Goal: Information Seeking & Learning: Learn about a topic

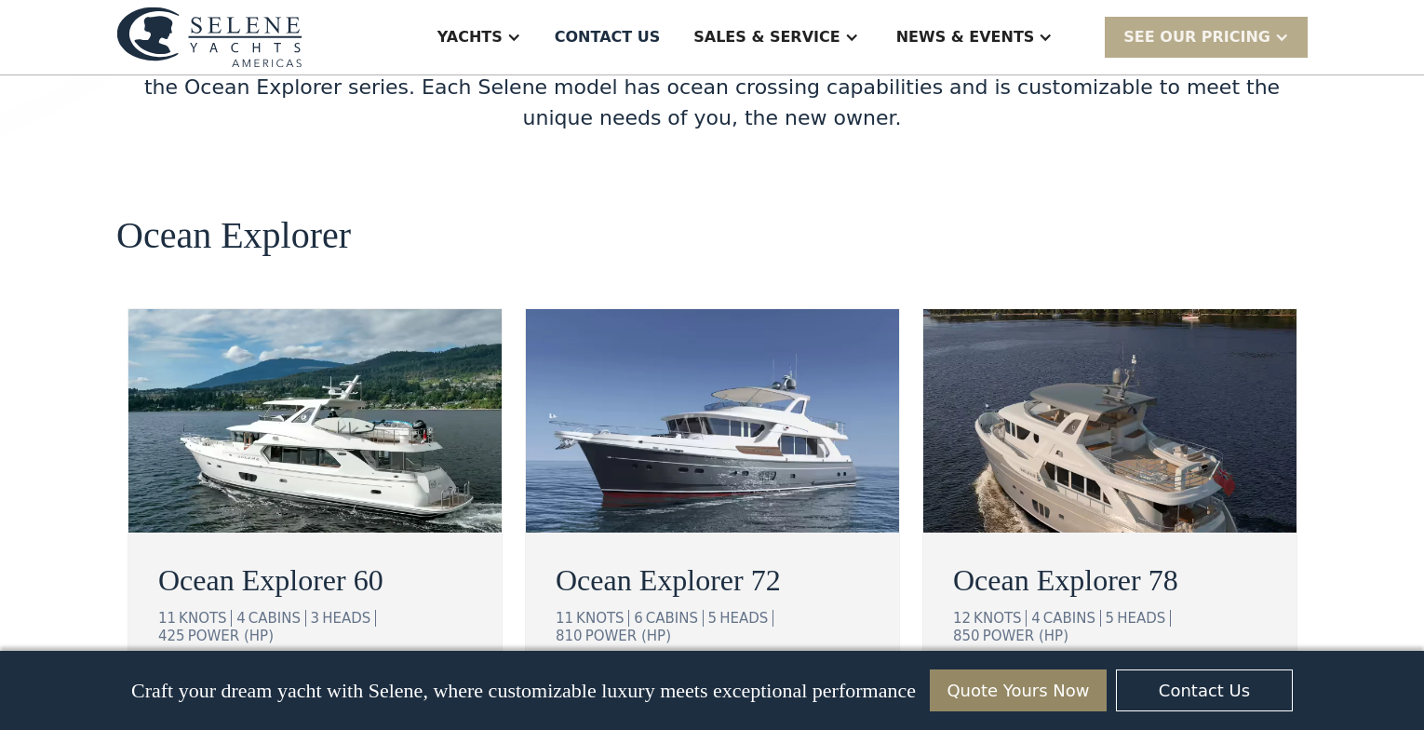
scroll to position [3295, 0]
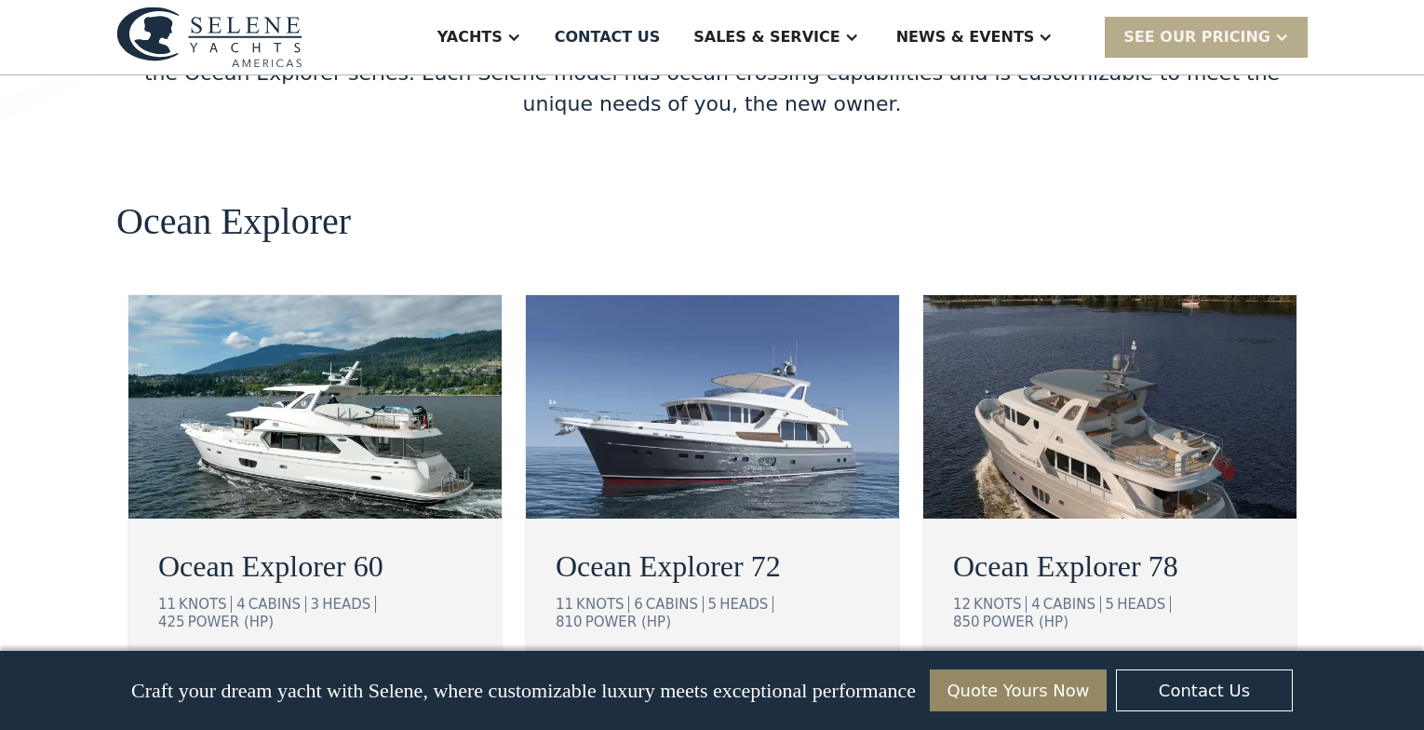
click at [662, 668] on div "view details" at bounding box center [631, 679] width 104 height 22
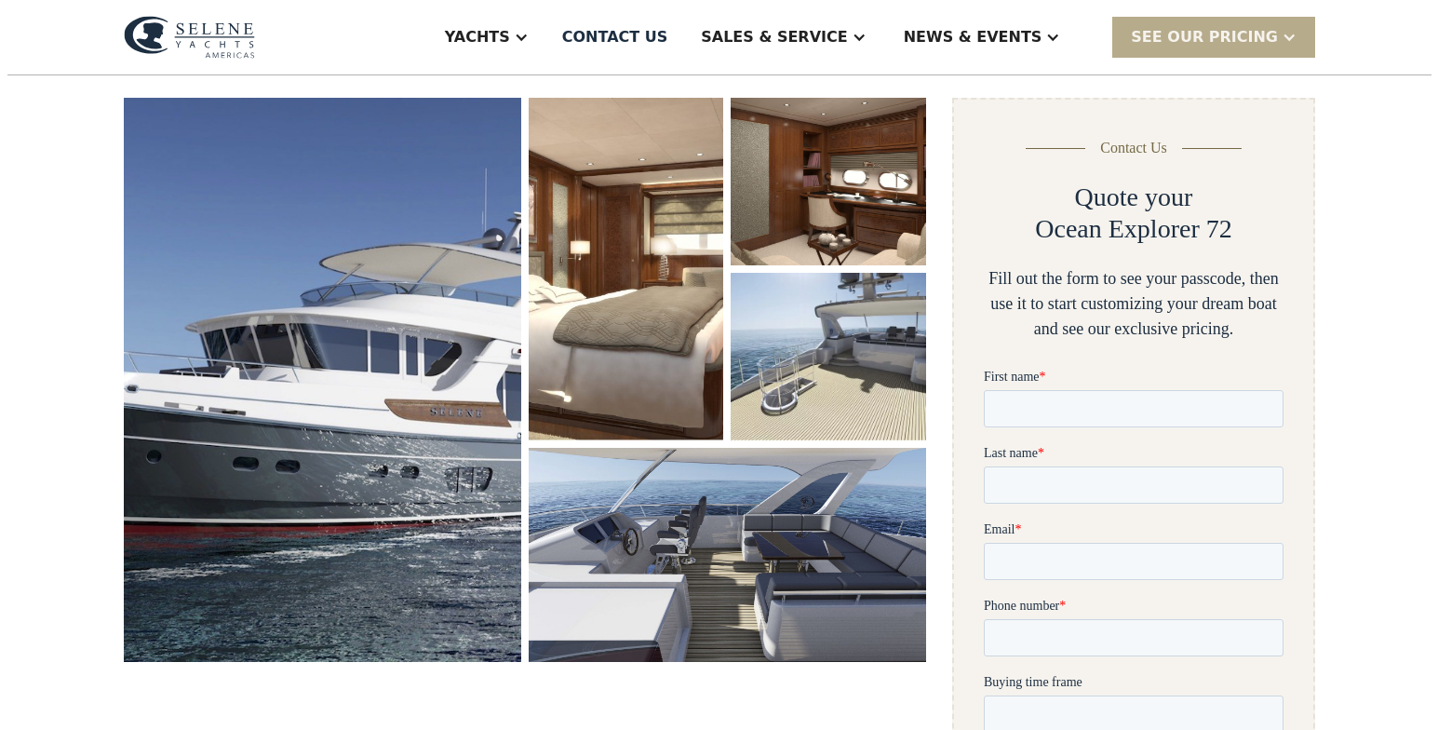
scroll to position [268, 0]
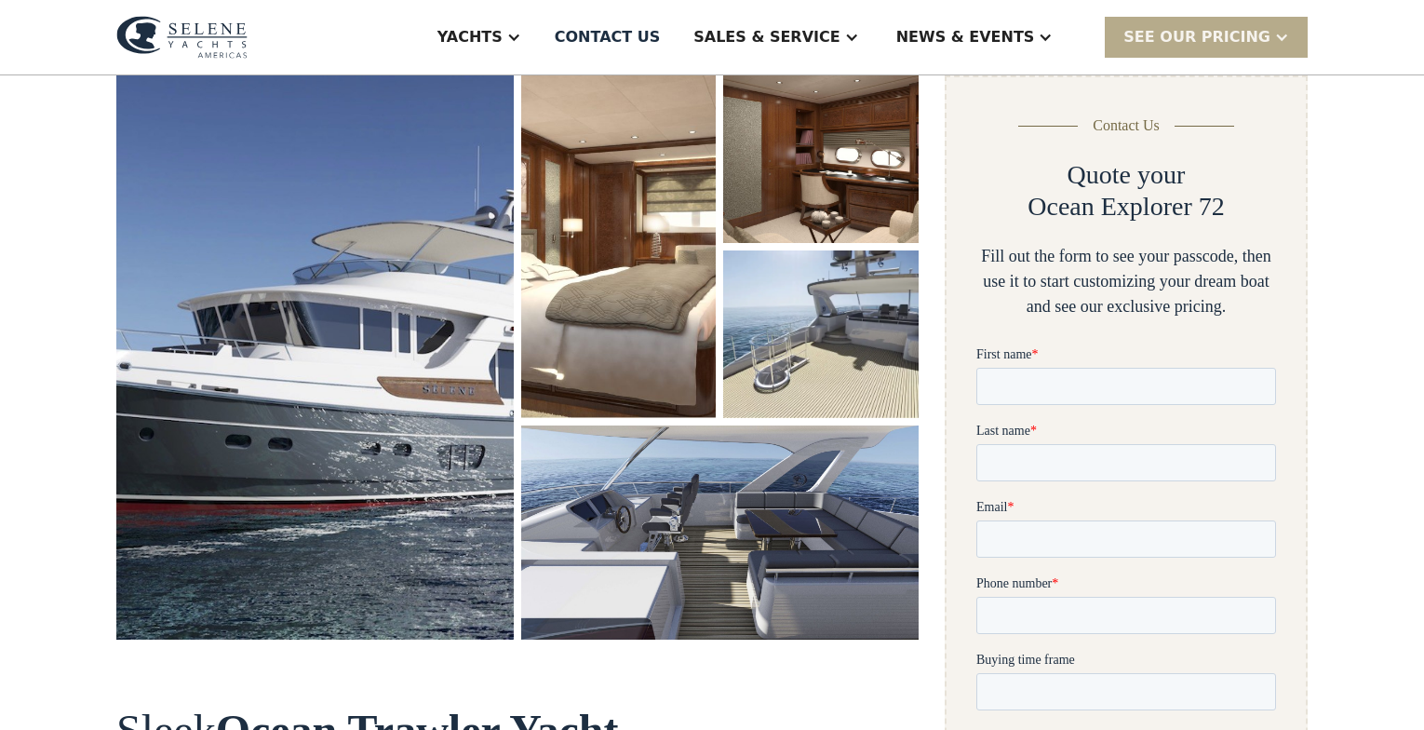
click at [455, 265] on img "open lightbox" at bounding box center [314, 357] width 397 height 564
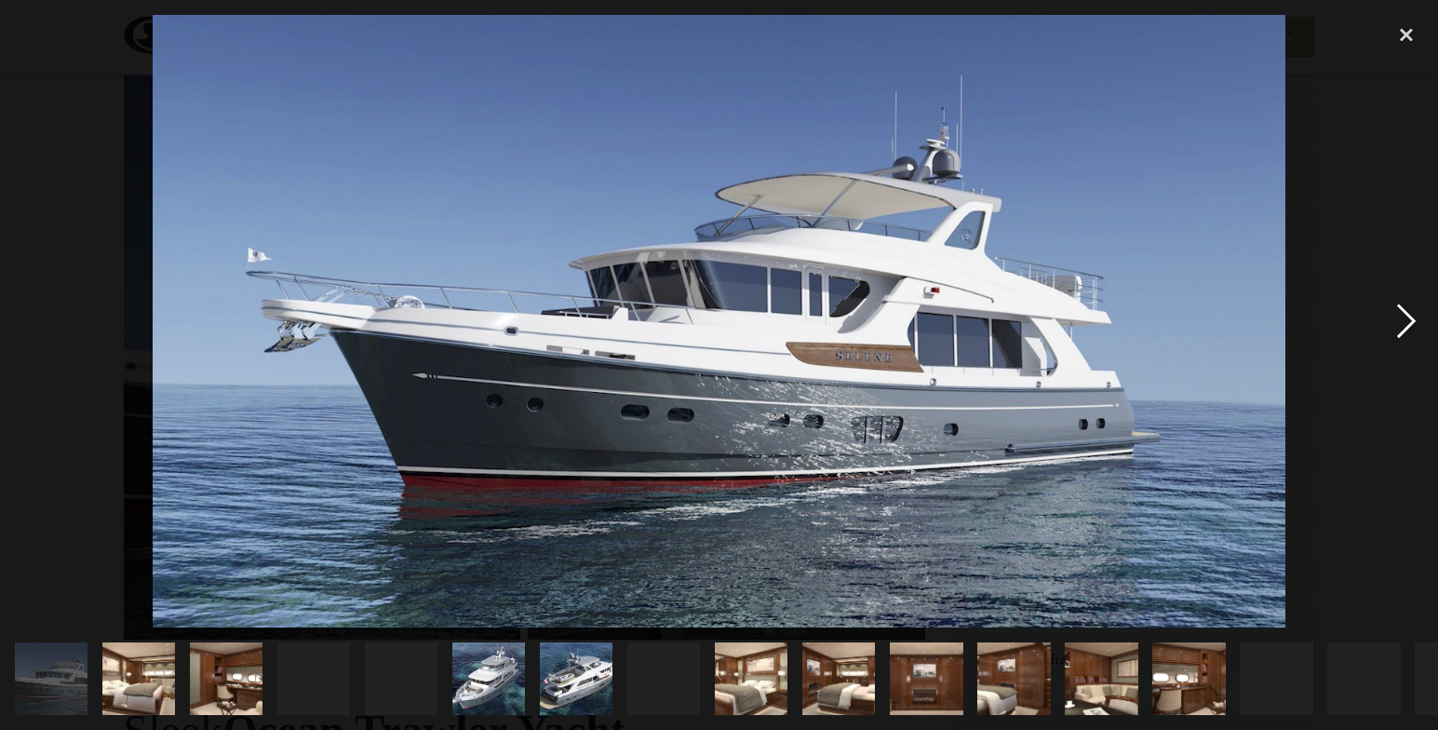
click at [1405, 313] on div "next image" at bounding box center [1405, 321] width 63 height 613
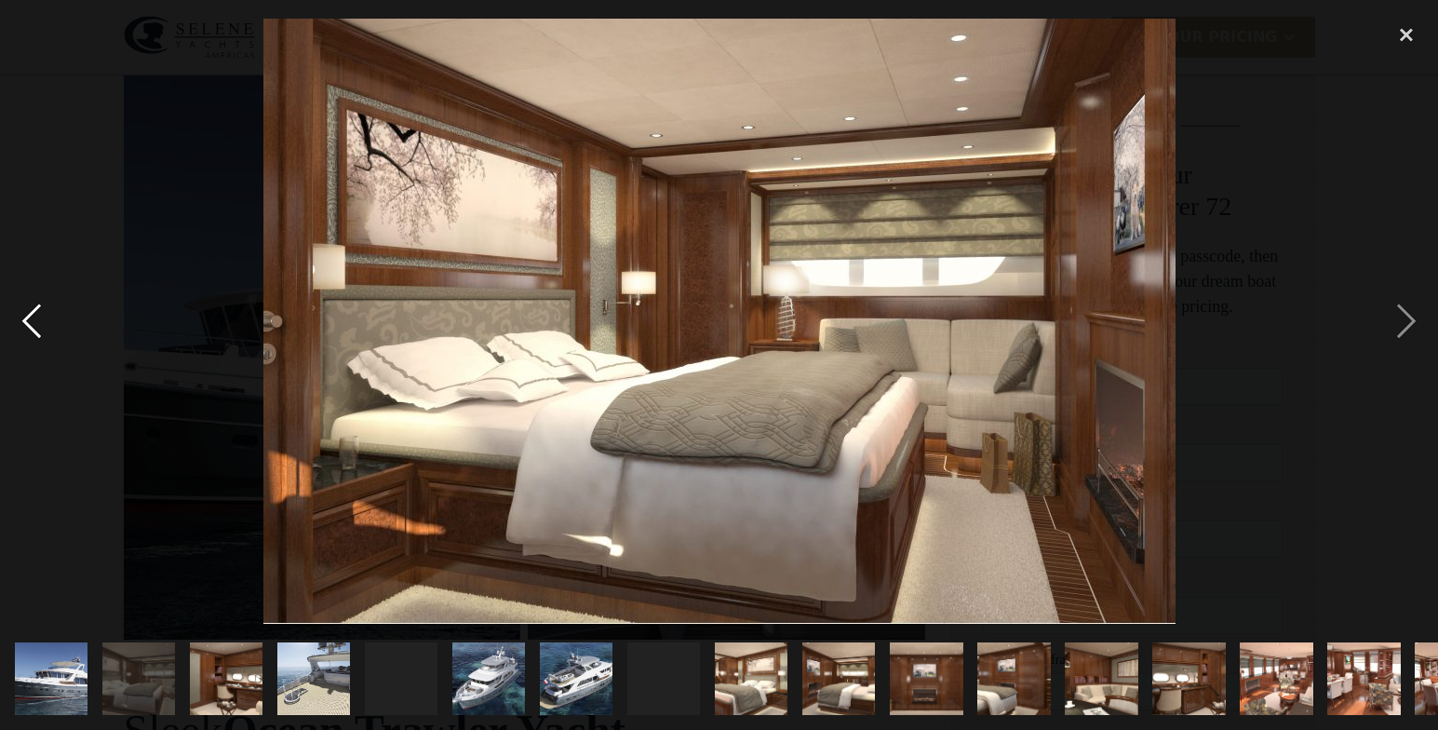
click at [25, 318] on div "previous image" at bounding box center [31, 321] width 63 height 613
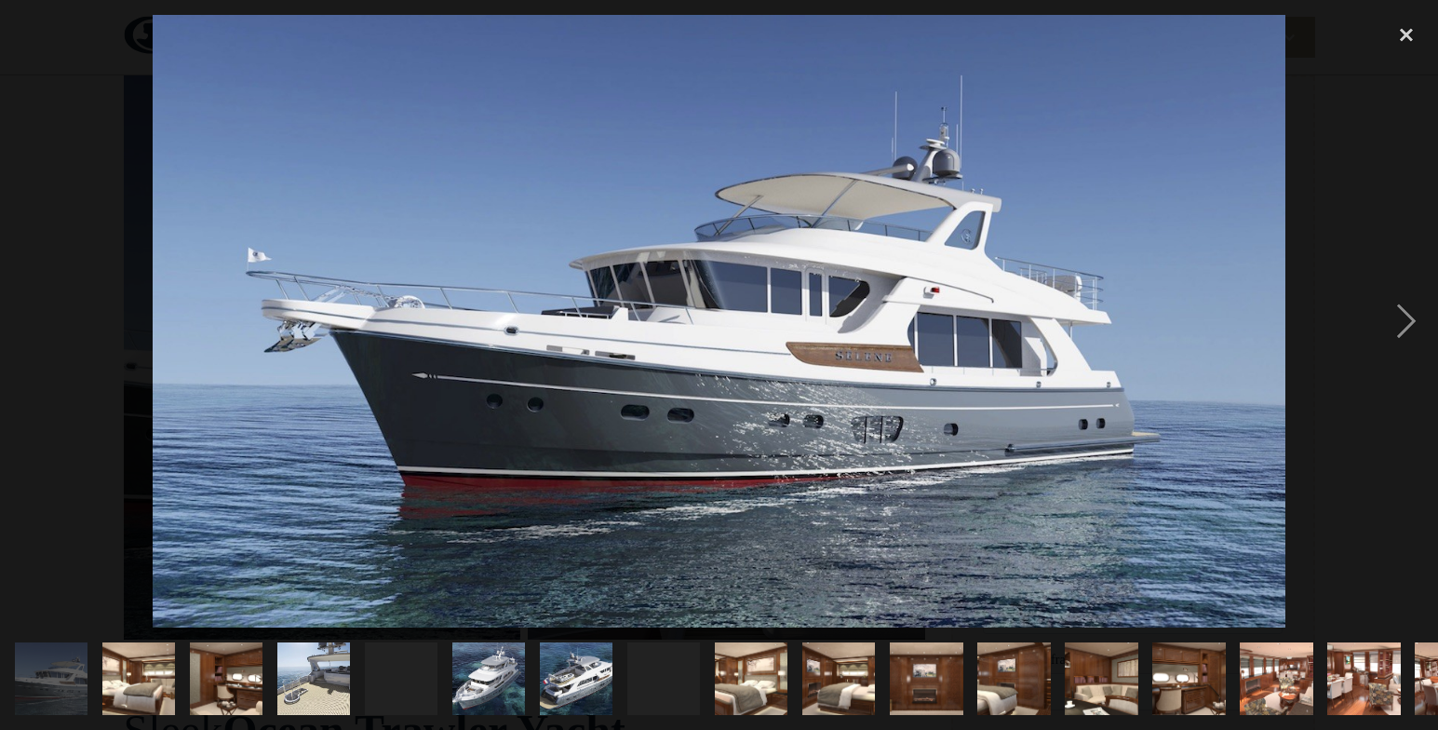
click at [25, 318] on div "previous image" at bounding box center [31, 321] width 63 height 613
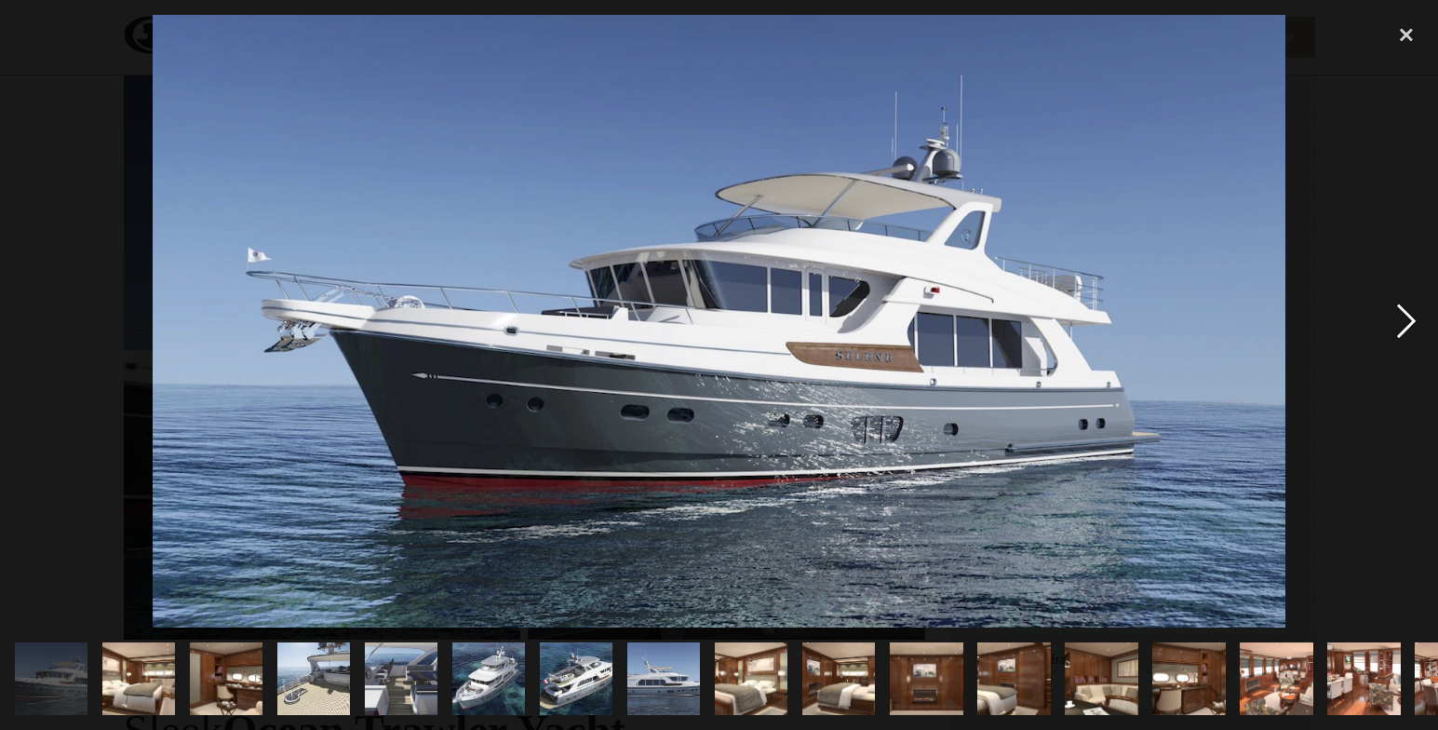
click at [1405, 309] on div "next image" at bounding box center [1405, 321] width 63 height 613
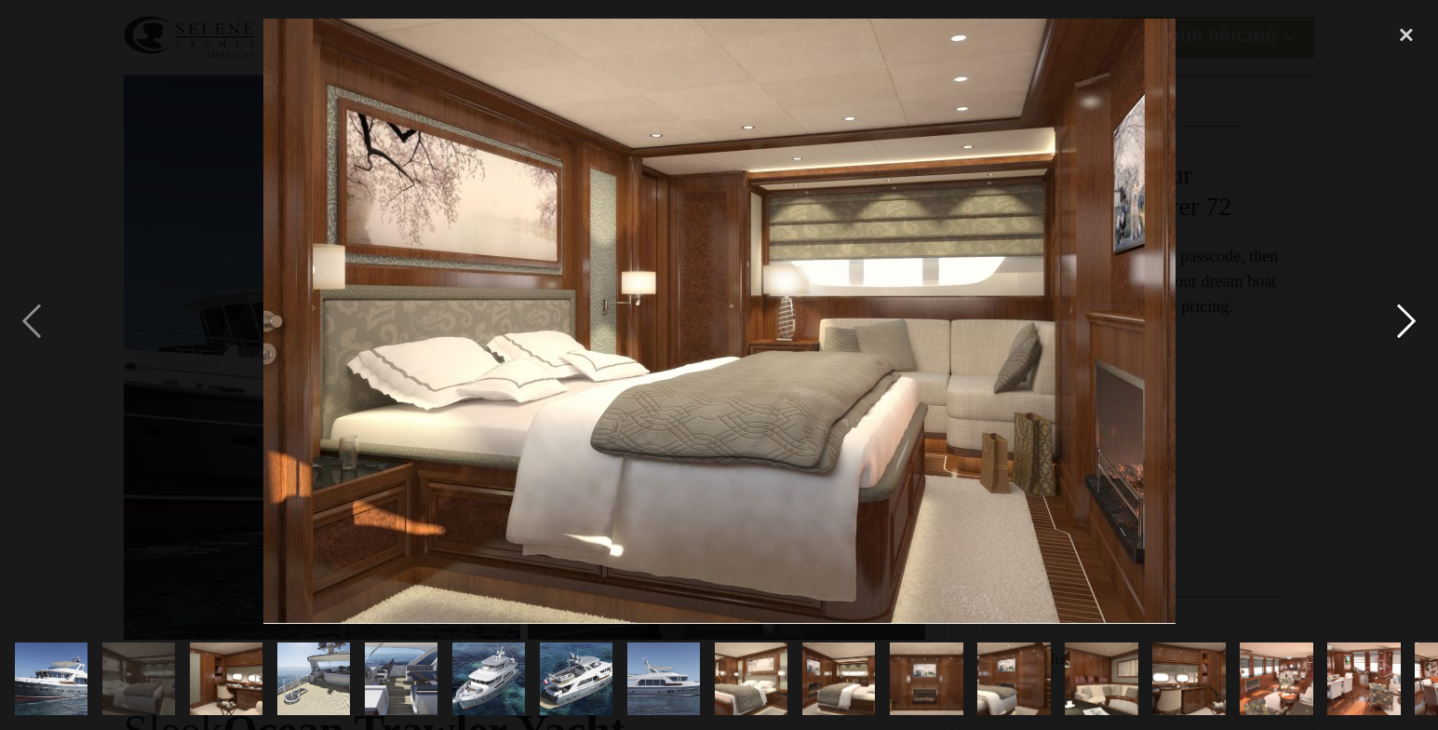
click at [1405, 309] on div "next image" at bounding box center [1405, 321] width 63 height 613
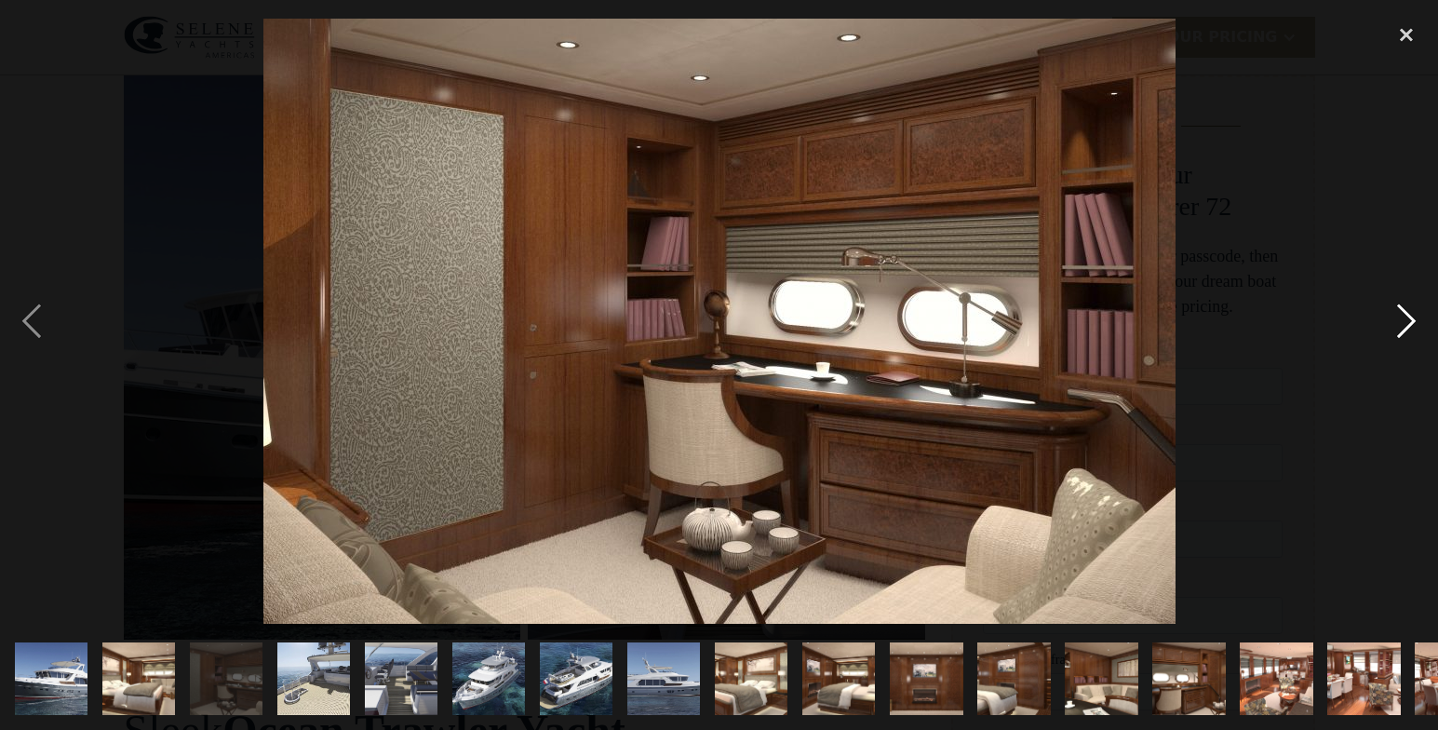
click at [1405, 309] on div "next image" at bounding box center [1405, 321] width 63 height 613
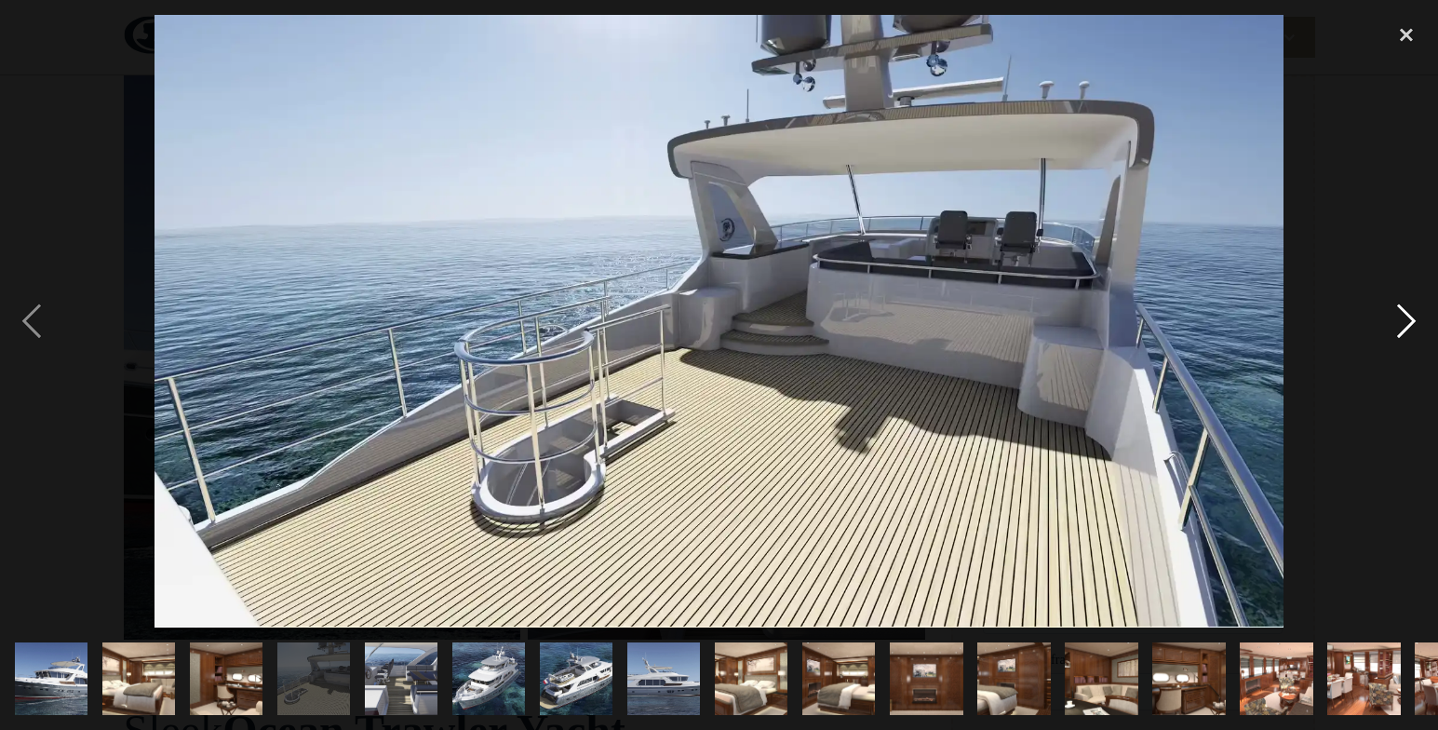
click at [1405, 309] on div "next image" at bounding box center [1405, 321] width 63 height 613
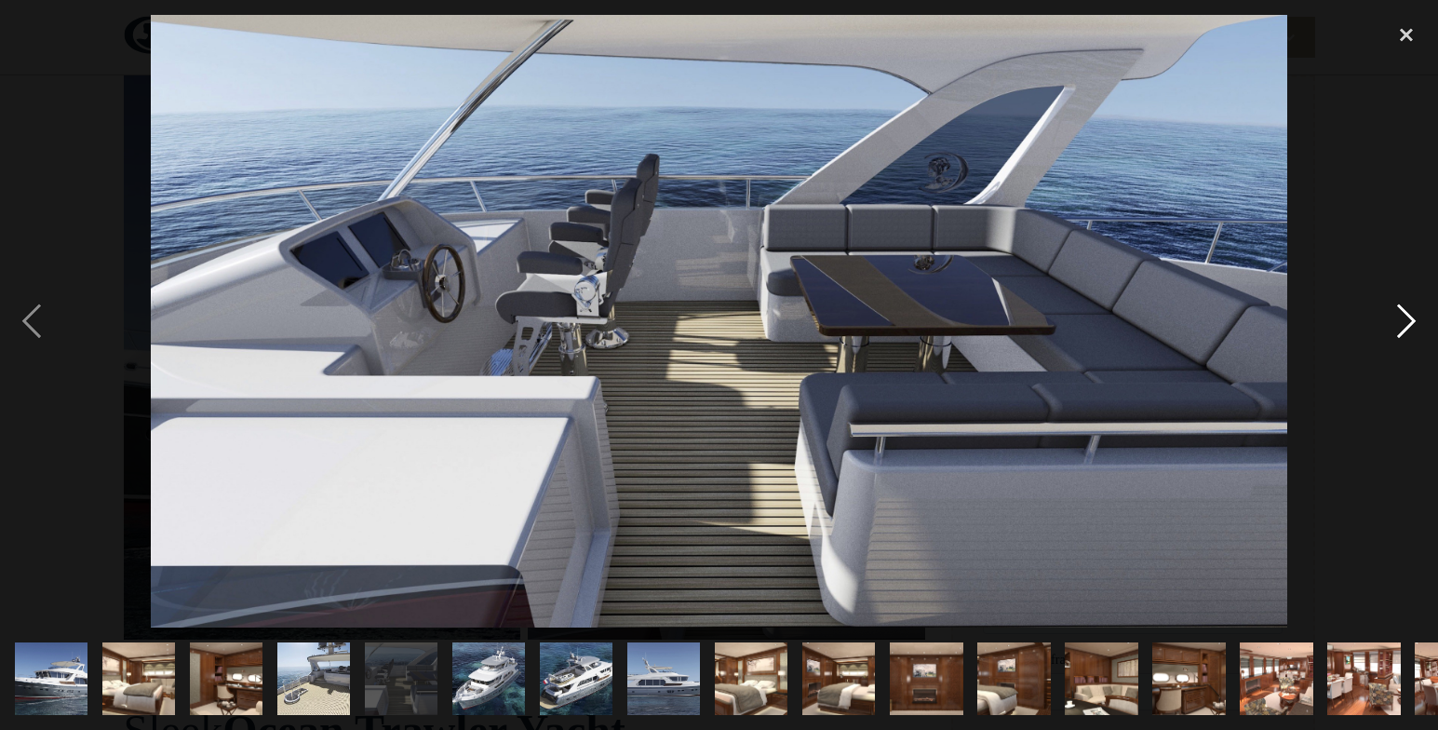
click at [1405, 309] on div "next image" at bounding box center [1405, 321] width 63 height 613
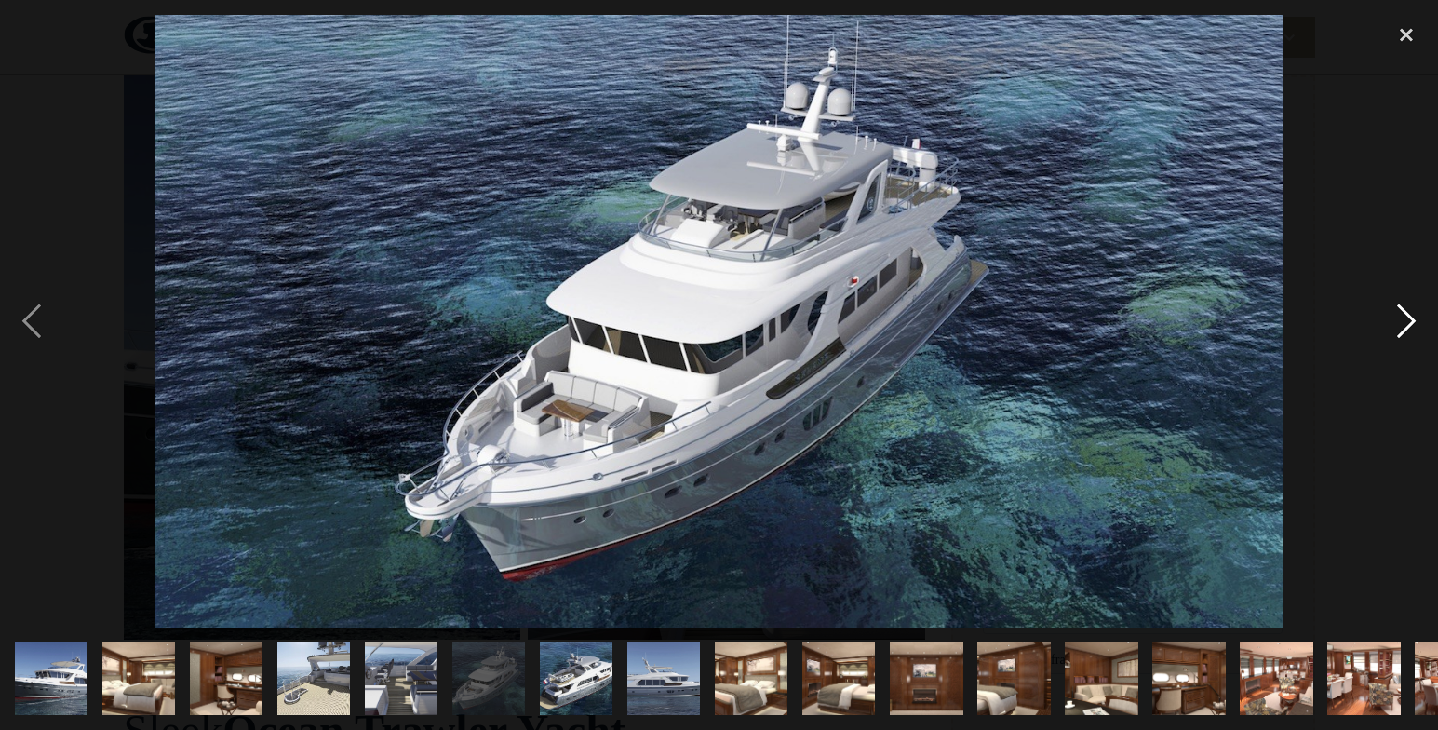
click at [1405, 309] on div "next image" at bounding box center [1405, 321] width 63 height 613
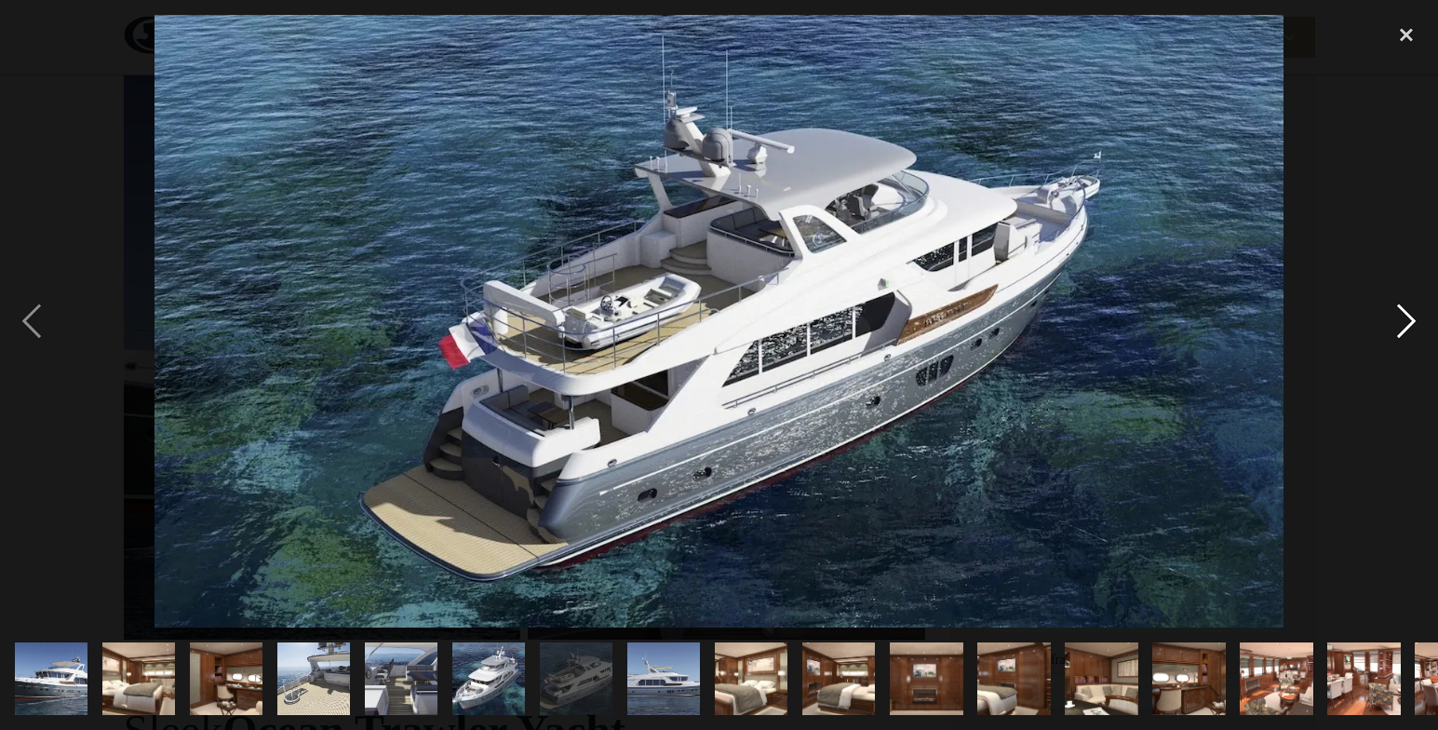
click at [1405, 309] on div "next image" at bounding box center [1405, 321] width 63 height 613
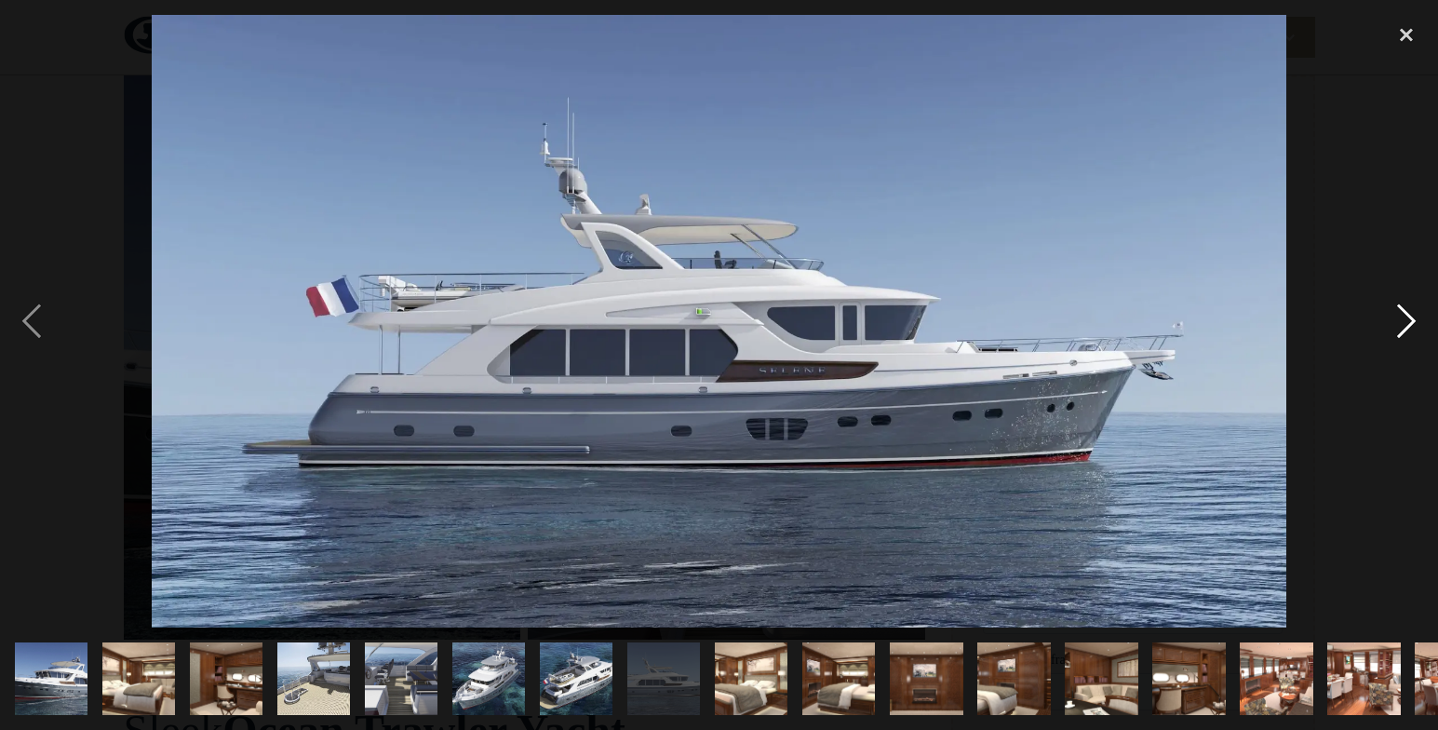
click at [1405, 309] on div "next image" at bounding box center [1405, 321] width 63 height 613
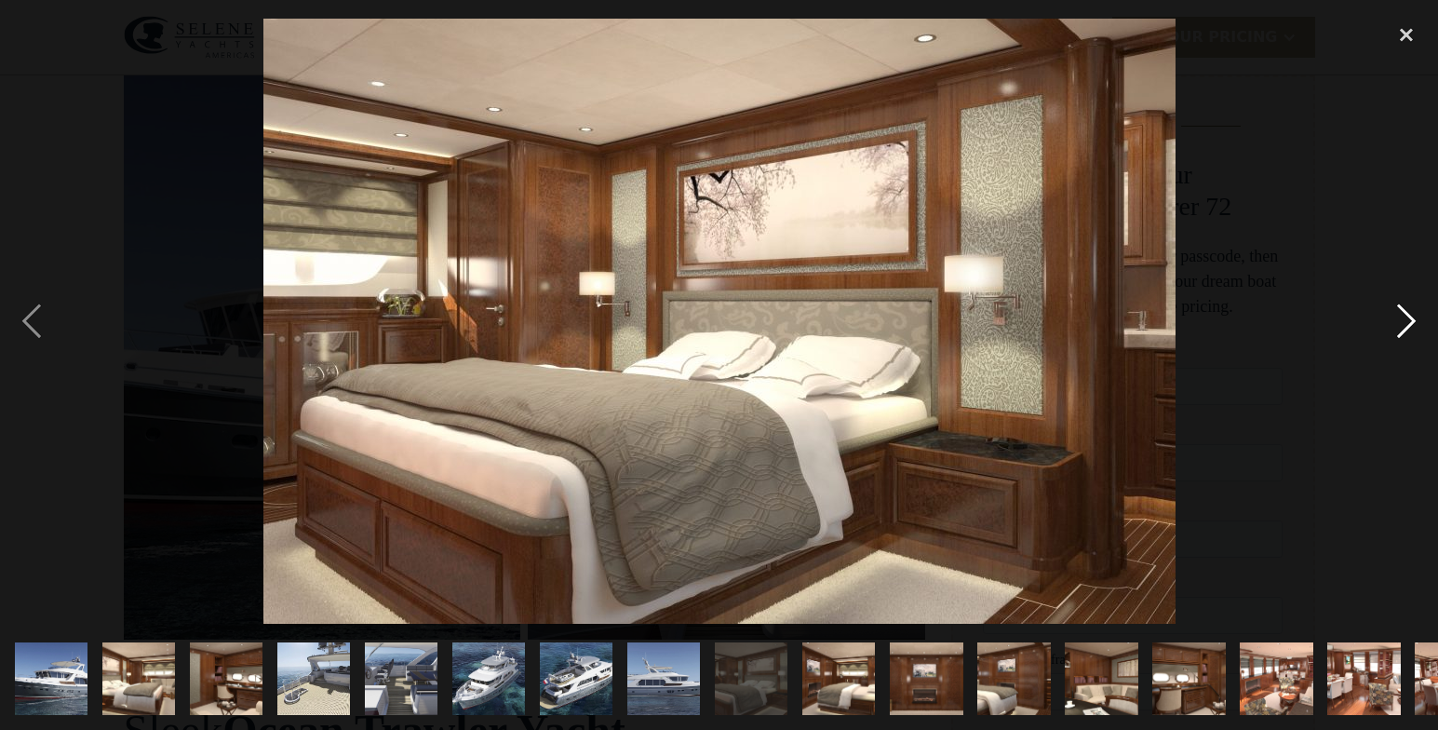
click at [1405, 309] on div "next image" at bounding box center [1405, 321] width 63 height 613
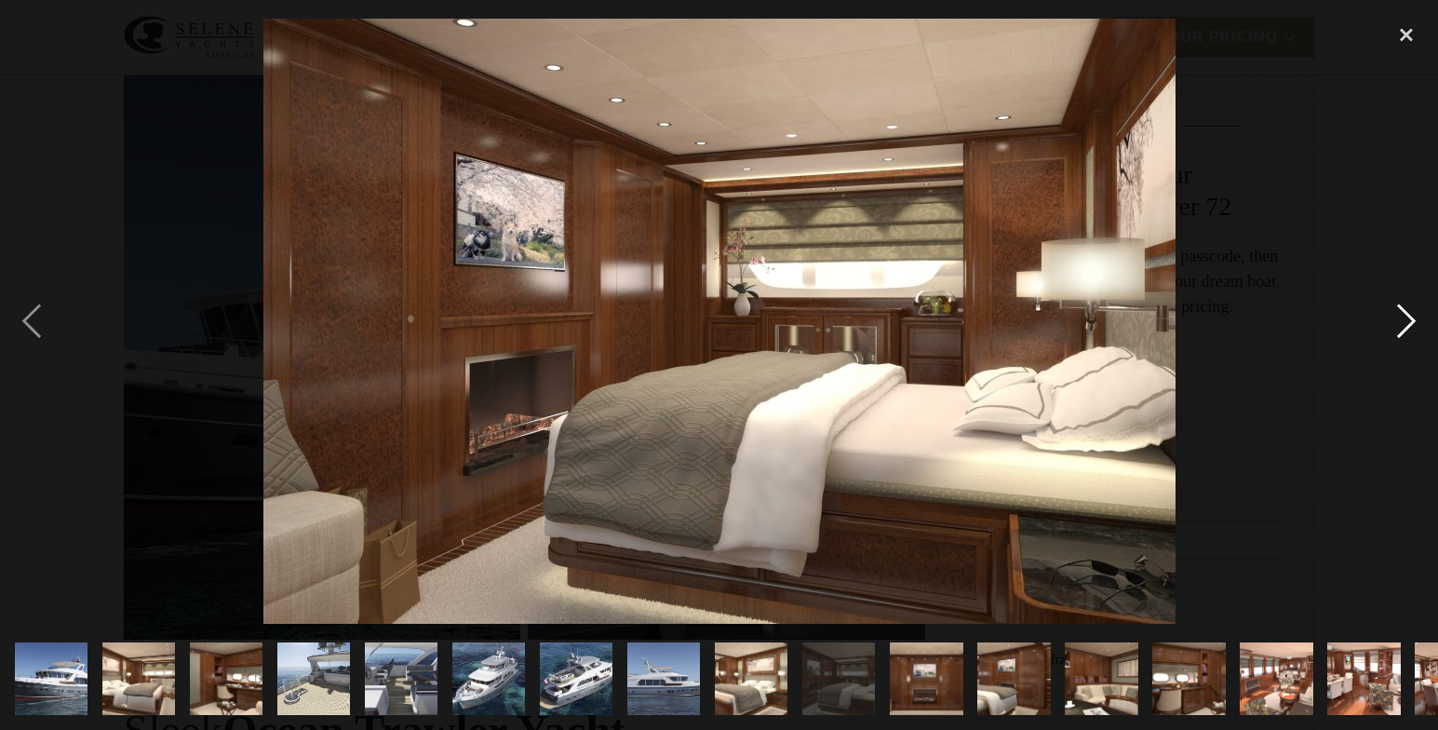
click at [1405, 309] on div "next image" at bounding box center [1405, 321] width 63 height 613
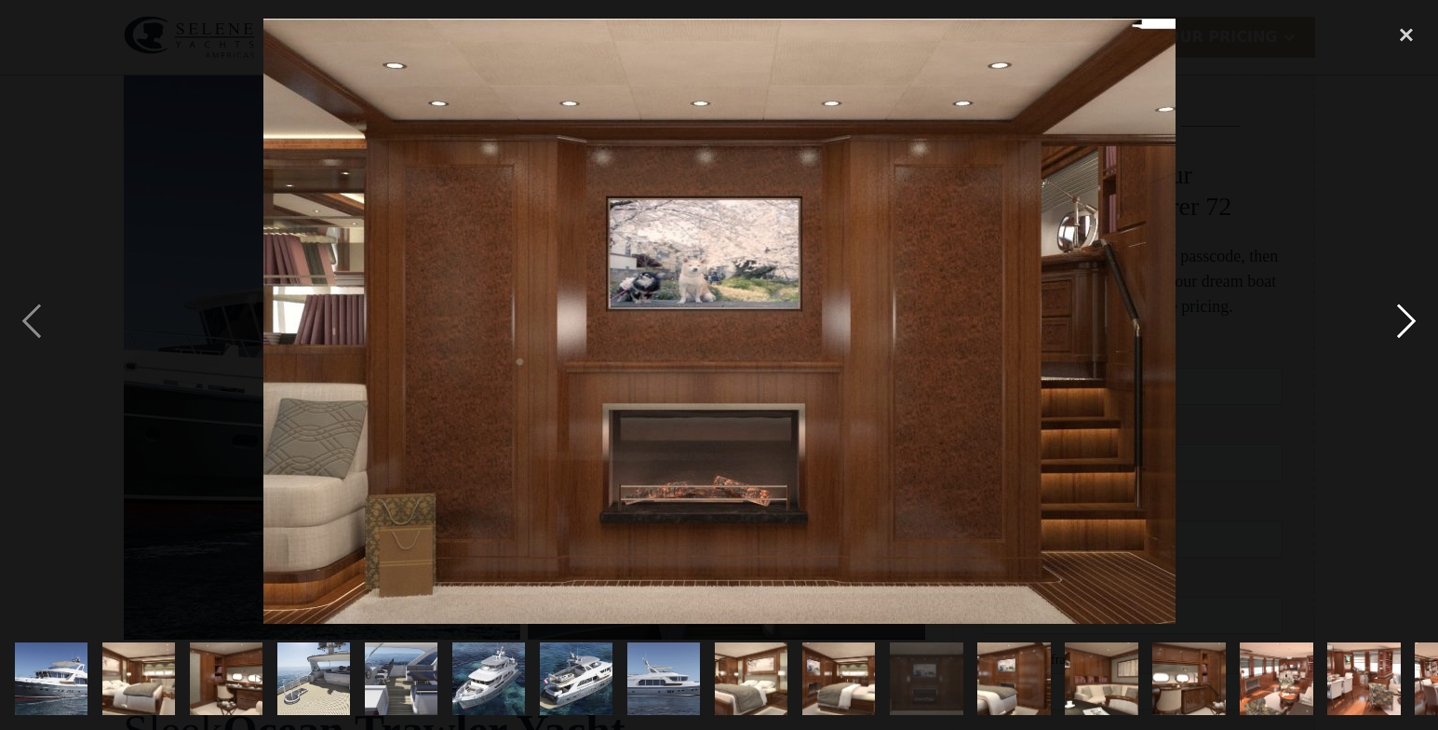
click at [1405, 309] on div "next image" at bounding box center [1405, 321] width 63 height 613
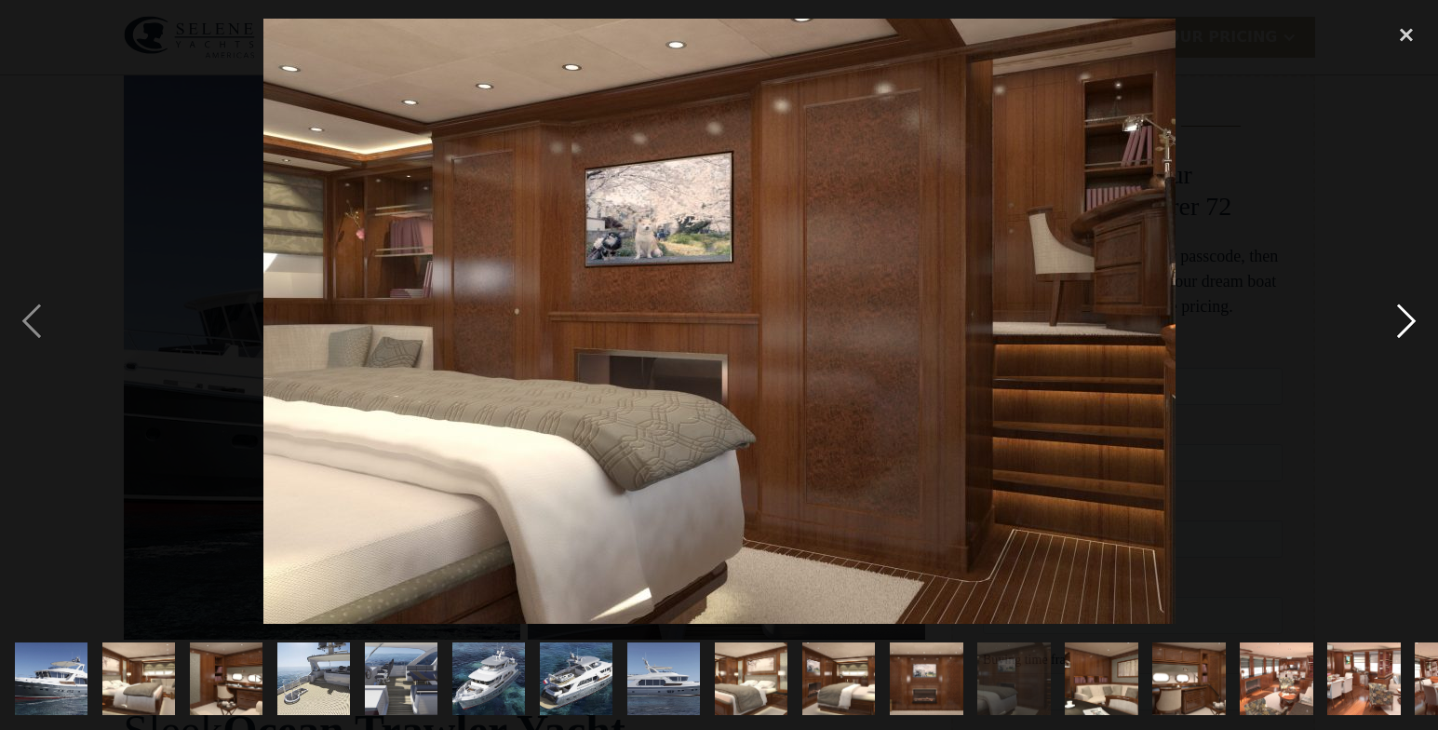
click at [1405, 309] on div "next image" at bounding box center [1405, 321] width 63 height 613
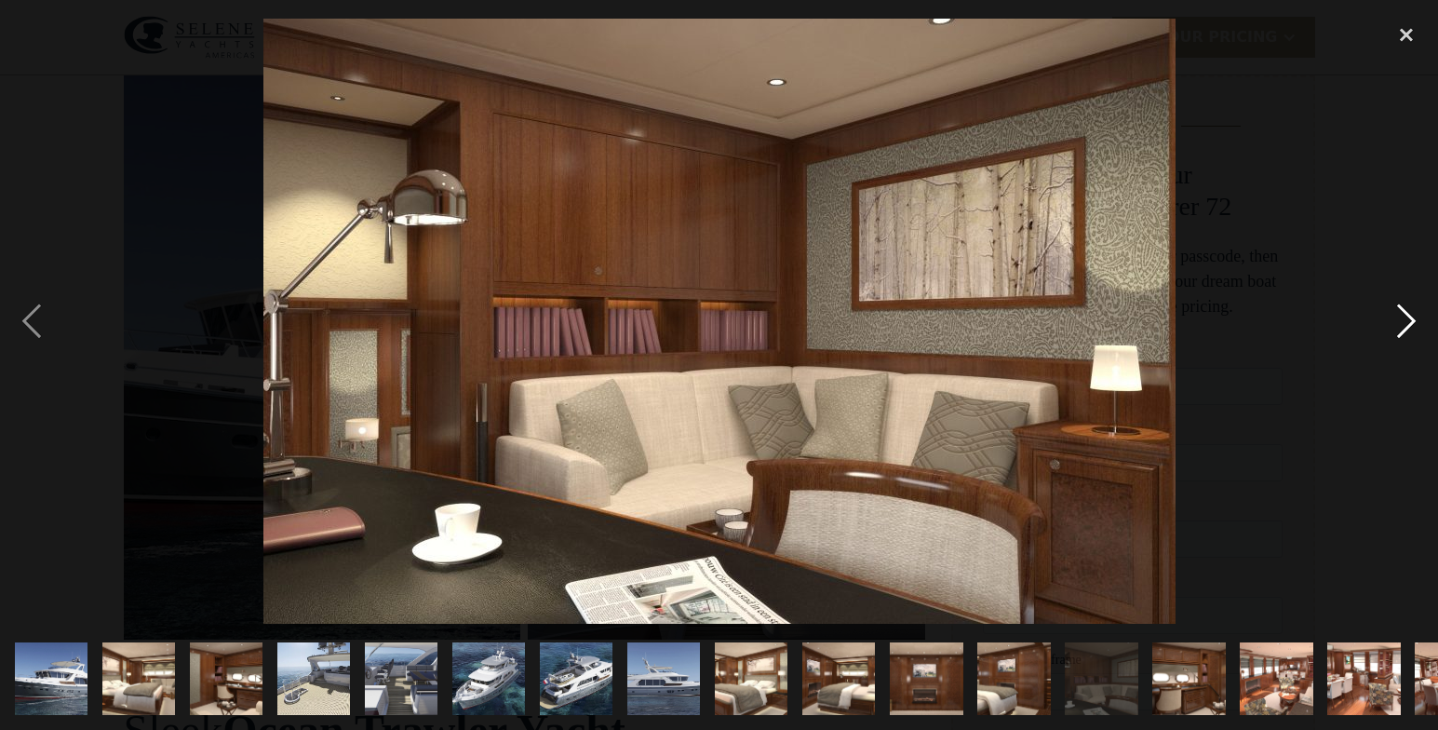
click at [1405, 309] on div "next image" at bounding box center [1405, 321] width 63 height 613
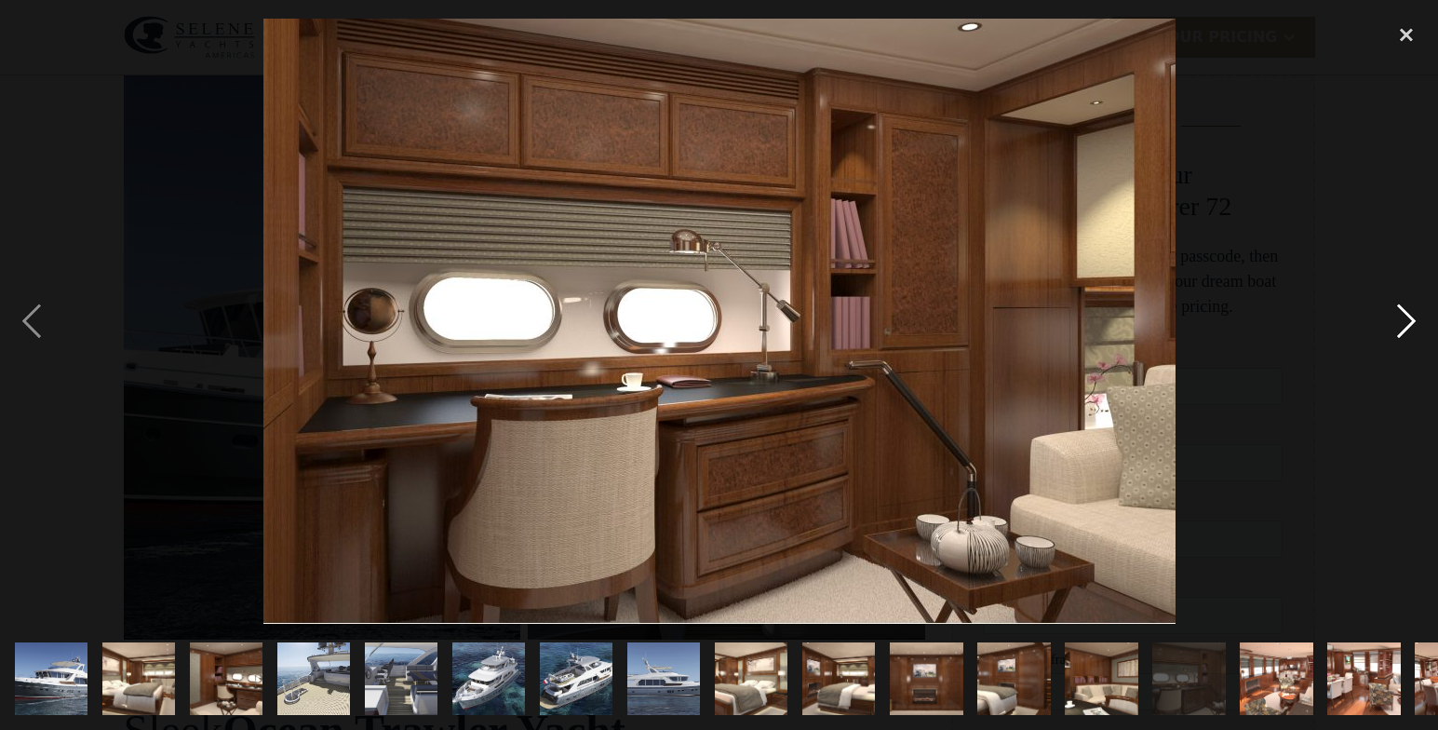
click at [1405, 309] on div "next image" at bounding box center [1405, 321] width 63 height 613
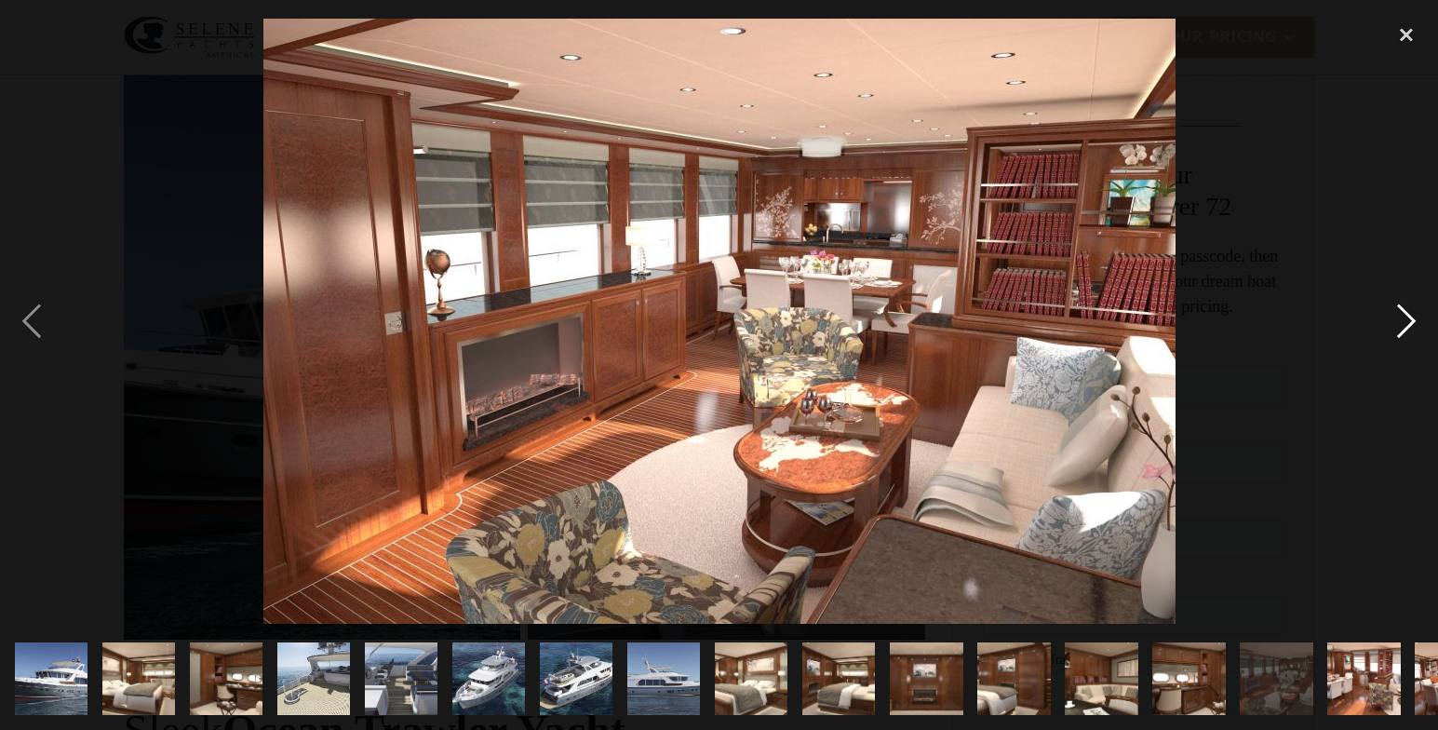
click at [1405, 309] on div "next image" at bounding box center [1405, 321] width 63 height 613
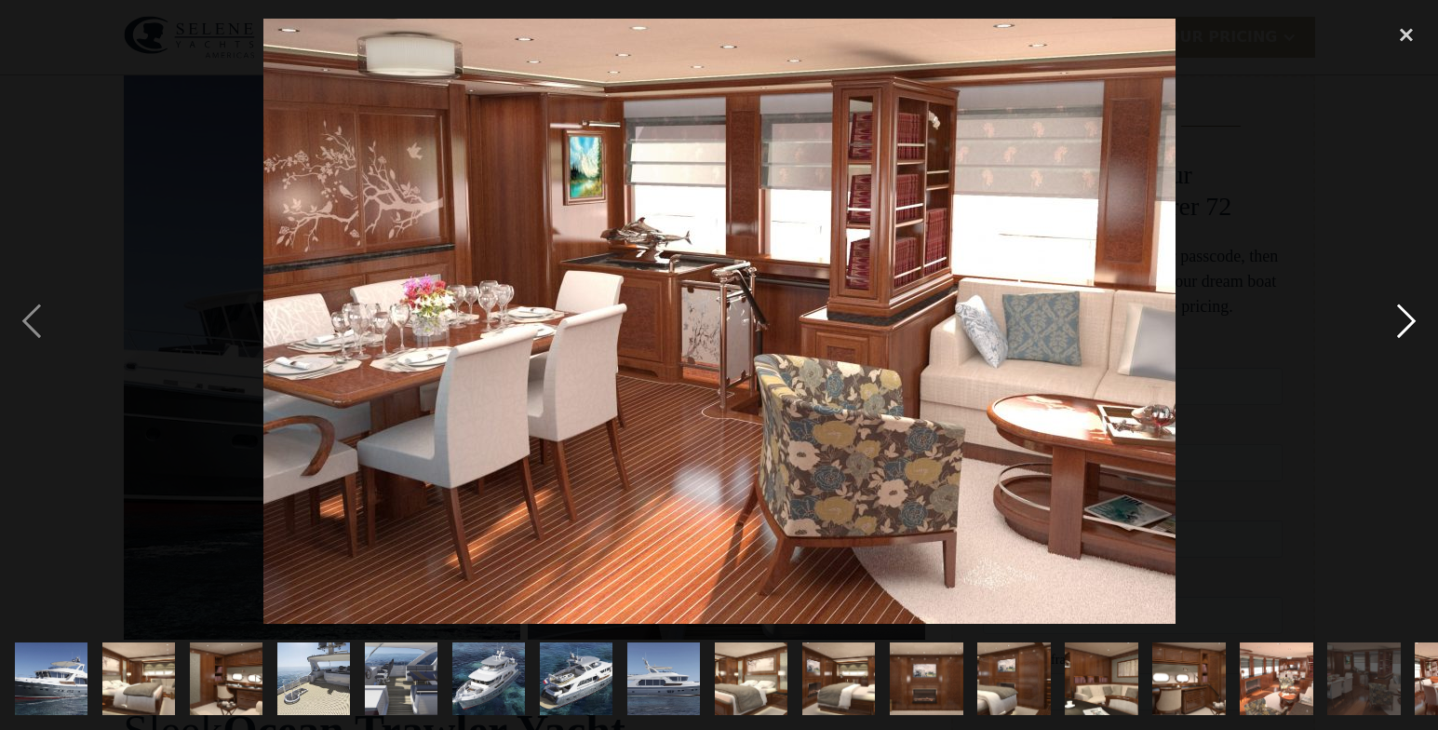
click at [1405, 309] on div "next image" at bounding box center [1405, 321] width 63 height 613
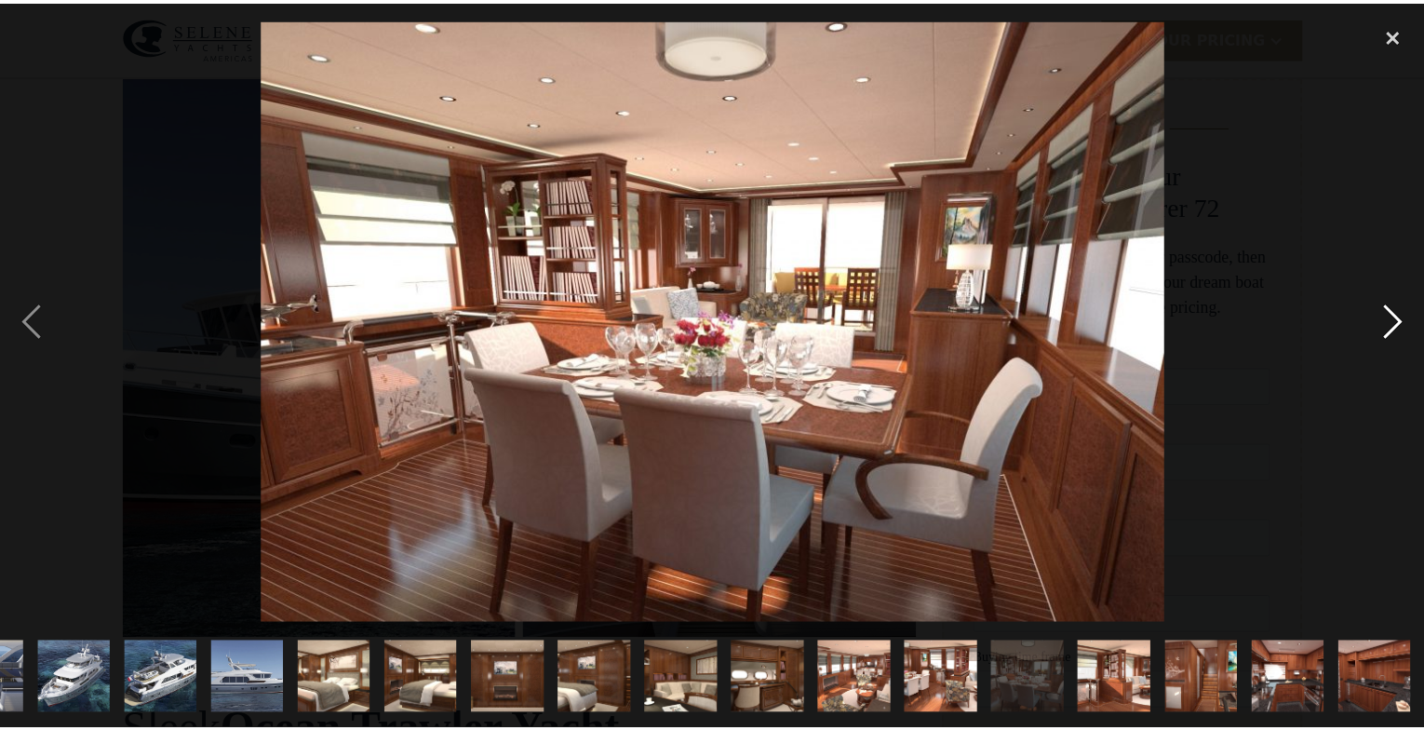
scroll to position [0, 415]
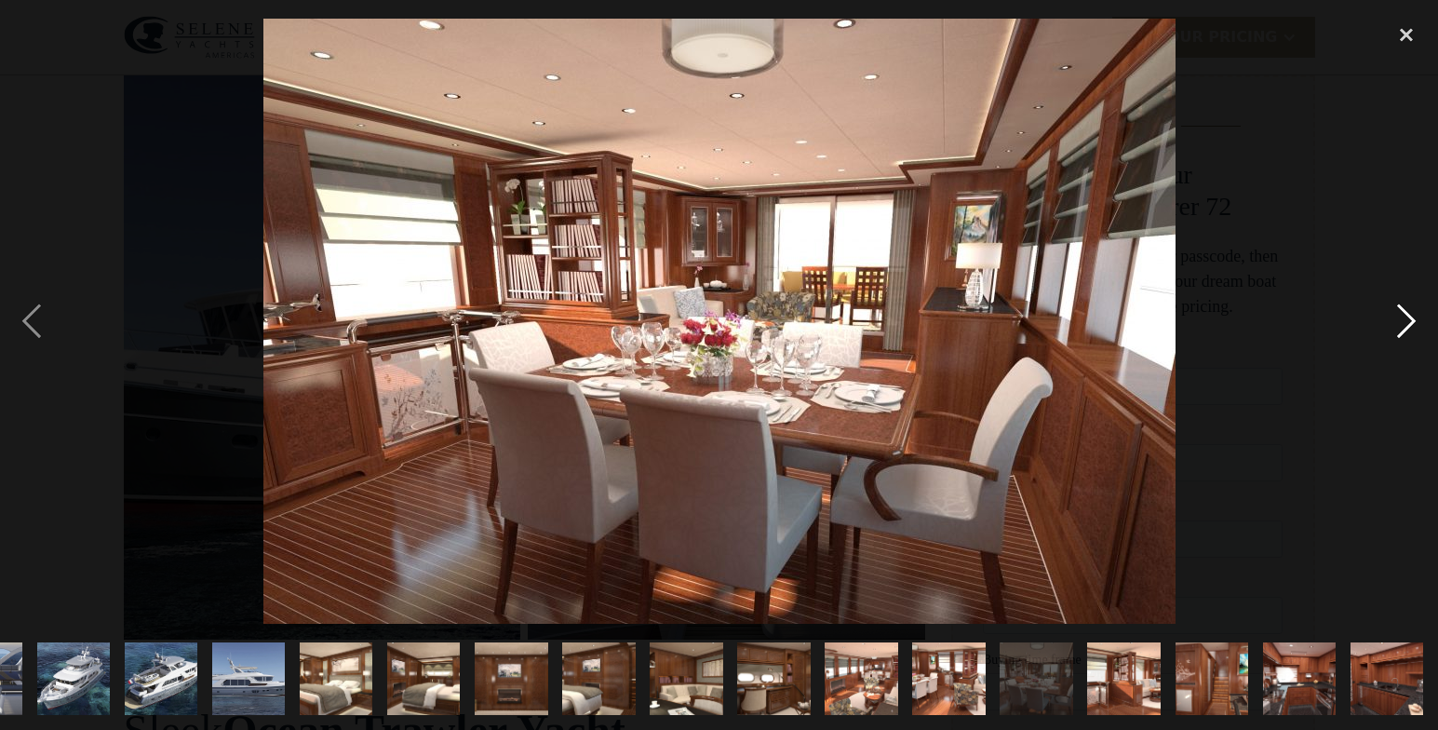
click at [1405, 309] on div "next image" at bounding box center [1405, 321] width 63 height 613
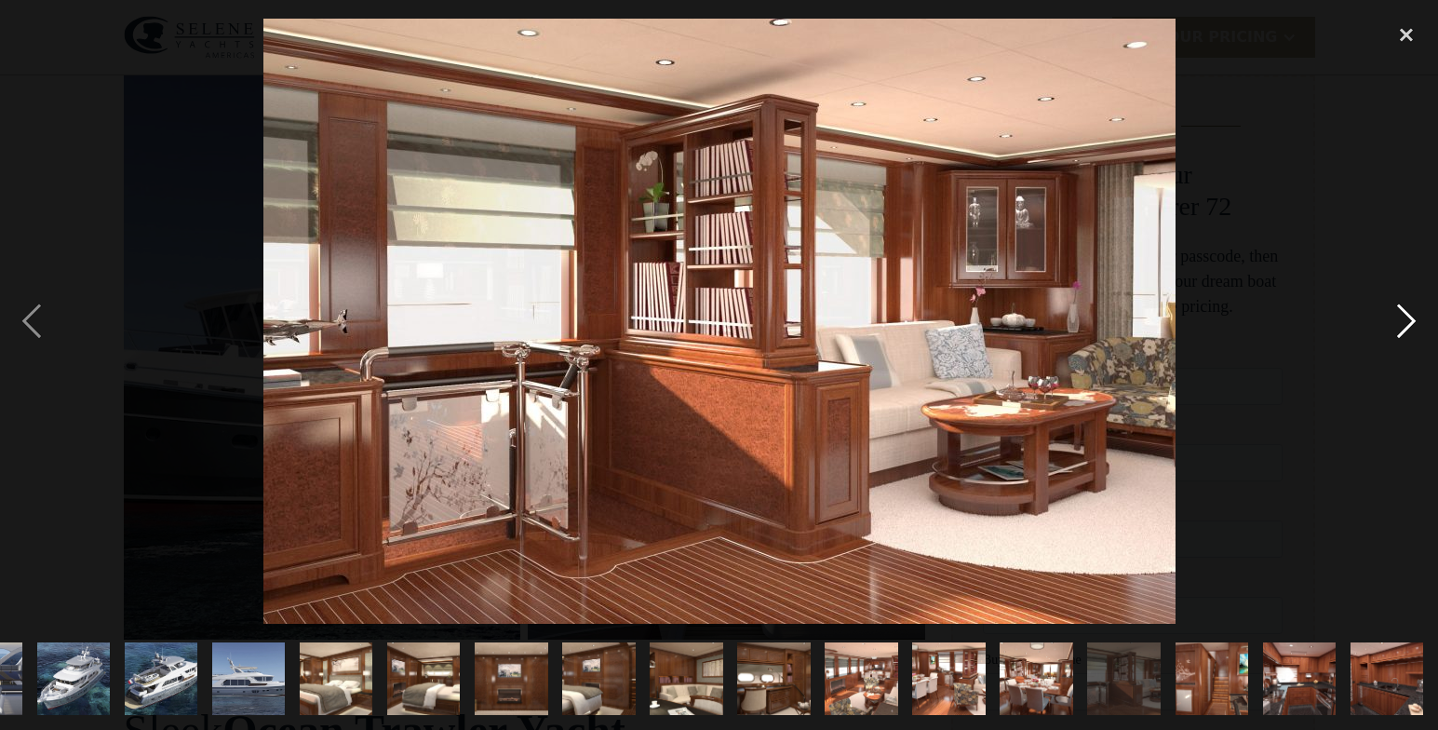
click at [1405, 309] on div "next image" at bounding box center [1405, 321] width 63 height 613
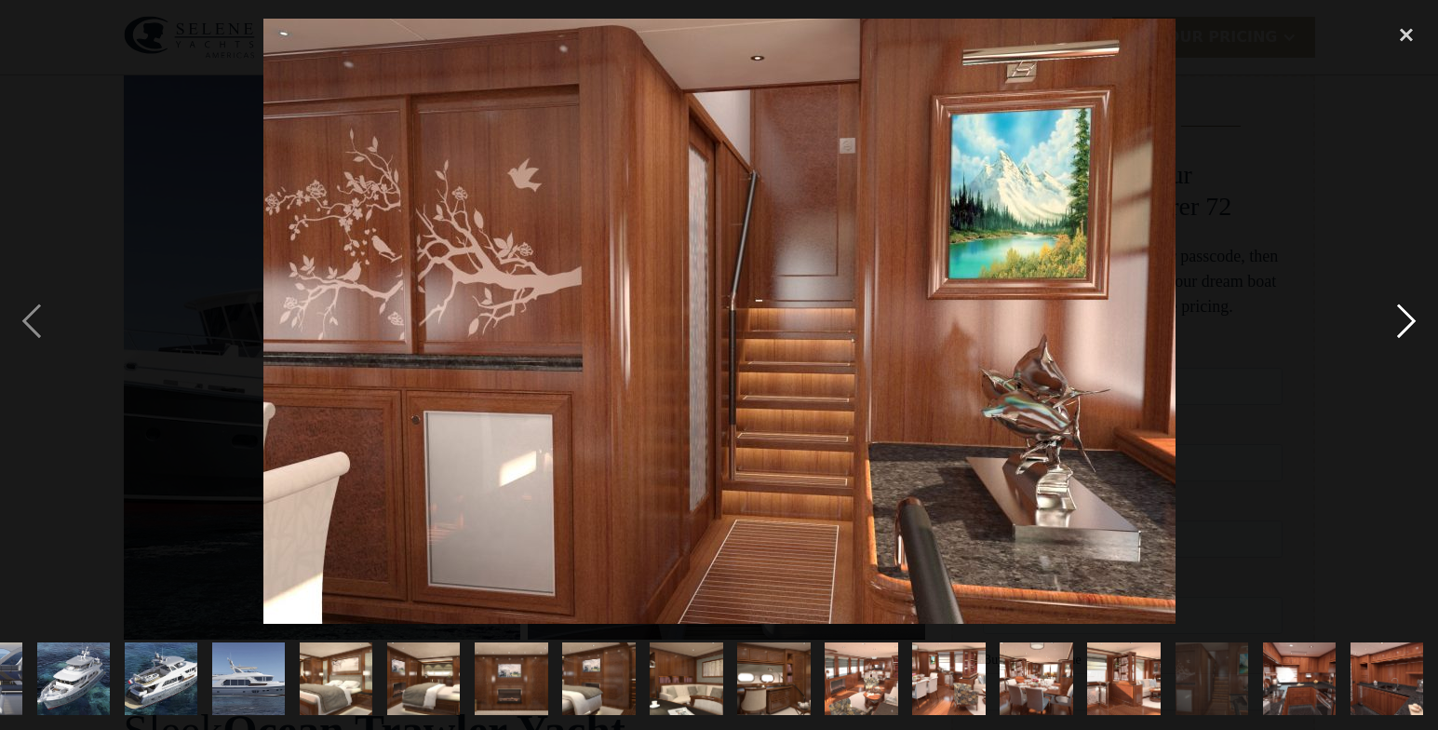
click at [1405, 309] on div "next image" at bounding box center [1405, 321] width 63 height 613
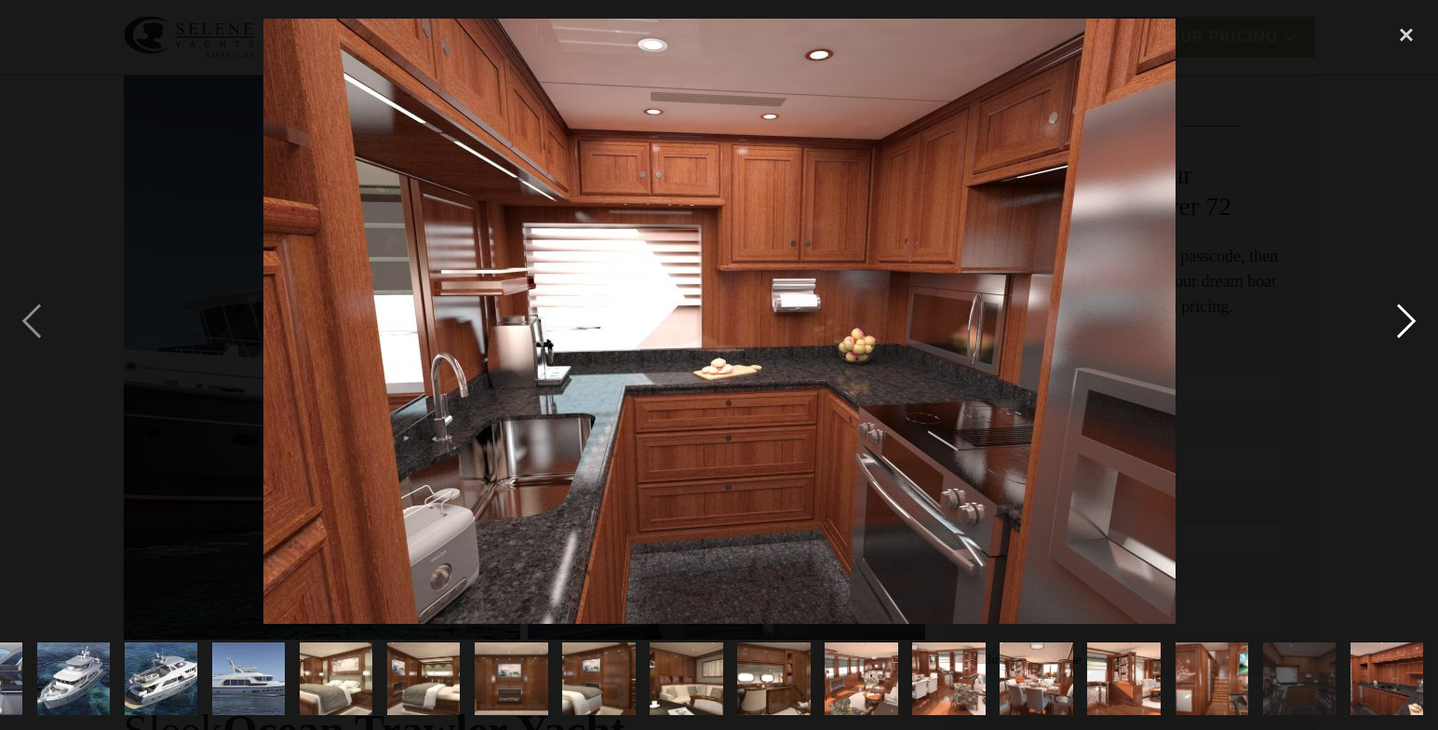
click at [1405, 309] on div "next image" at bounding box center [1405, 321] width 63 height 613
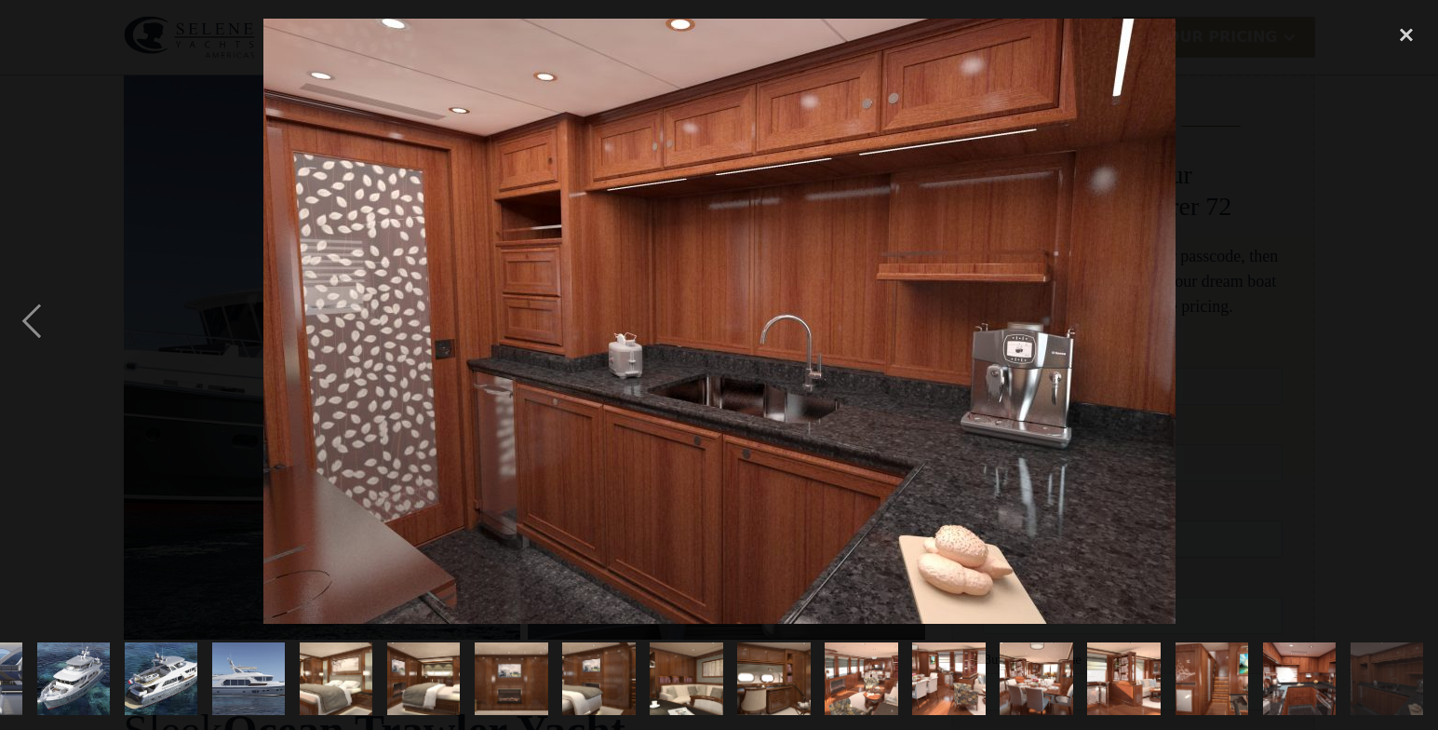
click at [1405, 309] on div "next image" at bounding box center [1405, 321] width 63 height 613
click at [1401, 33] on div "close lightbox" at bounding box center [1405, 35] width 63 height 41
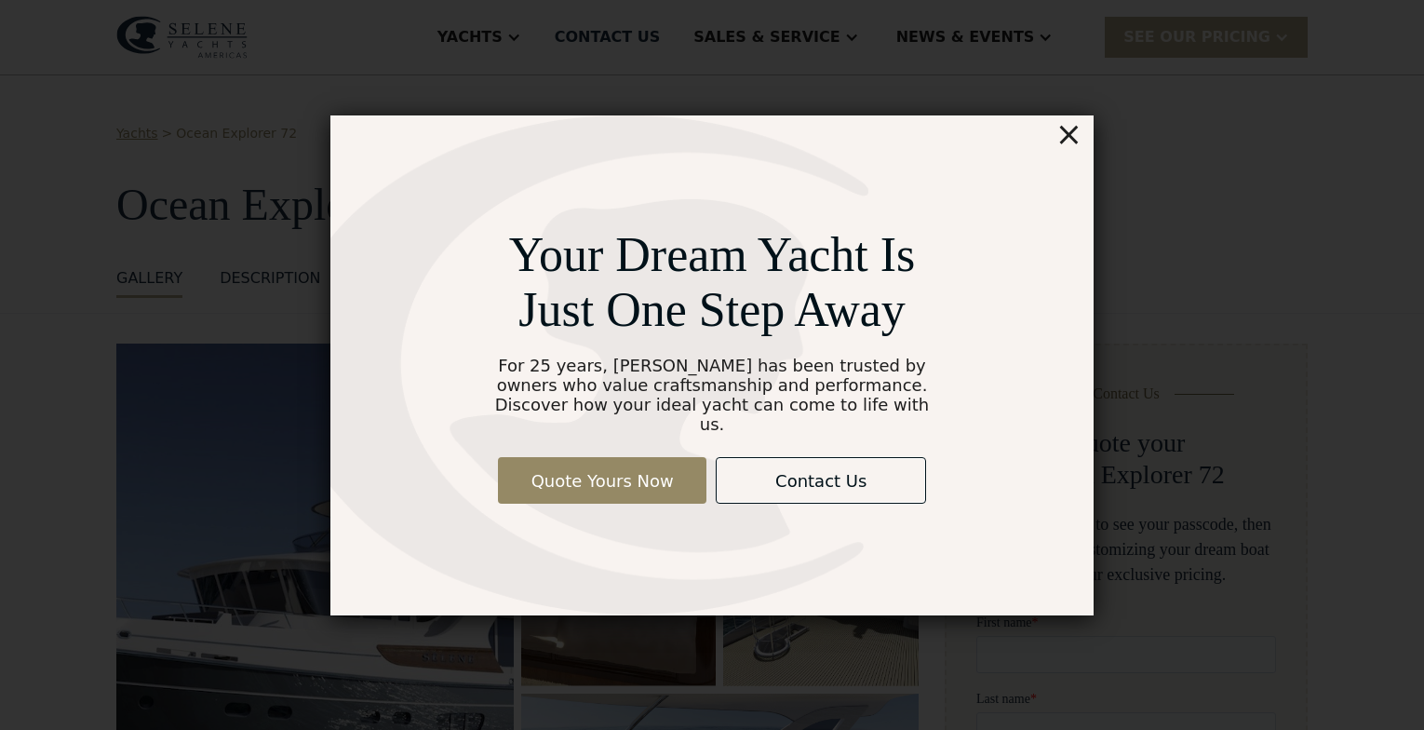
scroll to position [268, 0]
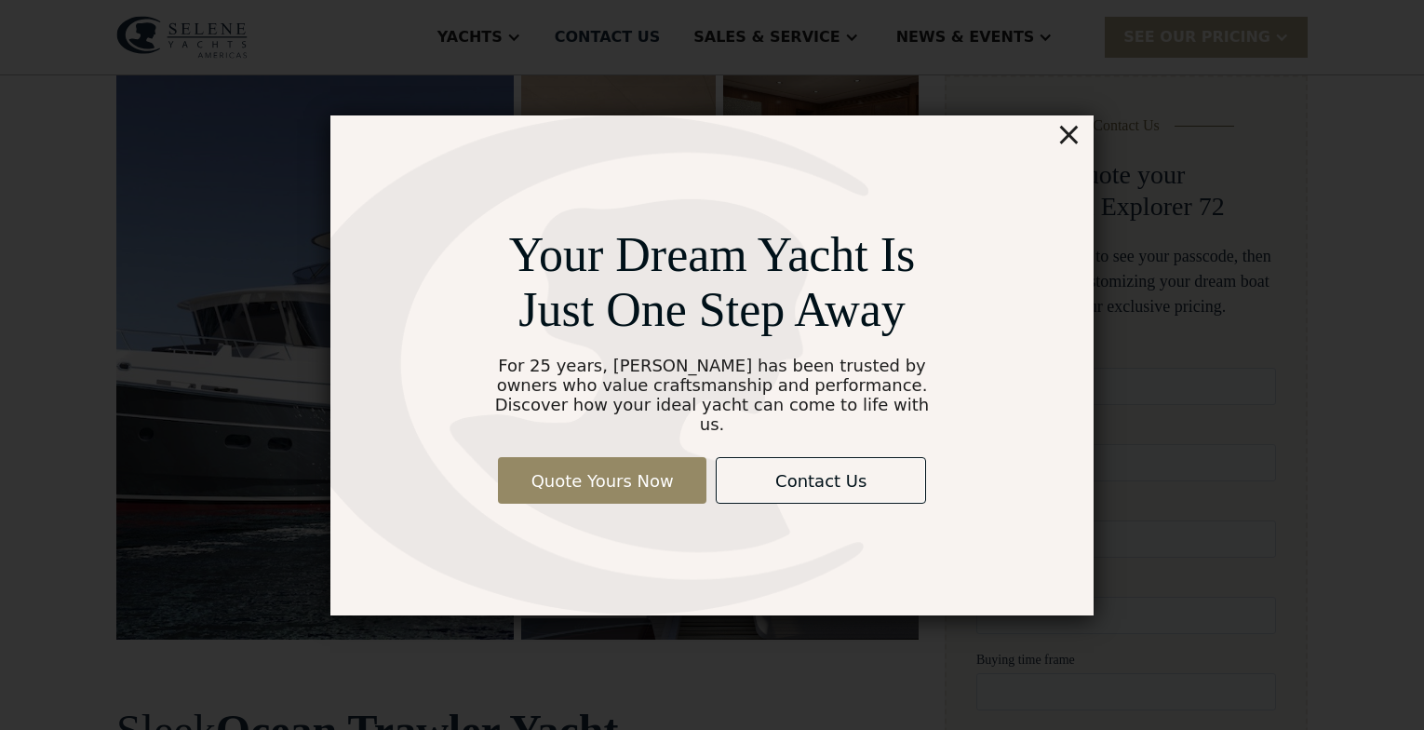
click at [1074, 143] on div "×" at bounding box center [1068, 133] width 27 height 37
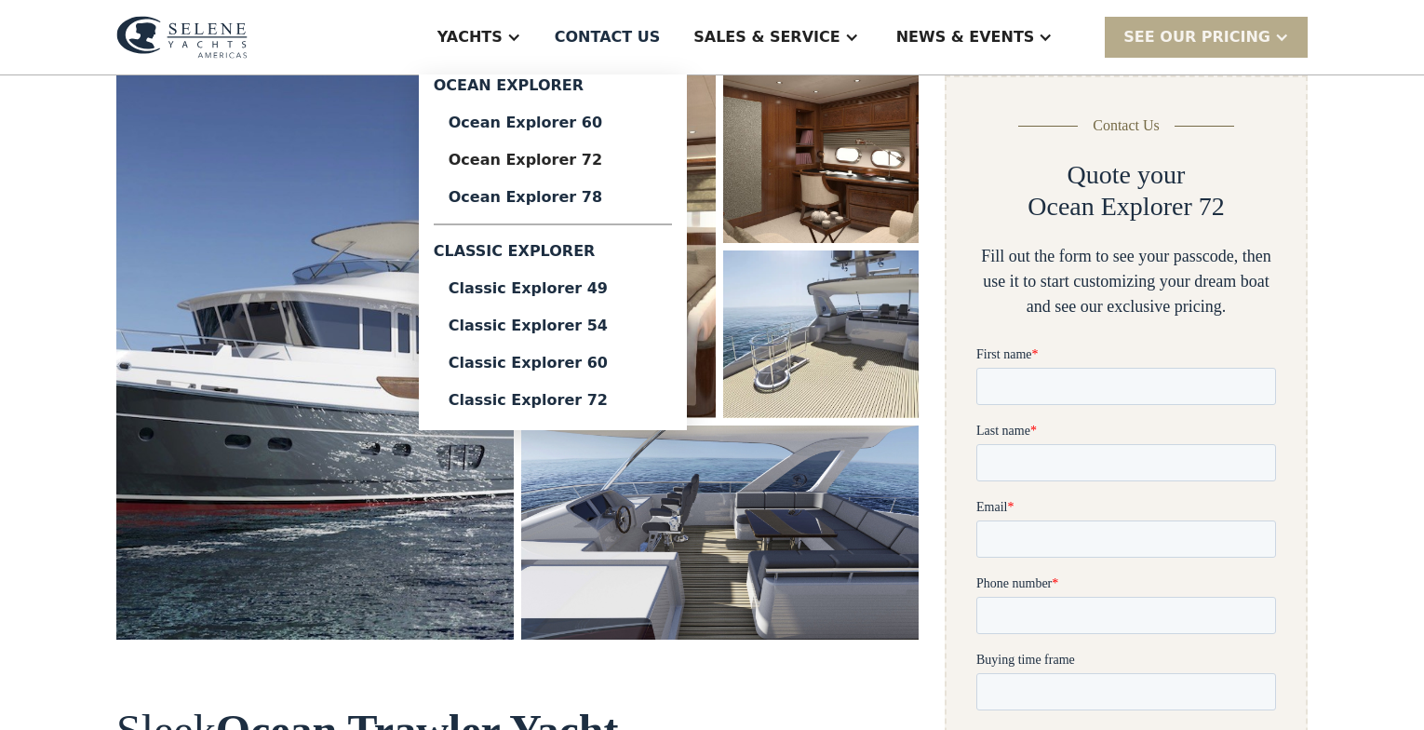
click at [502, 33] on div "Yachts" at bounding box center [469, 37] width 65 height 22
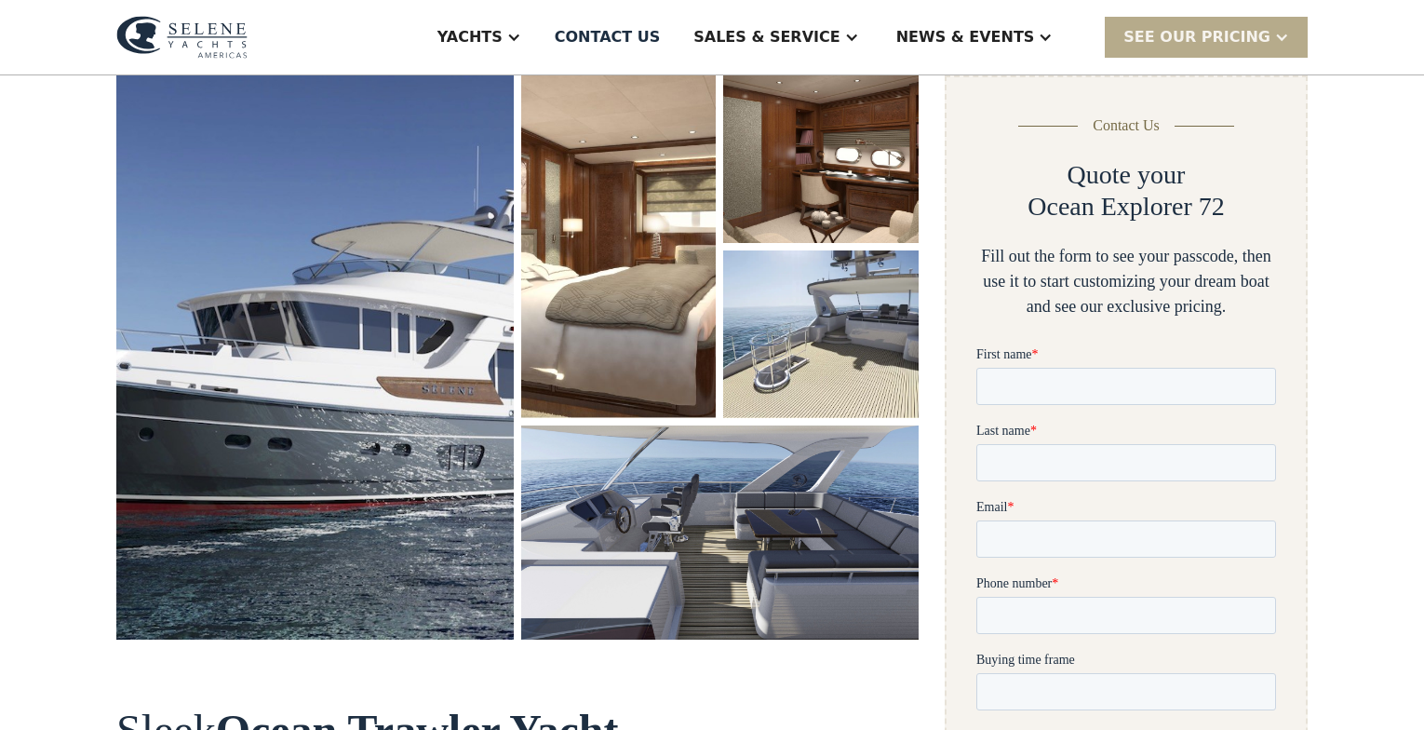
click at [502, 30] on div "Yachts" at bounding box center [469, 37] width 65 height 22
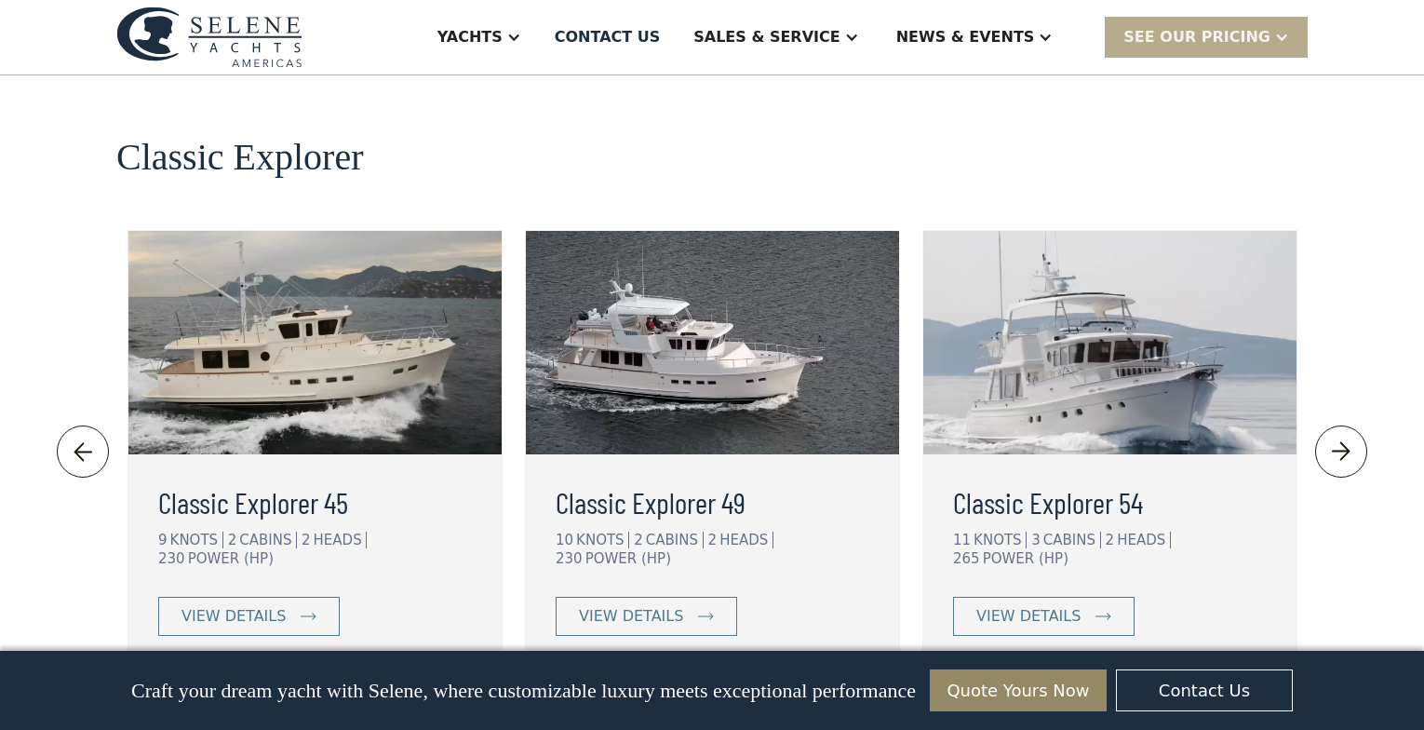
scroll to position [4060, 0]
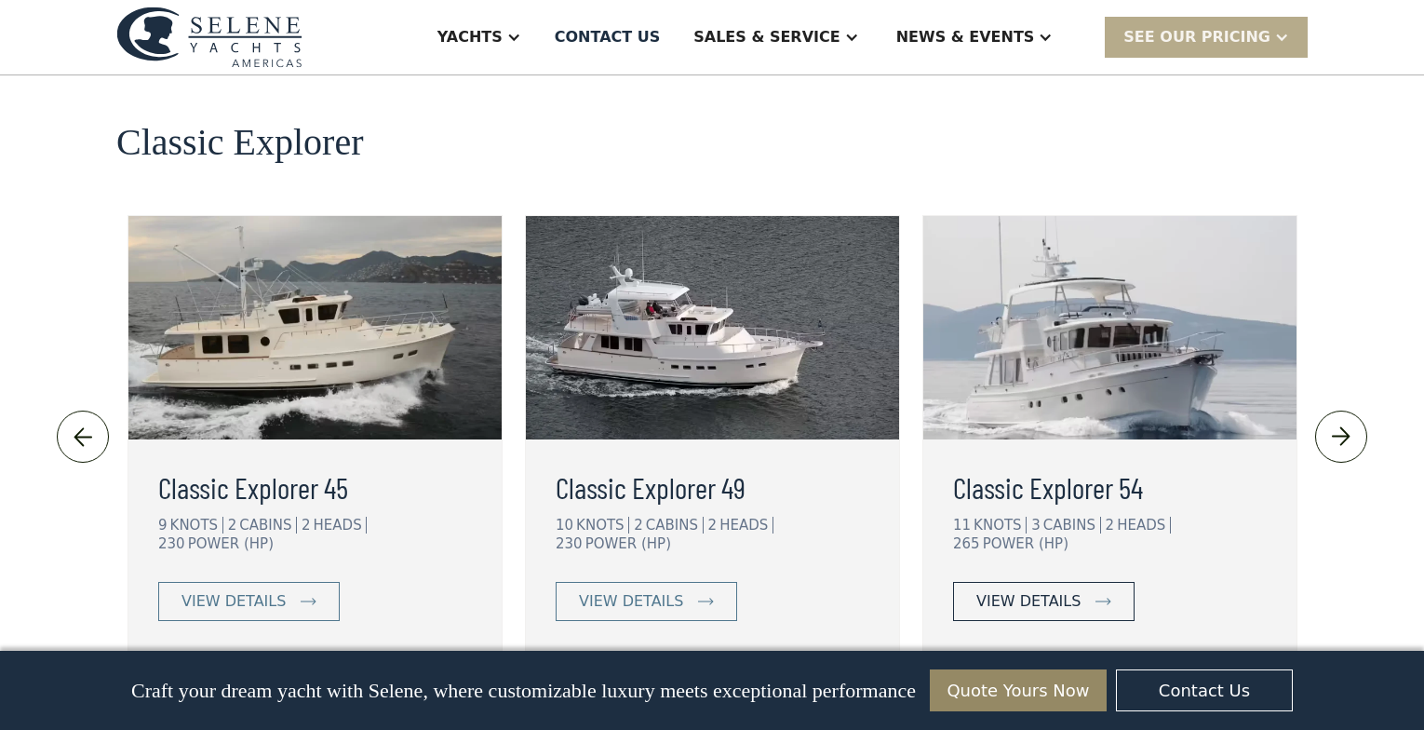
click at [1075, 582] on link "view details" at bounding box center [1043, 601] width 181 height 39
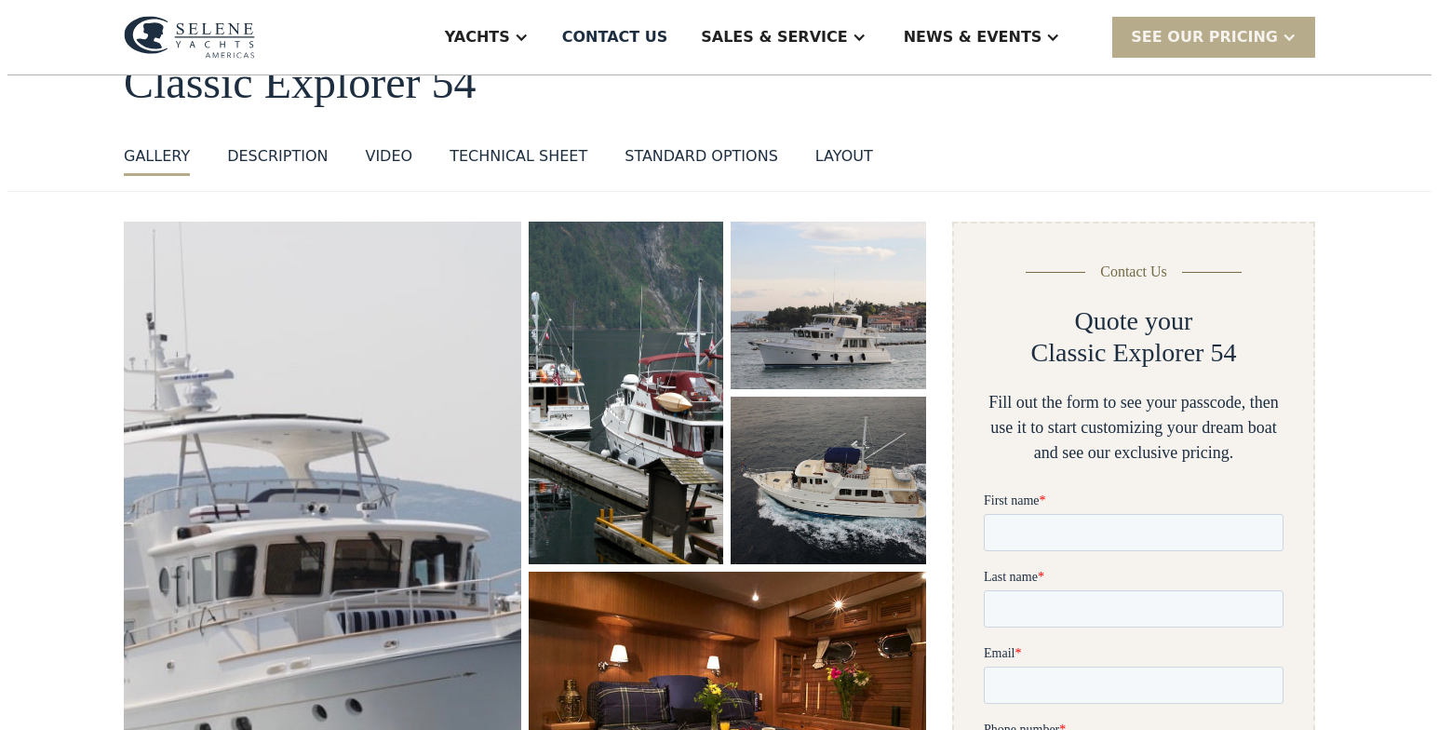
scroll to position [328, 0]
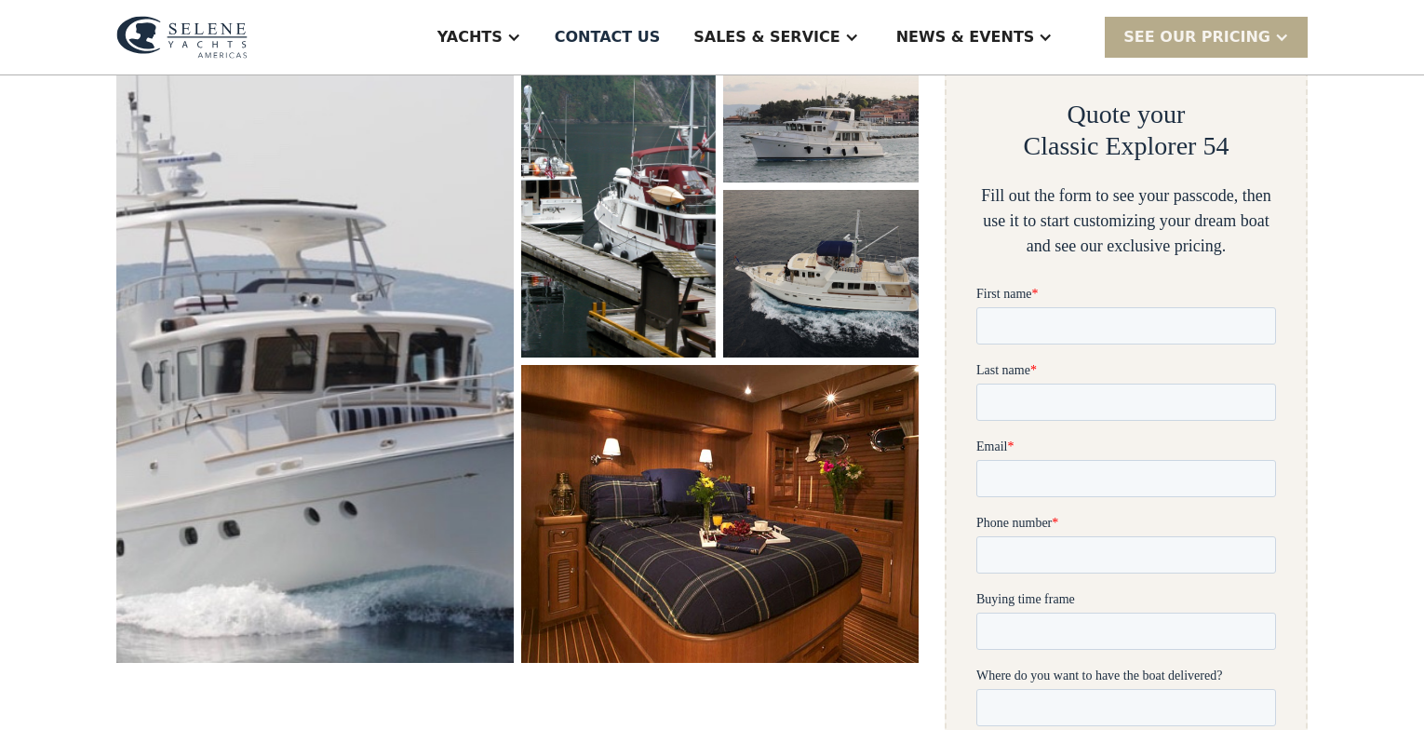
click at [385, 360] on img "open lightbox" at bounding box center [315, 338] width 422 height 687
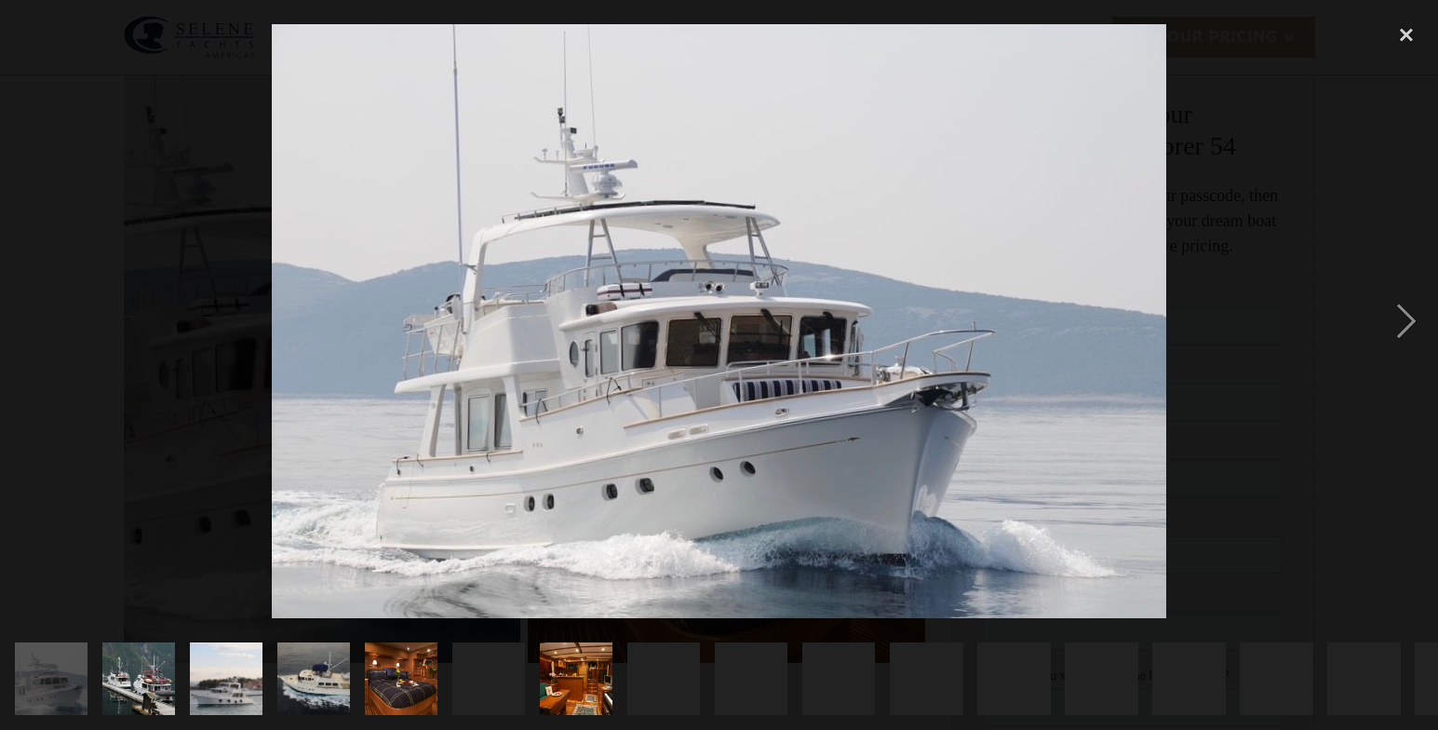
scroll to position [0, 0]
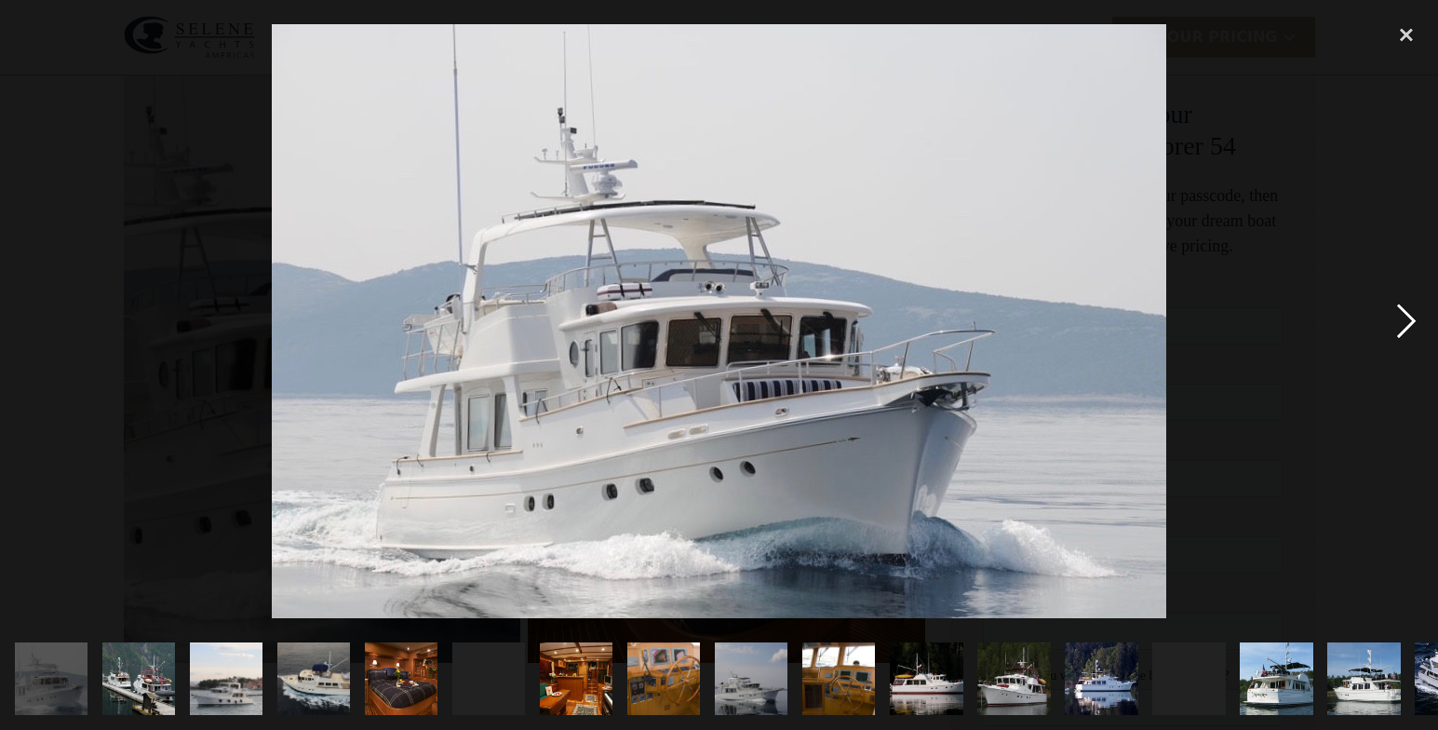
click at [1408, 315] on div "next image" at bounding box center [1405, 321] width 63 height 613
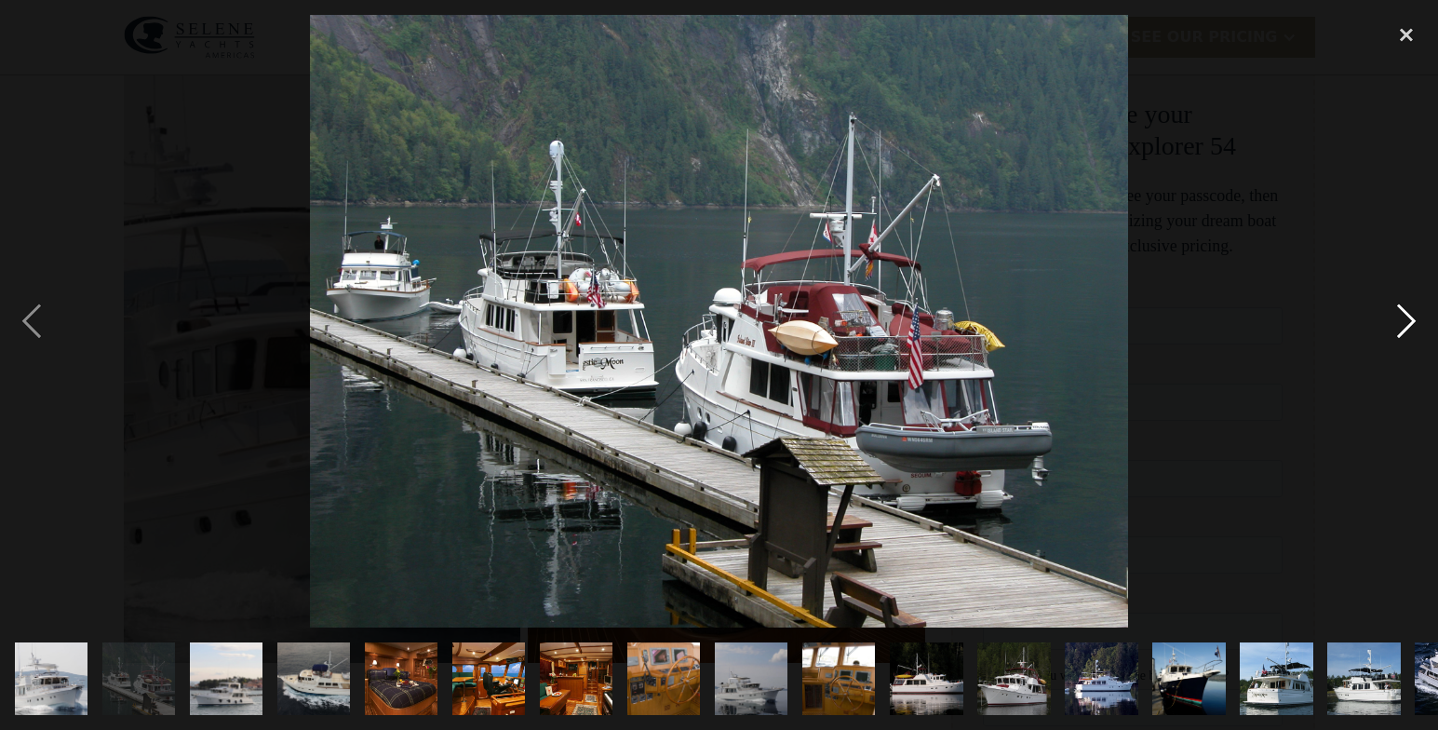
click at [1408, 315] on div "next image" at bounding box center [1405, 321] width 63 height 613
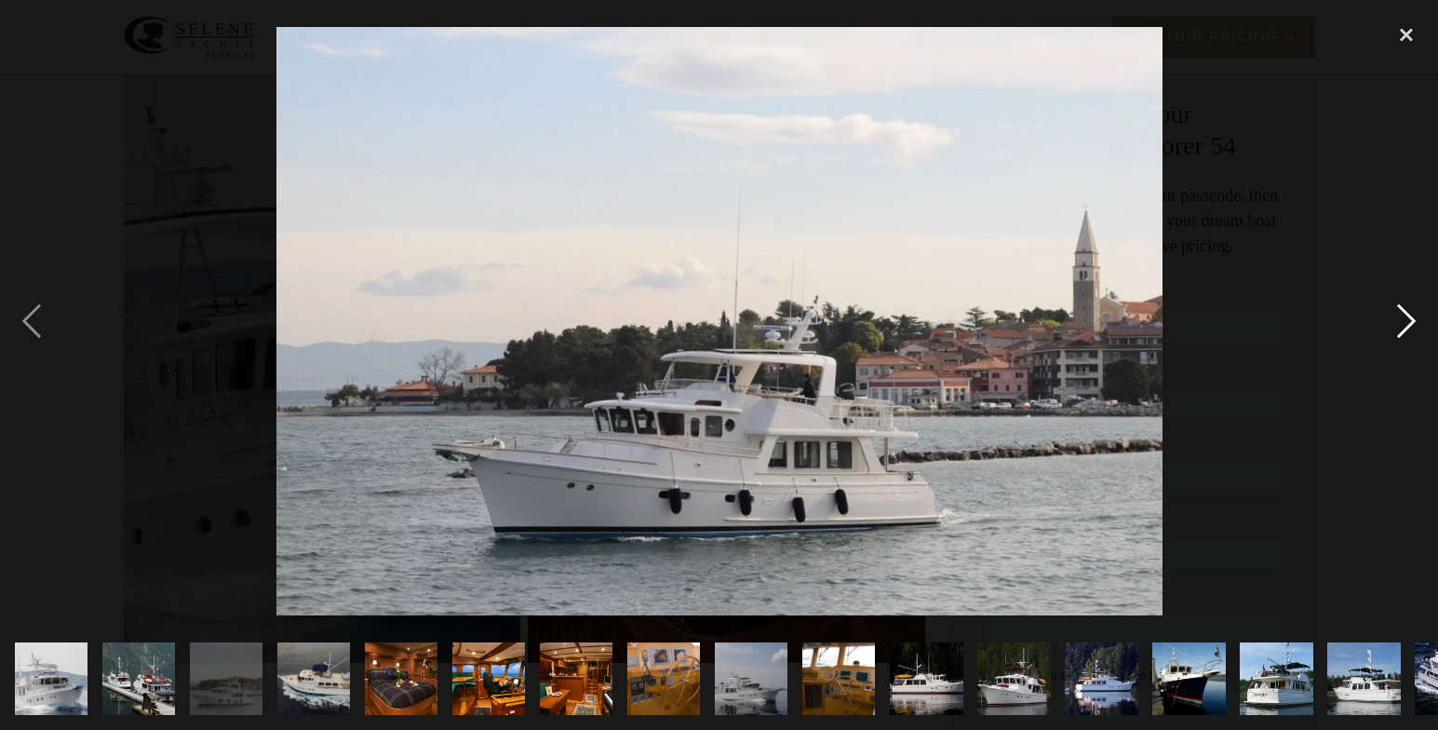
click at [1408, 315] on div "next image" at bounding box center [1405, 321] width 63 height 613
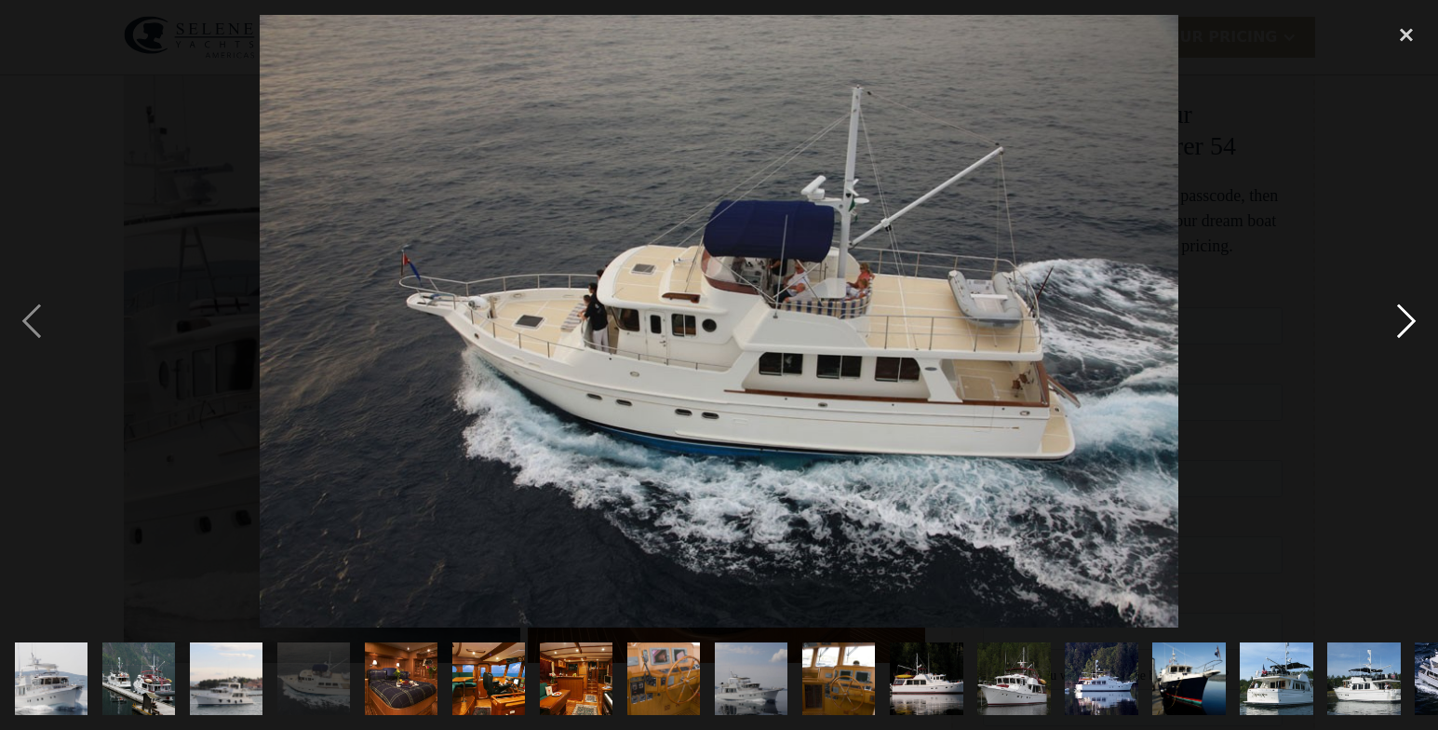
click at [1408, 315] on div "next image" at bounding box center [1405, 321] width 63 height 613
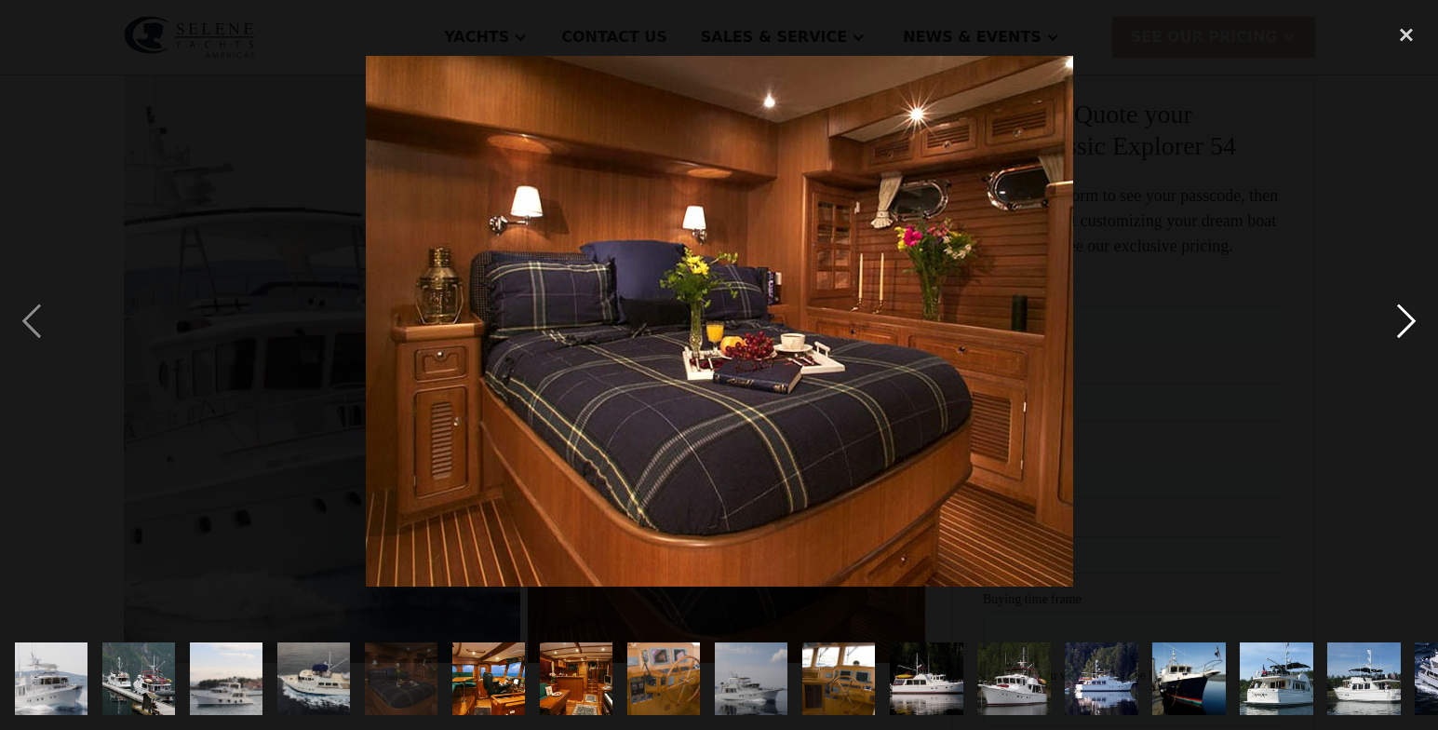
click at [1408, 315] on div "next image" at bounding box center [1405, 321] width 63 height 613
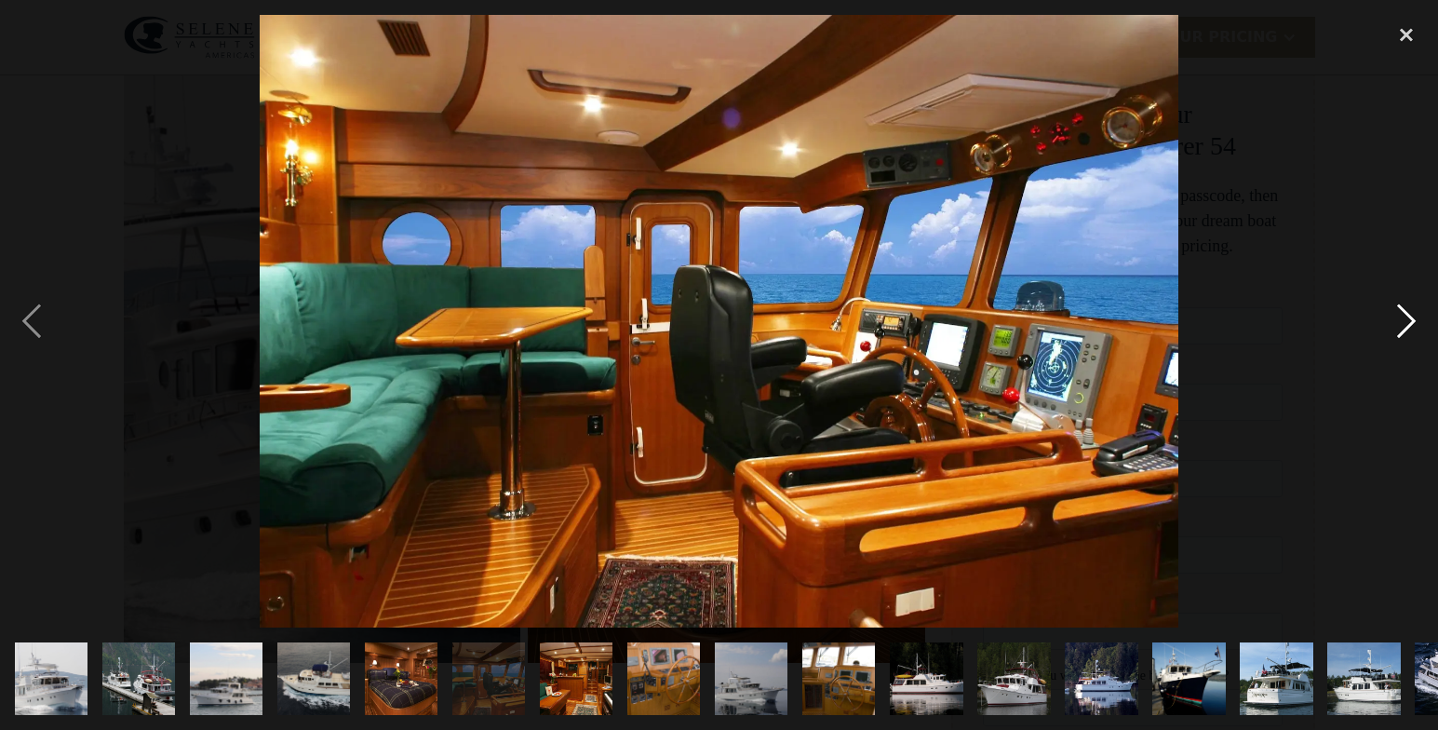
click at [1408, 315] on div "next image" at bounding box center [1405, 321] width 63 height 613
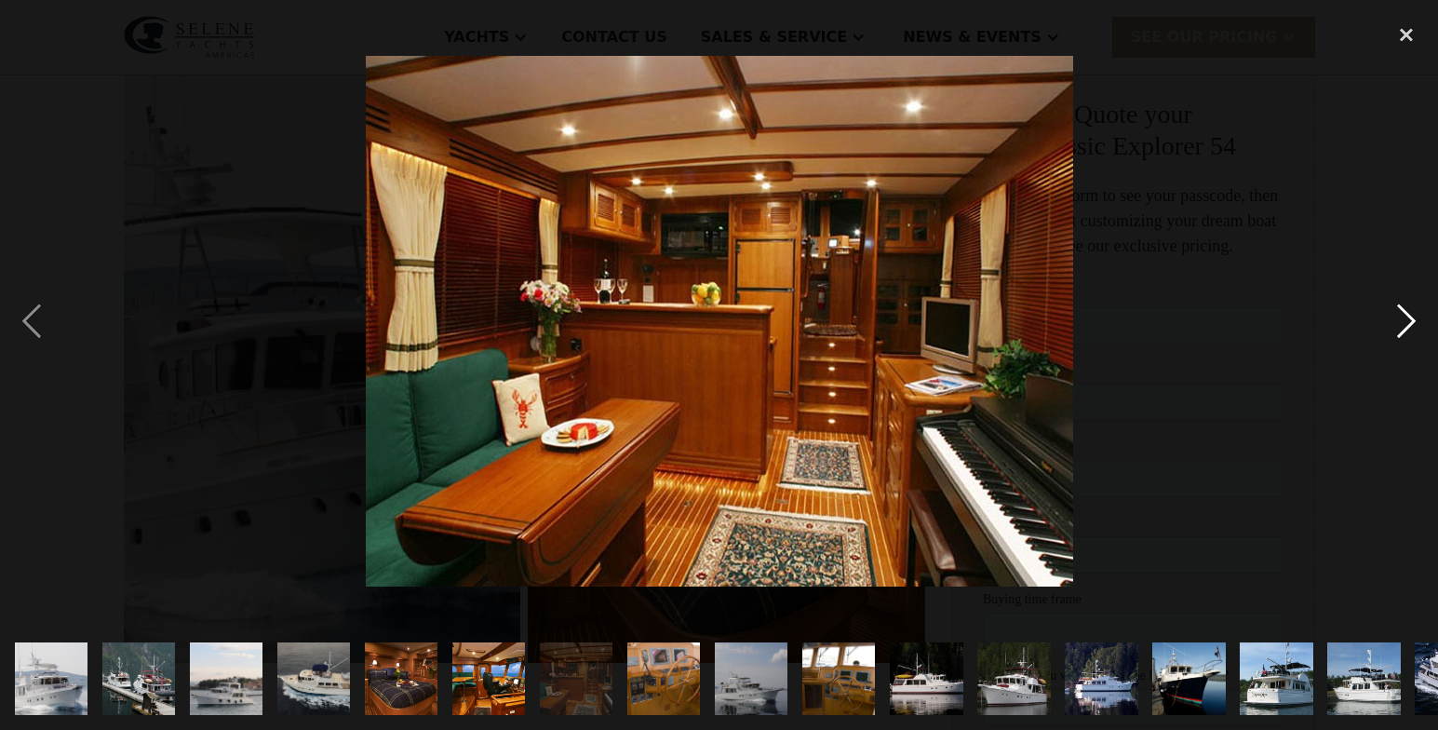
click at [1408, 315] on div "next image" at bounding box center [1405, 321] width 63 height 613
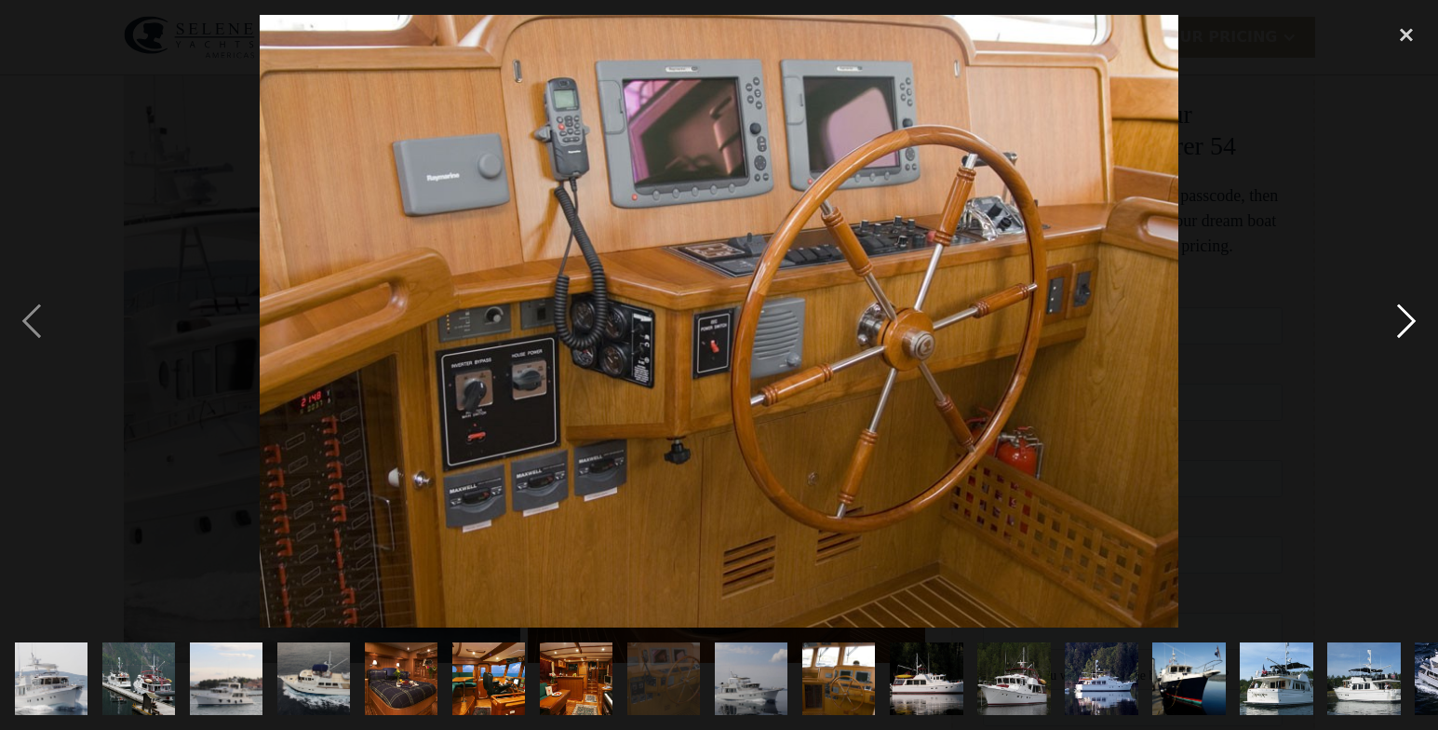
click at [1408, 315] on div "next image" at bounding box center [1405, 321] width 63 height 613
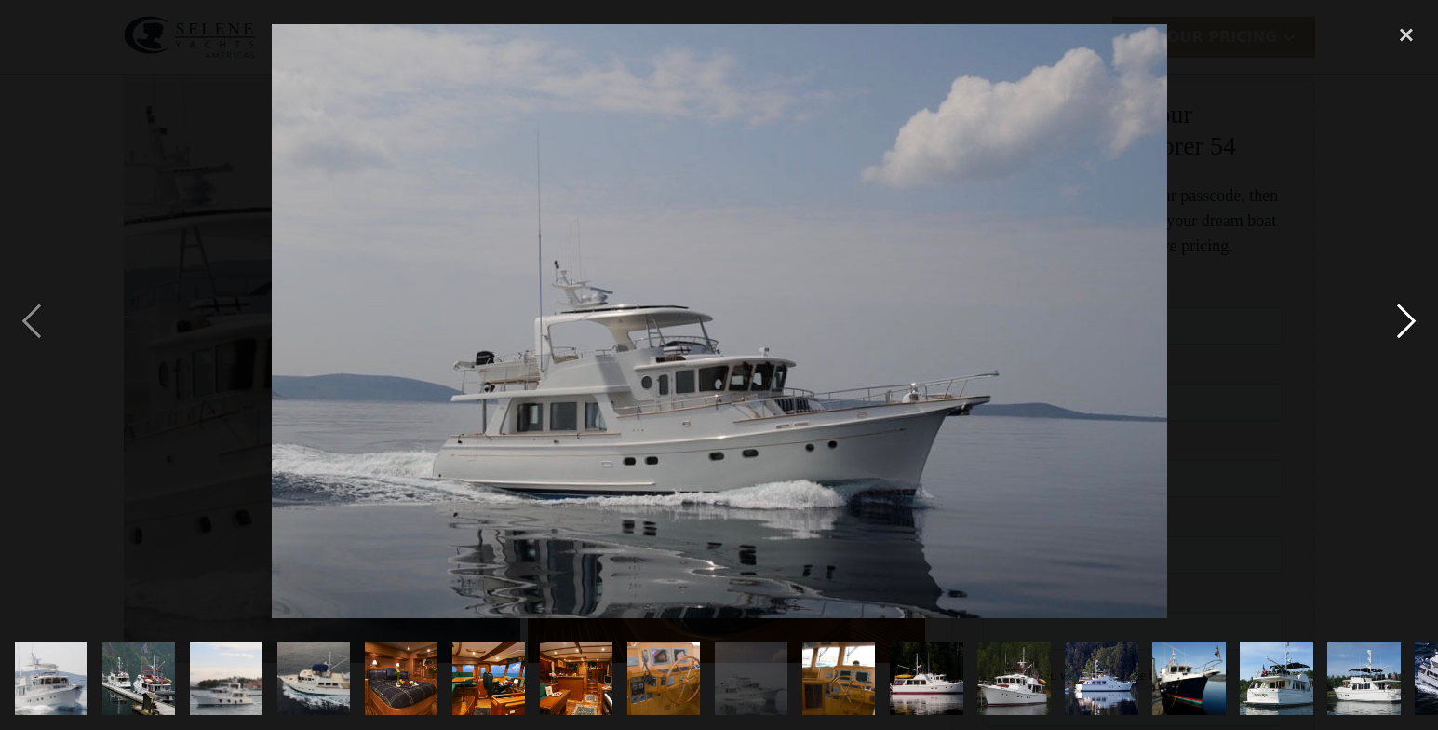
click at [1408, 315] on div "next image" at bounding box center [1405, 321] width 63 height 613
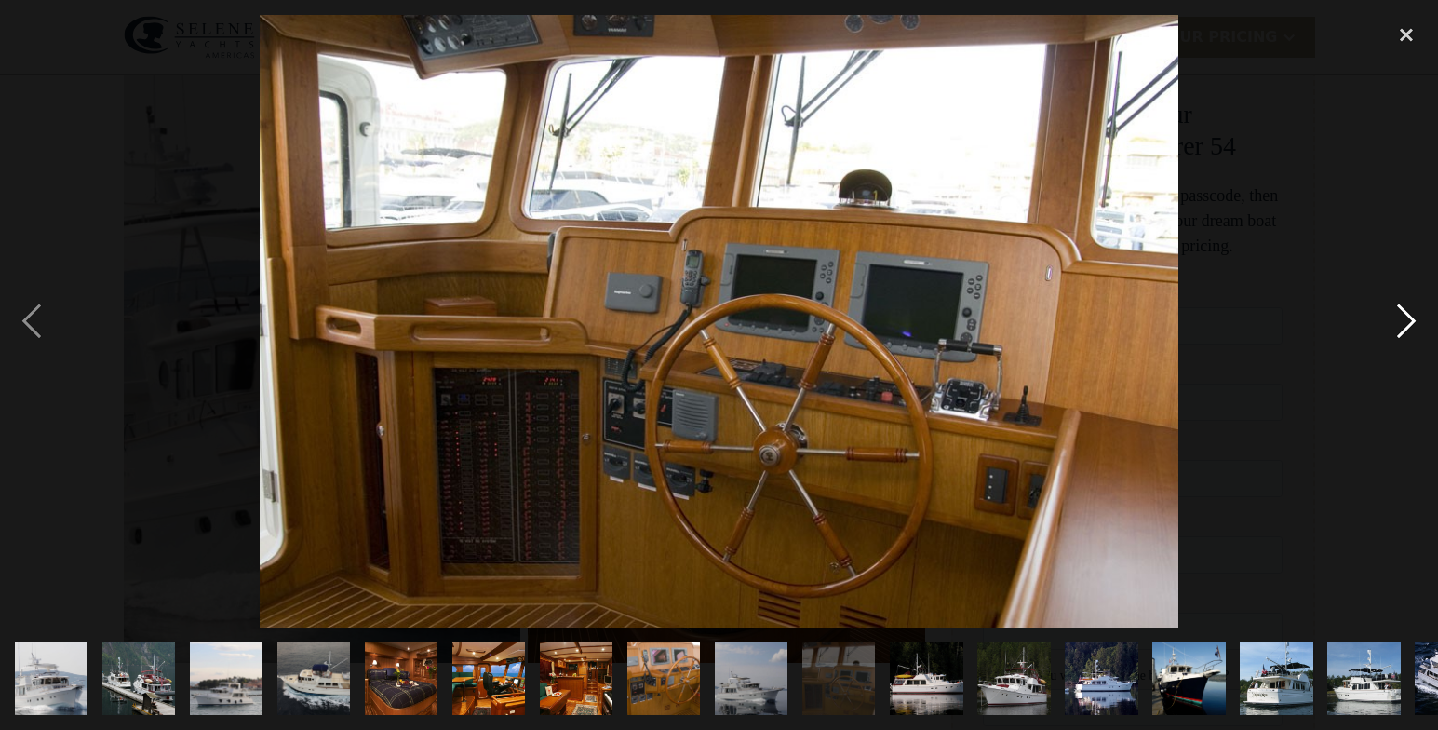
click at [1408, 315] on div "next image" at bounding box center [1405, 321] width 63 height 613
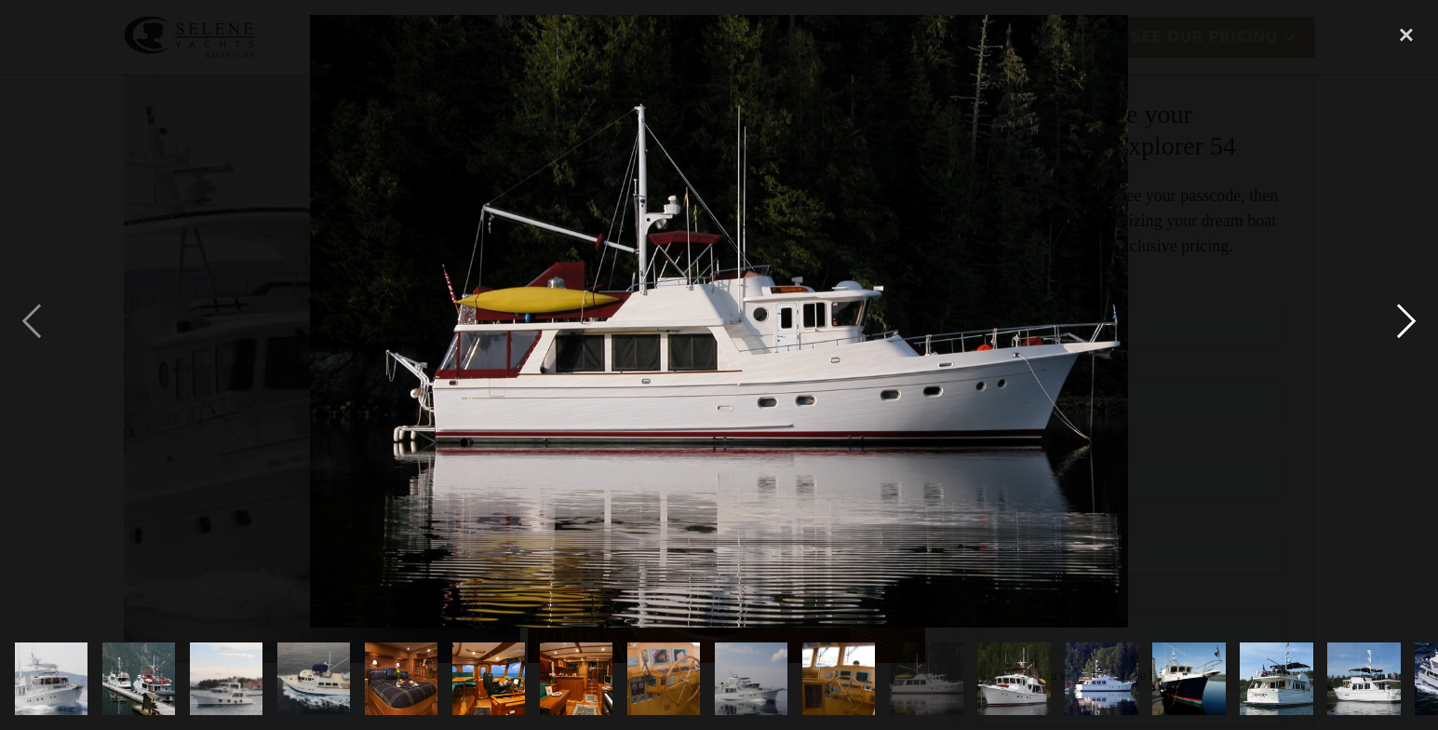
click at [1408, 315] on div "next image" at bounding box center [1405, 321] width 63 height 613
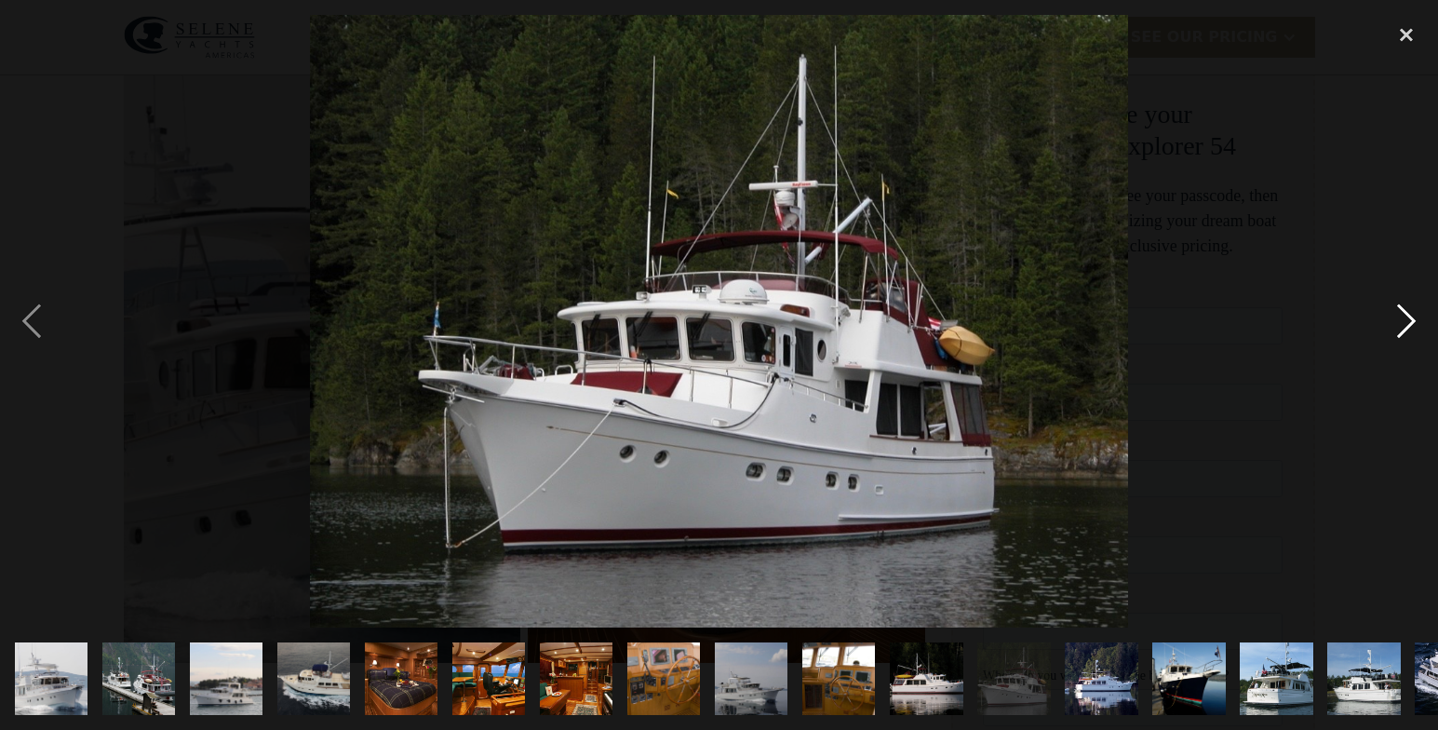
click at [1408, 315] on div "next image" at bounding box center [1405, 321] width 63 height 613
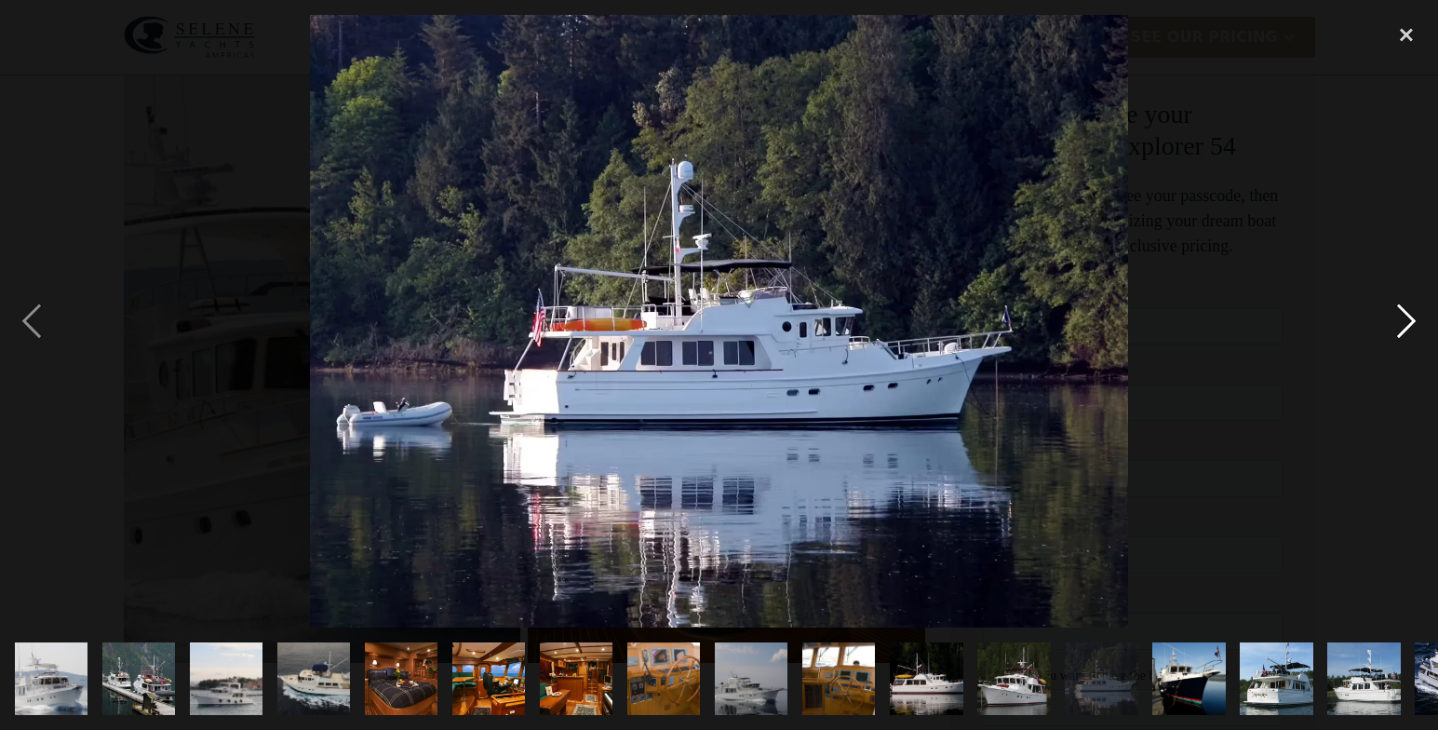
click at [1408, 315] on div "next image" at bounding box center [1405, 321] width 63 height 613
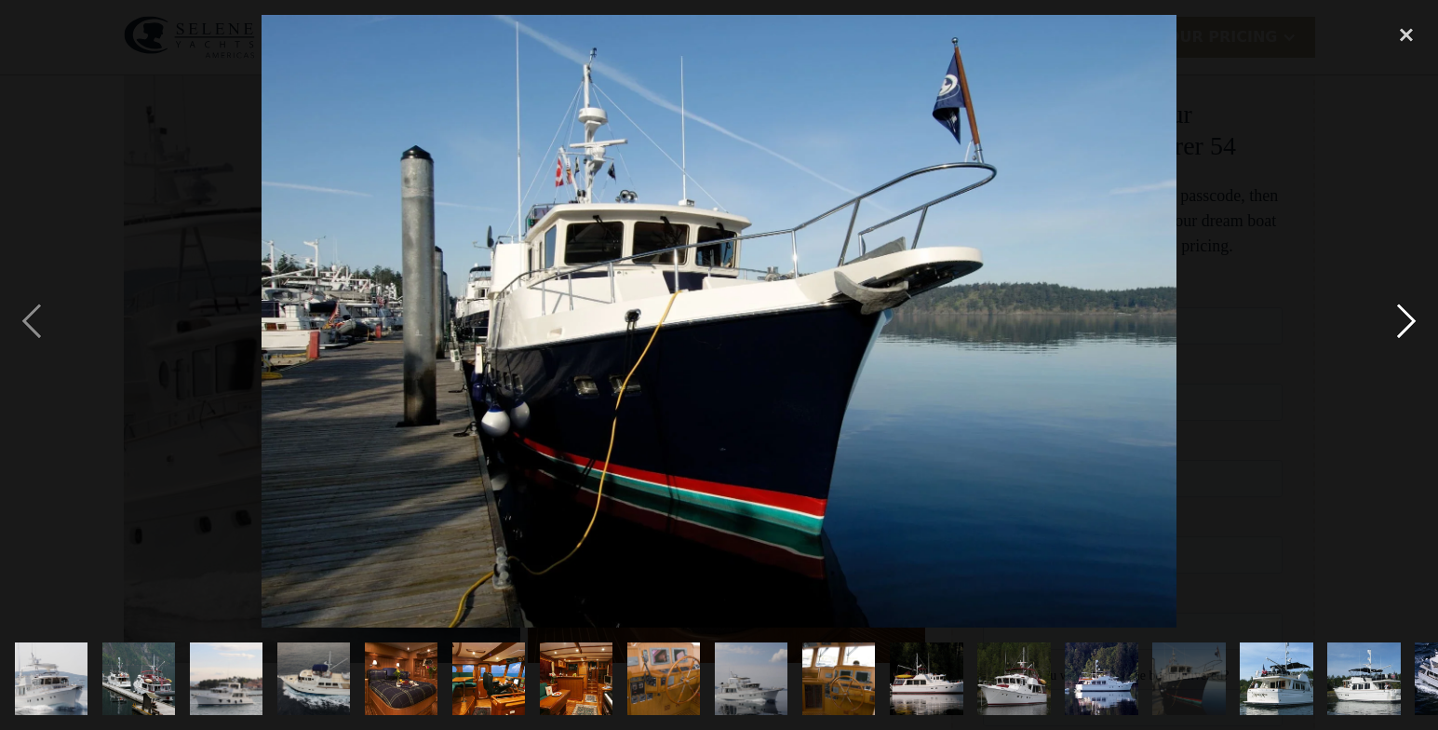
click at [1408, 315] on div "next image" at bounding box center [1405, 321] width 63 height 613
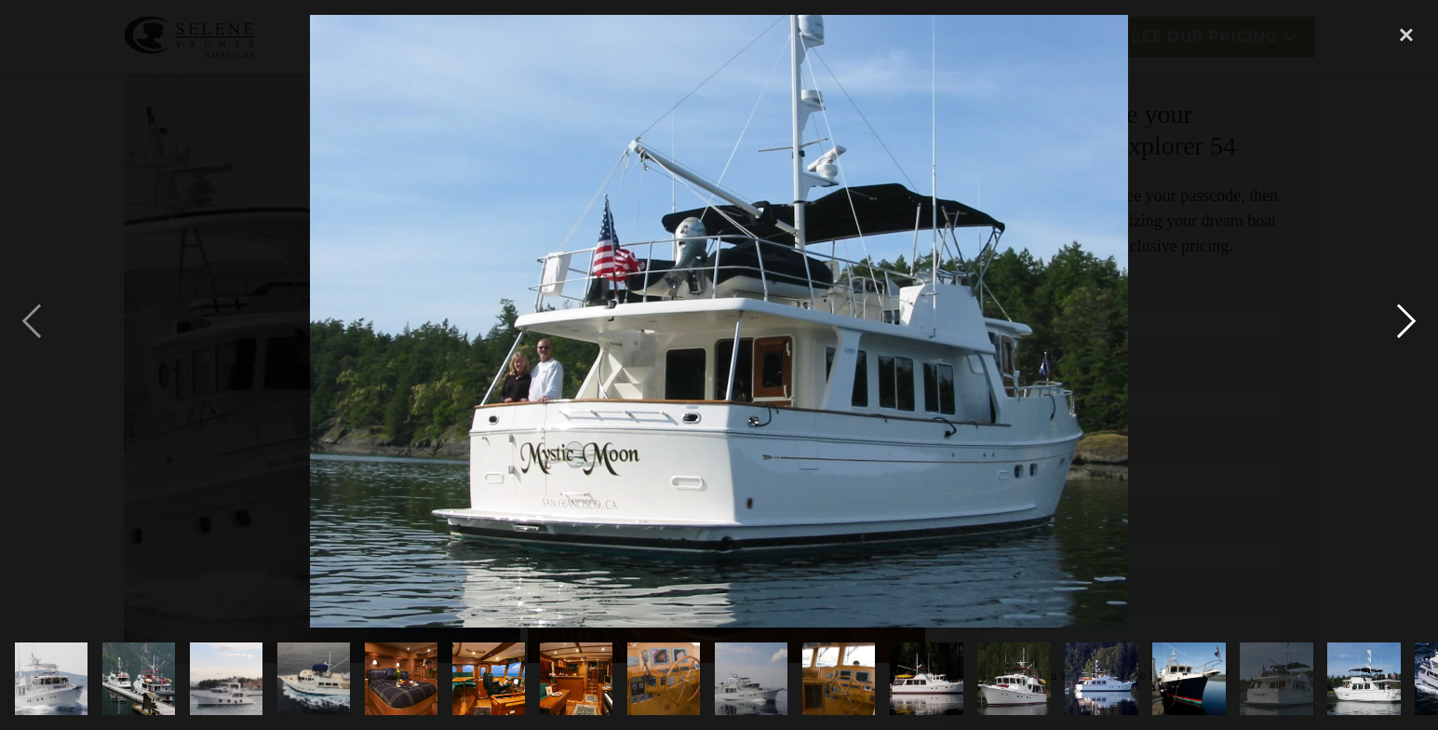
click at [1408, 315] on div "next image" at bounding box center [1405, 321] width 63 height 613
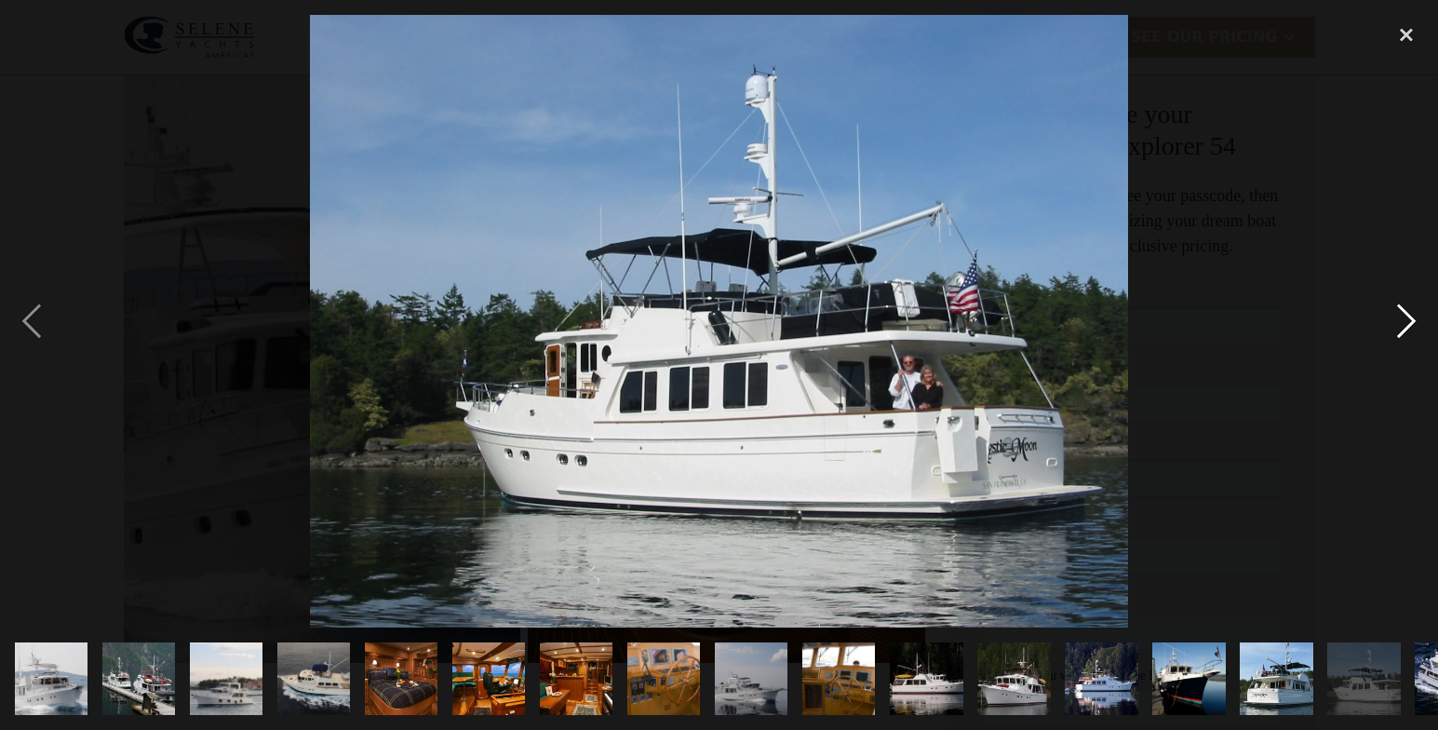
click at [1408, 315] on div "next image" at bounding box center [1405, 321] width 63 height 613
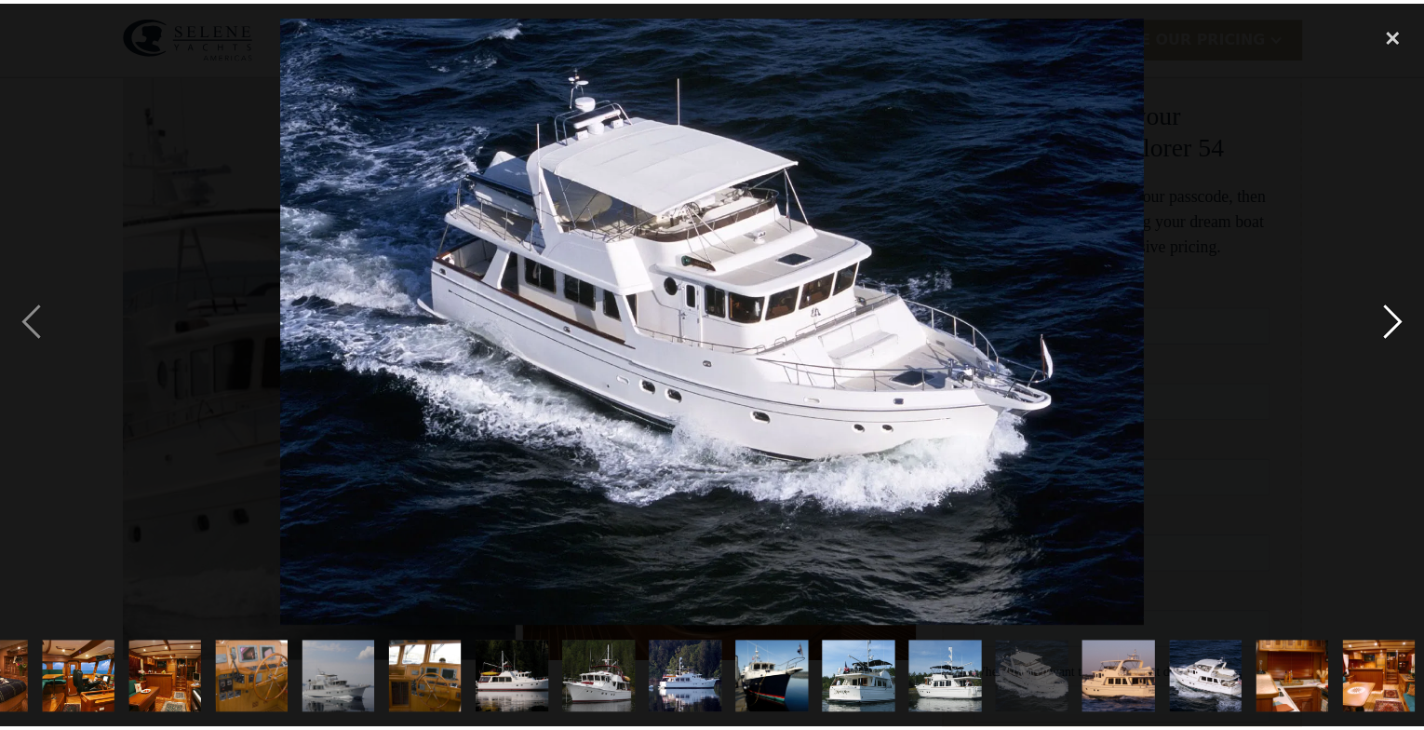
scroll to position [0, 415]
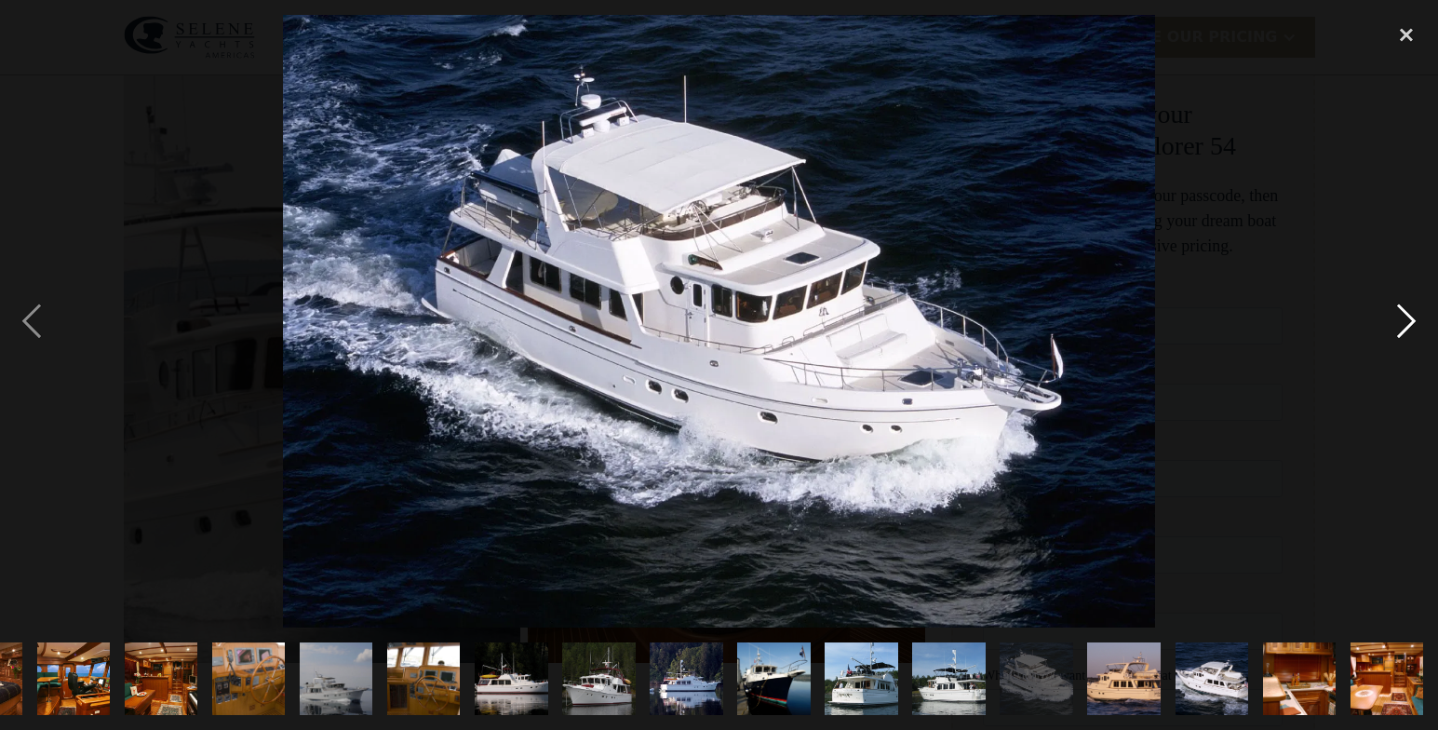
click at [1408, 315] on div "next image" at bounding box center [1405, 321] width 63 height 613
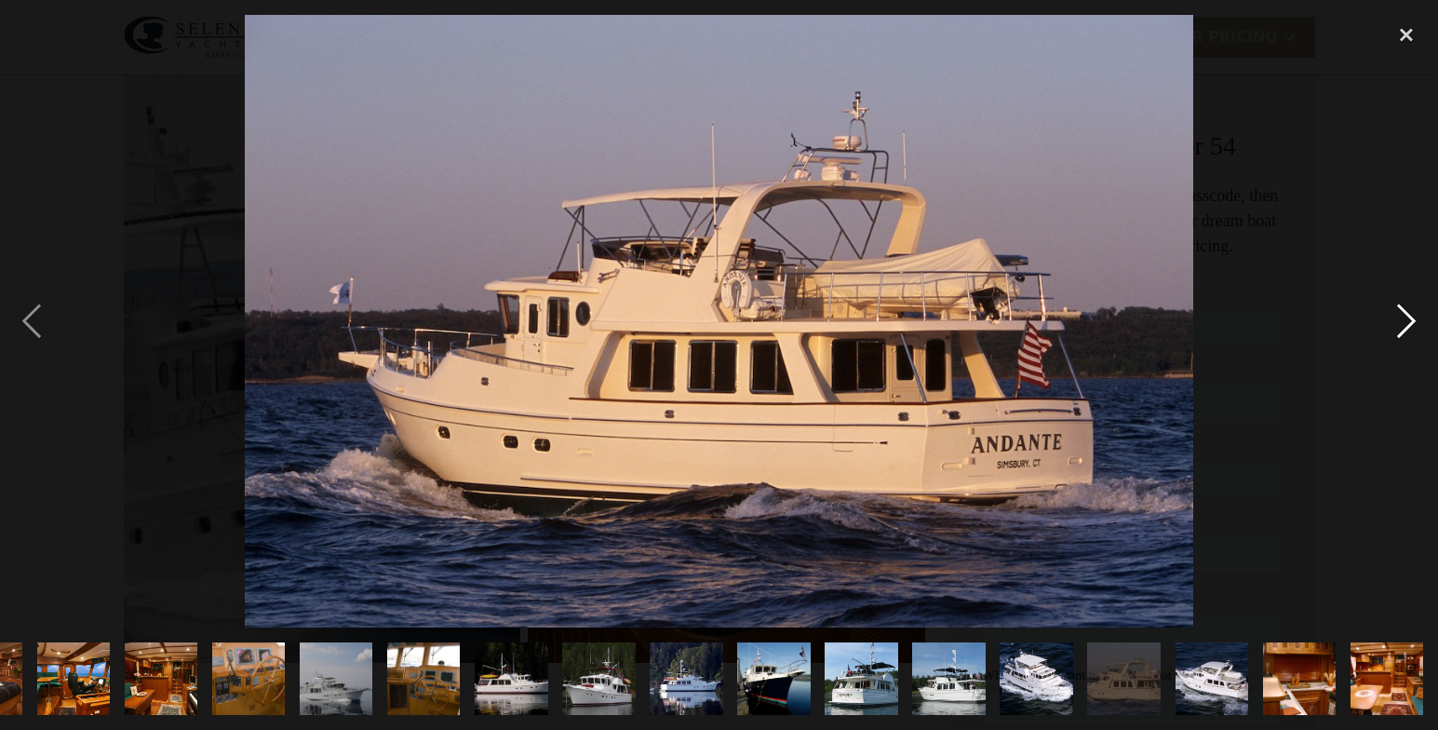
click at [1408, 315] on div "next image" at bounding box center [1405, 321] width 63 height 613
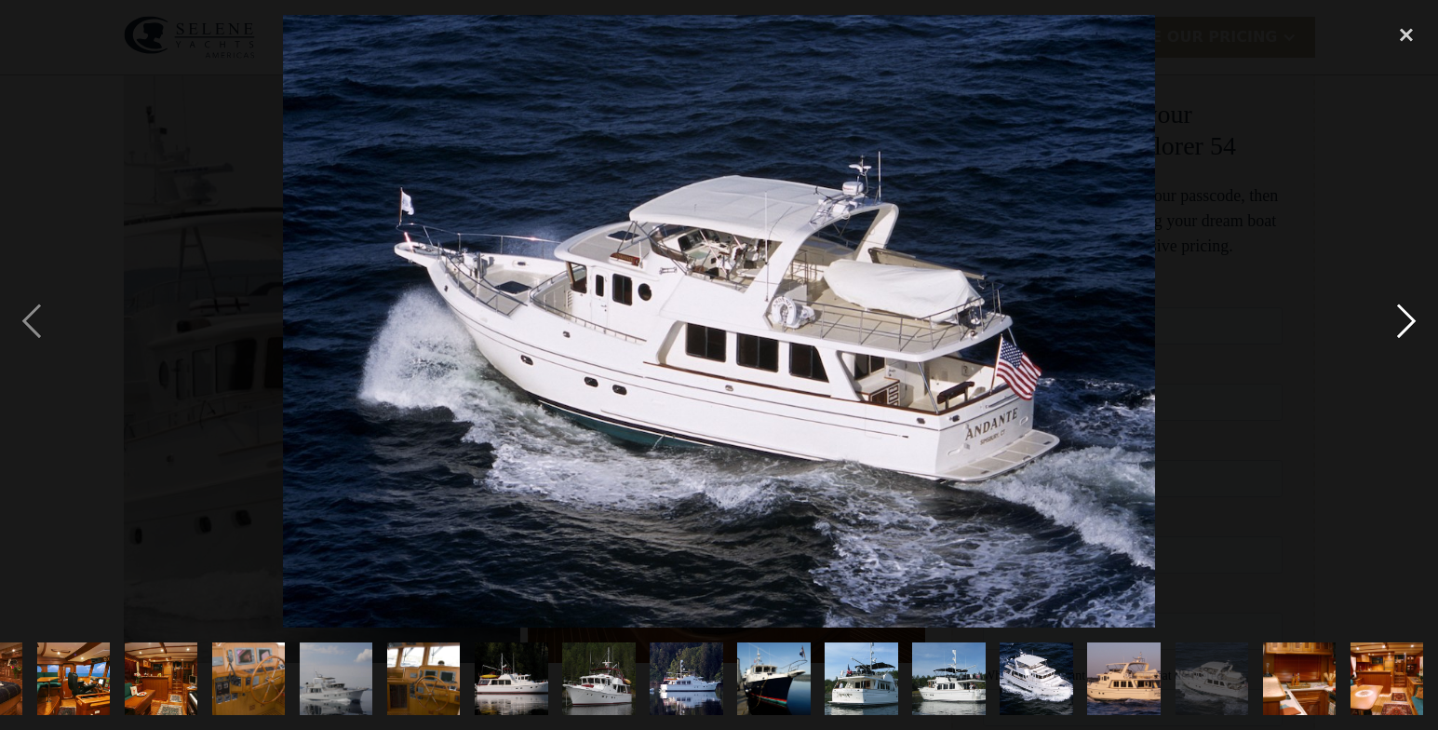
click at [1408, 315] on div "next image" at bounding box center [1405, 321] width 63 height 613
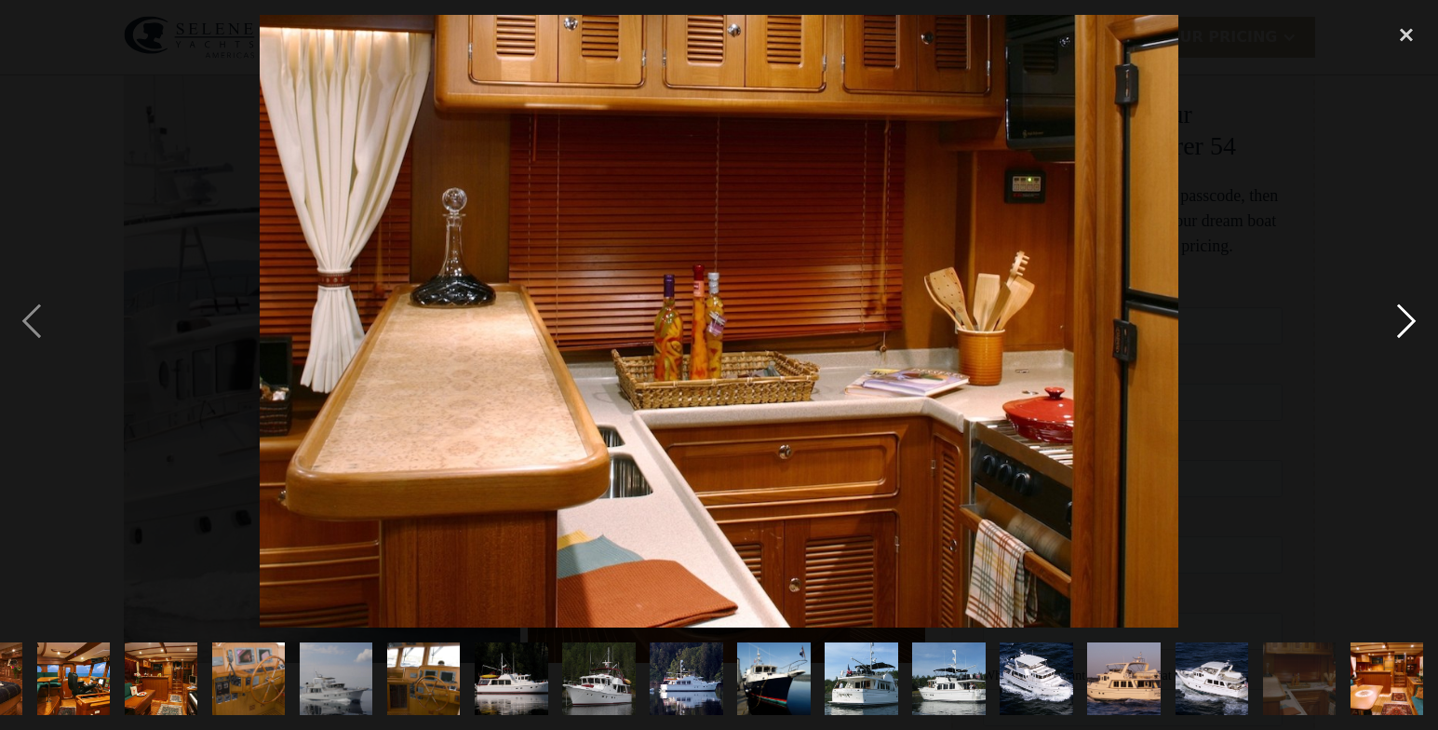
click at [1408, 315] on div "next image" at bounding box center [1405, 321] width 63 height 613
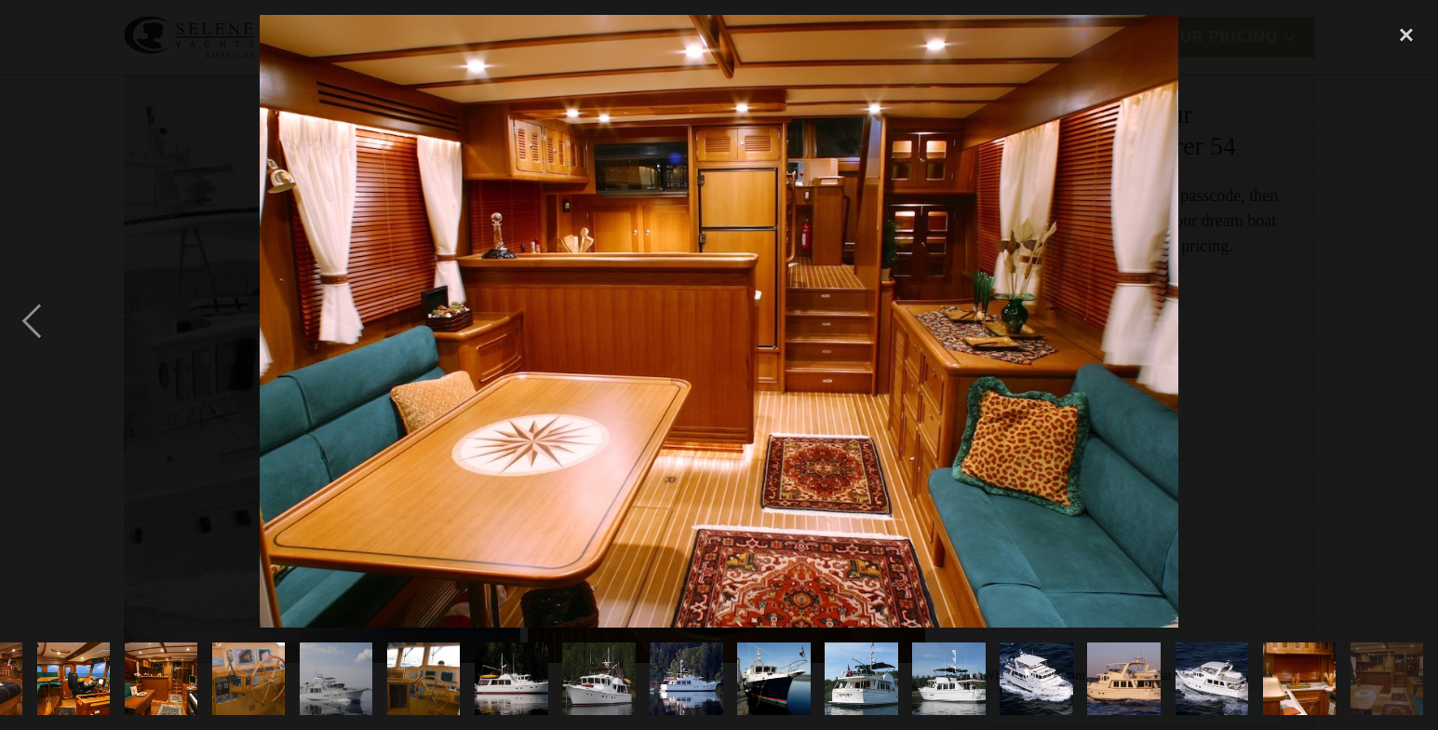
click at [1408, 315] on div "next image" at bounding box center [1405, 321] width 63 height 613
click at [1408, 32] on div "close lightbox" at bounding box center [1405, 35] width 63 height 41
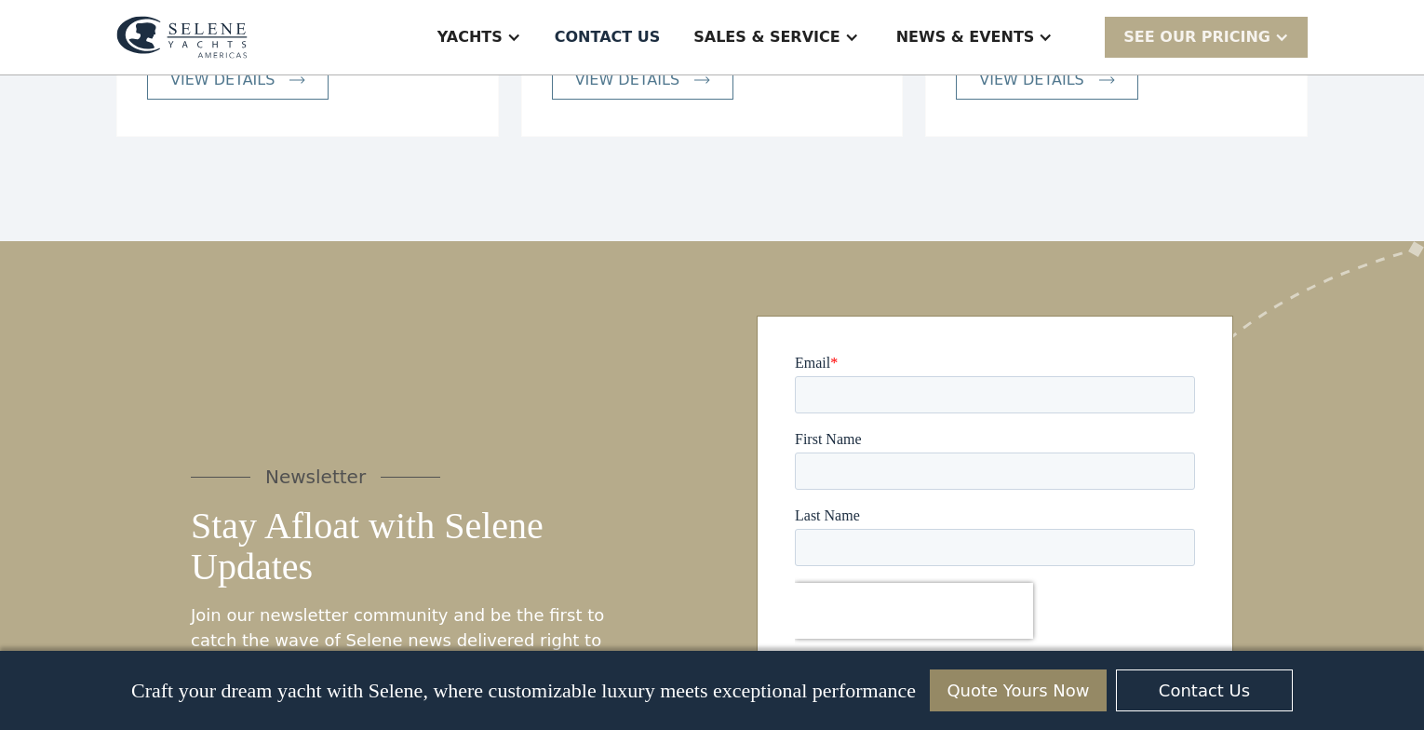
scroll to position [4488, 0]
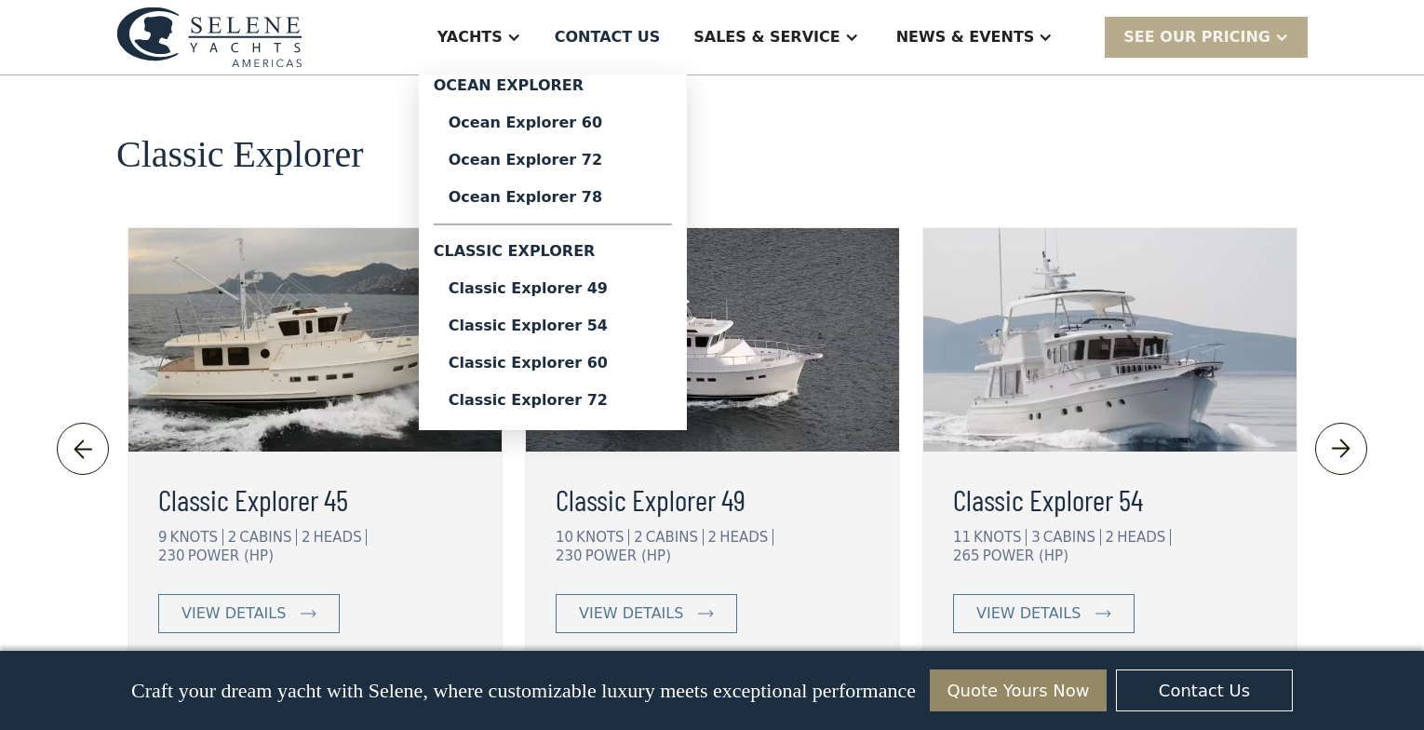
scroll to position [4060, 0]
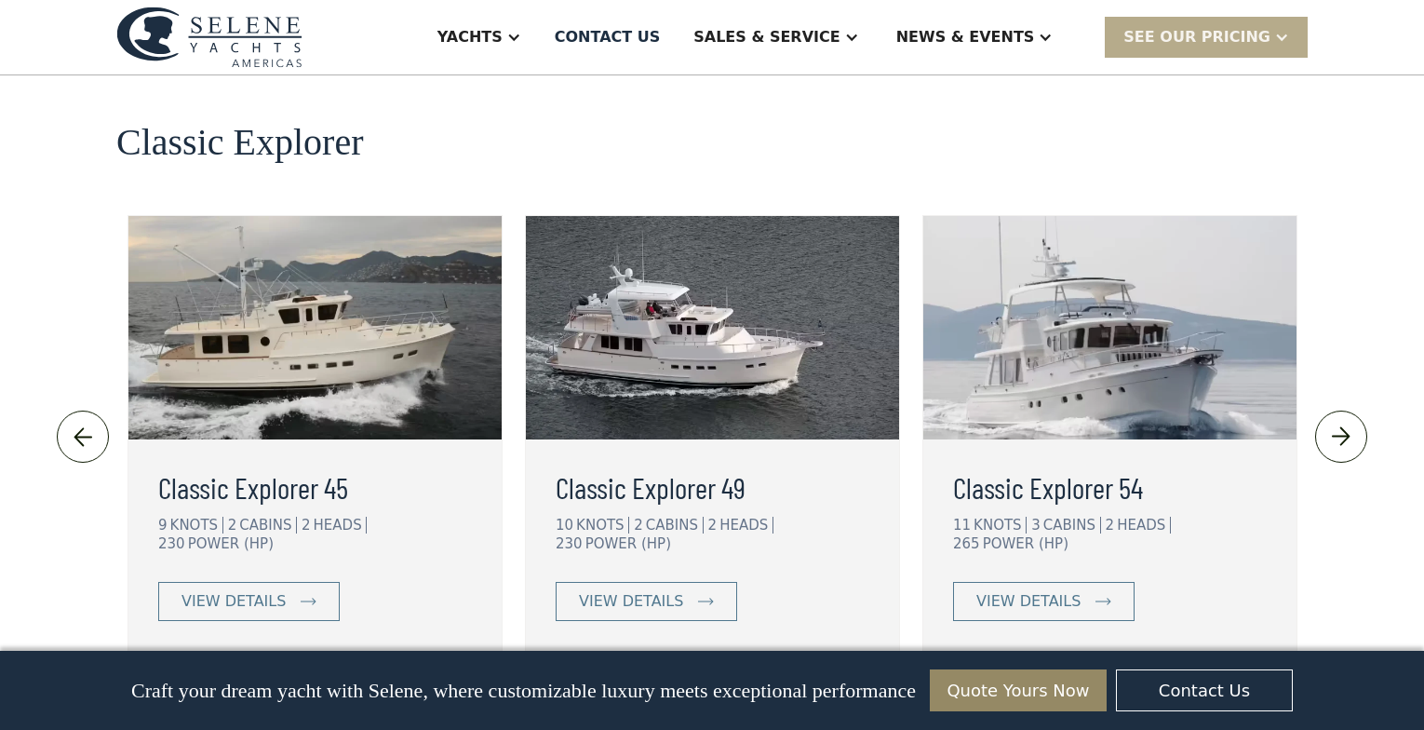
click at [685, 695] on link "View More" at bounding box center [711, 714] width 144 height 39
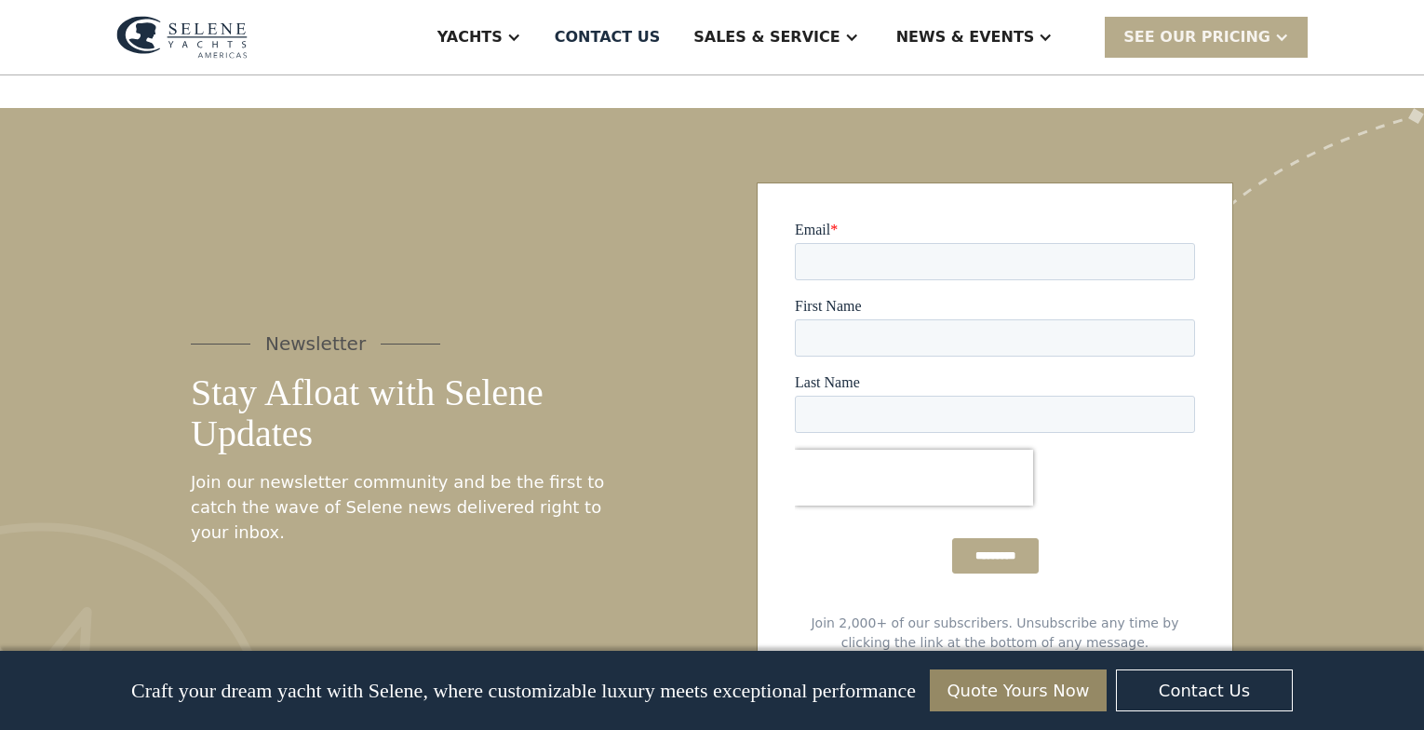
scroll to position [3296, 0]
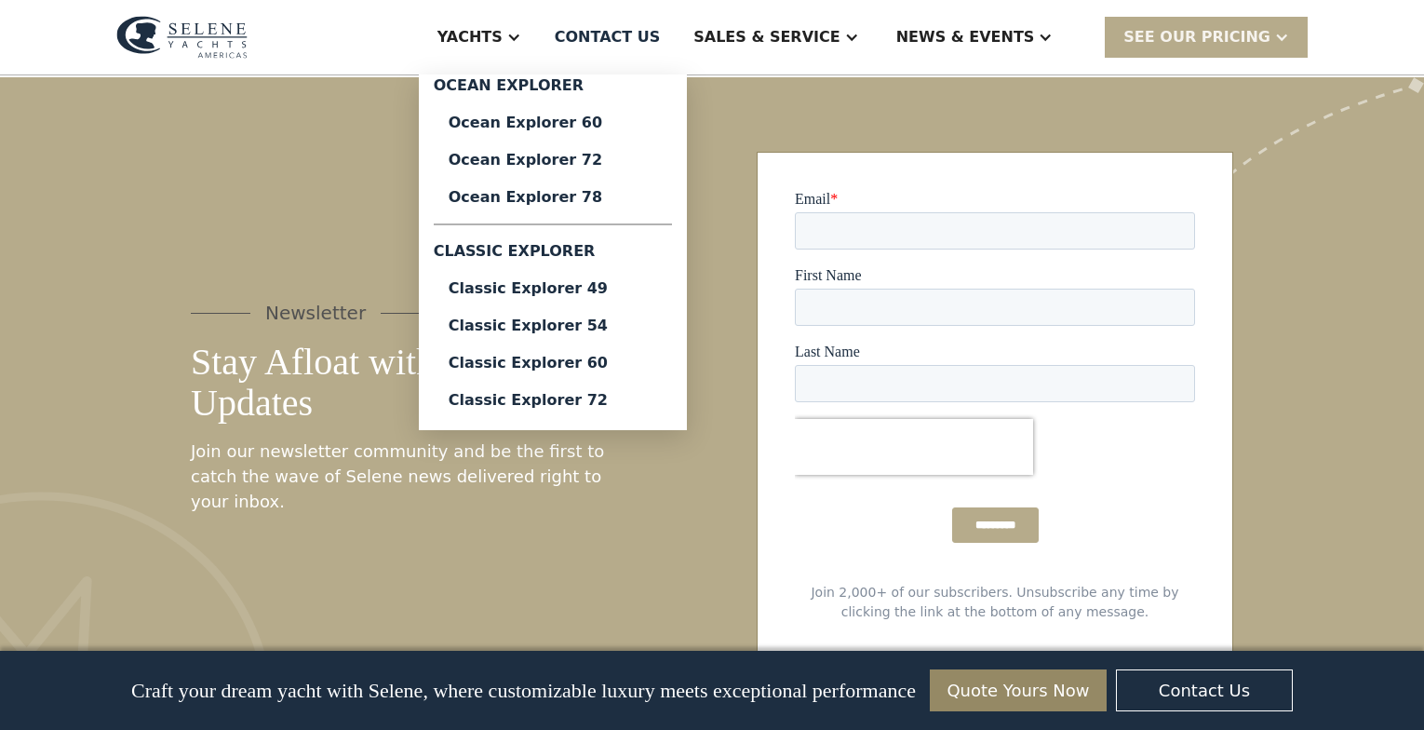
click at [521, 37] on div at bounding box center [513, 37] width 15 height 15
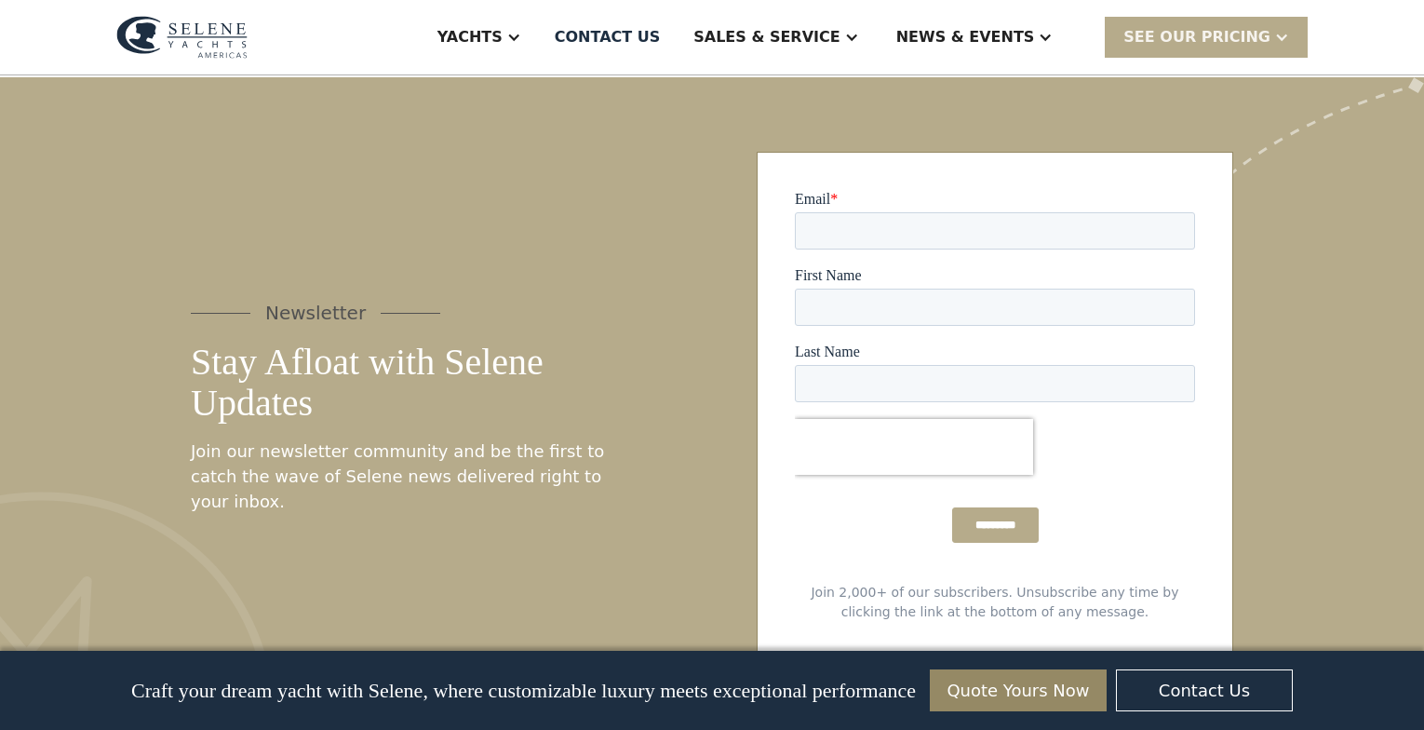
click at [521, 37] on div at bounding box center [513, 37] width 15 height 15
